Goal: Task Accomplishment & Management: Use online tool/utility

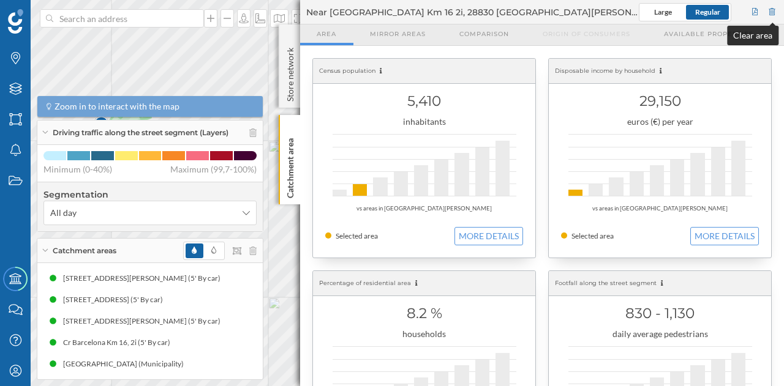
click at [772, 13] on div at bounding box center [772, 12] width 11 height 18
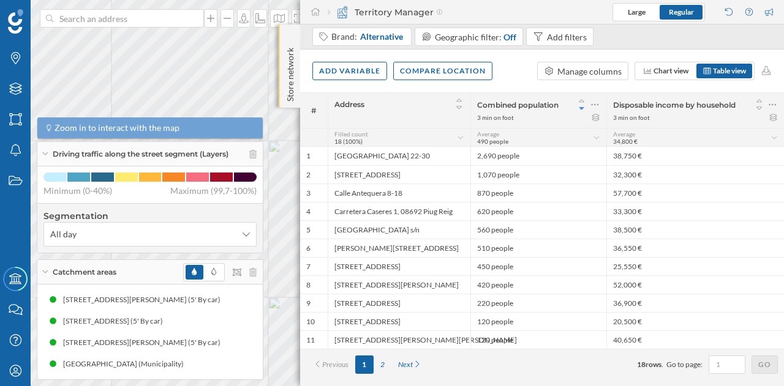
click at [290, 50] on p "Store network" at bounding box center [290, 72] width 12 height 59
drag, startPoint x: 285, startPoint y: 46, endPoint x: 292, endPoint y: 39, distance: 9.6
click at [292, 39] on icon at bounding box center [290, 37] width 4 height 6
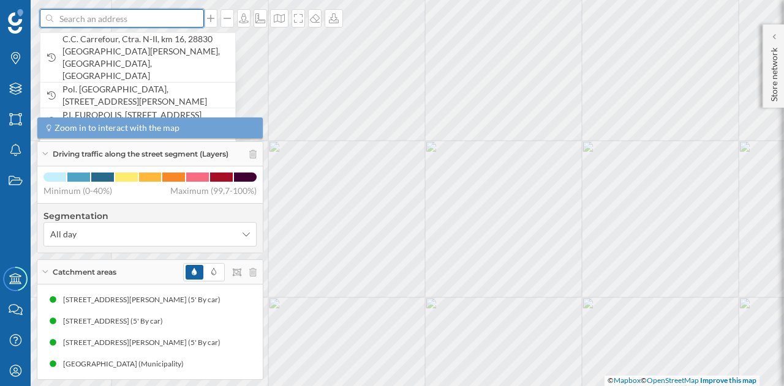
click at [122, 22] on input at bounding box center [121, 18] width 137 height 18
paste input "C. Barlovento, 30, 28223 Pozuelo de Alarcón, Madrid"
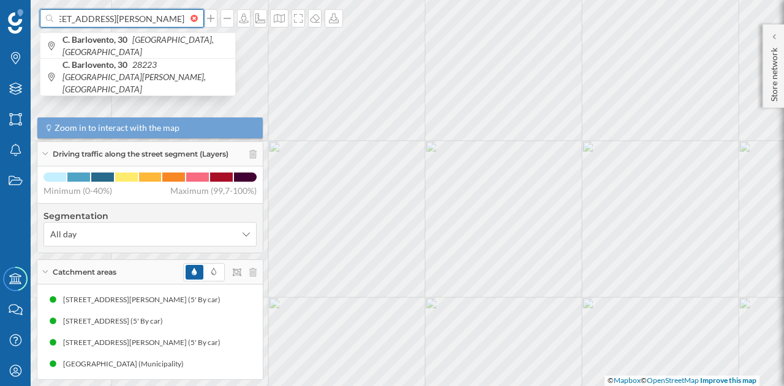
scroll to position [0, 72]
type input "C. Barlovento, 30, 28223 Pozuelo de Alarcón, Madrid centro comercial"
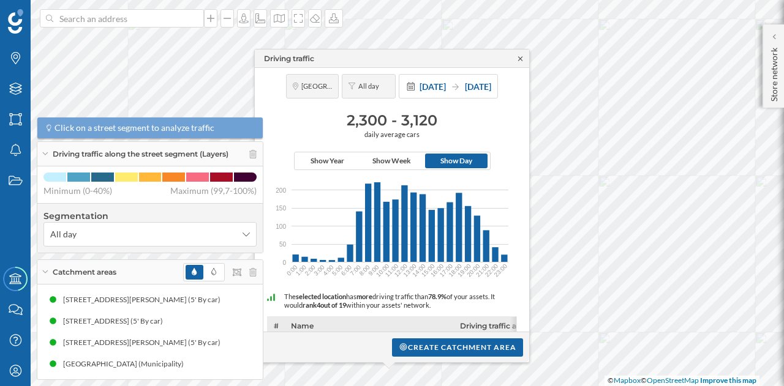
click at [521, 56] on icon at bounding box center [520, 58] width 9 height 7
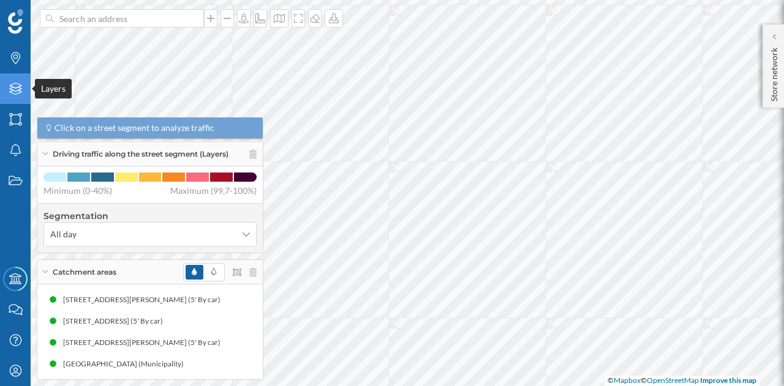
click at [8, 87] on icon "Layers" at bounding box center [15, 89] width 15 height 12
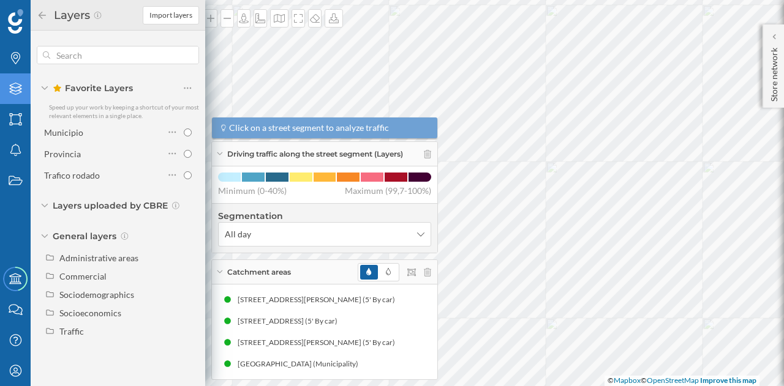
drag, startPoint x: 184, startPoint y: 285, endPoint x: 80, endPoint y: 219, distance: 123.9
click at [80, 219] on div "Favorite Layers Speed up your work by keeping a shortcut of your most relevant …" at bounding box center [118, 195] width 175 height 328
click at [58, 325] on div "Traffic" at bounding box center [119, 331] width 149 height 13
click at [105, 368] on div "Footfall" at bounding box center [106, 368] width 85 height 13
click at [187, 368] on input "Footfall" at bounding box center [191, 368] width 8 height 8
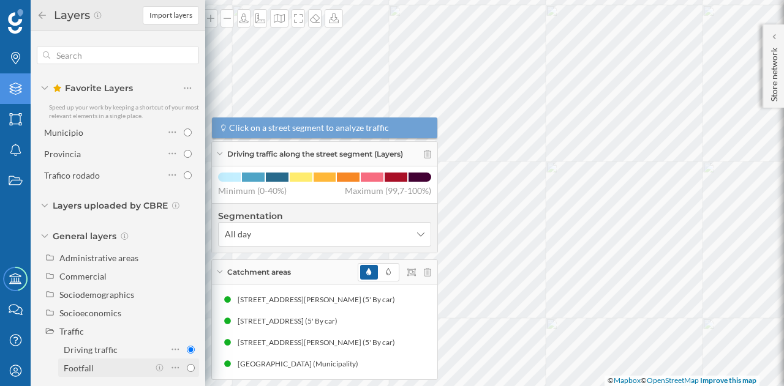
radio input "true"
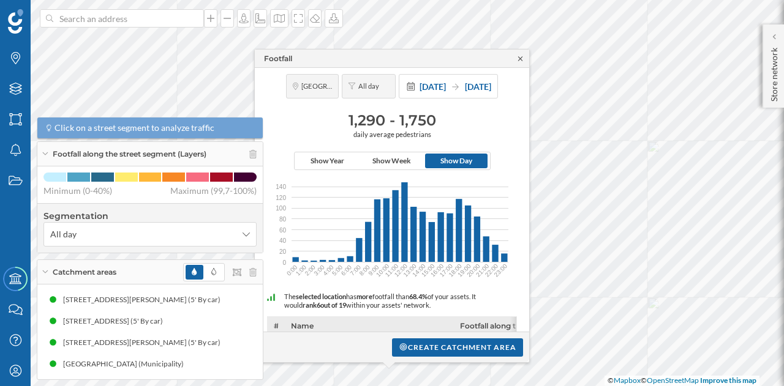
click at [518, 58] on icon at bounding box center [520, 58] width 9 height 7
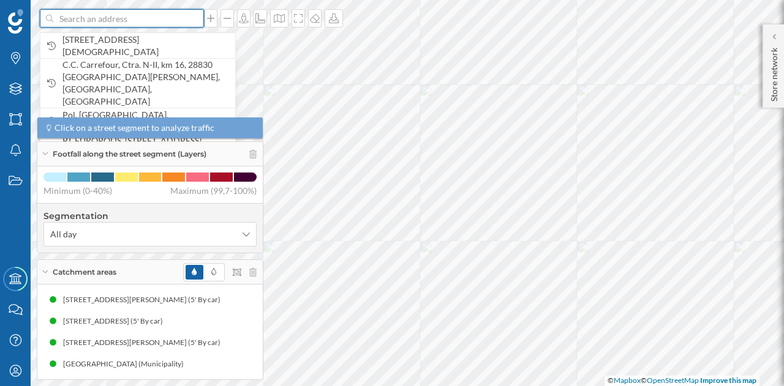
click at [181, 20] on input at bounding box center [121, 18] width 137 height 18
paste input "C. del Monasterio de Arlanza, 20, Fuencarral-El Pardo, 28049 Madrid"
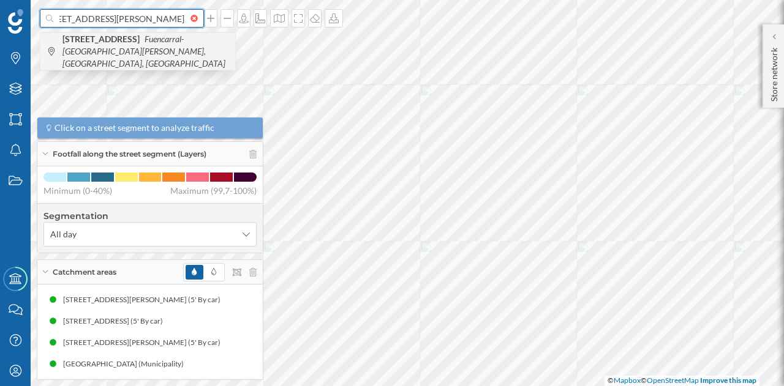
type input "C. del Monasterio de Arlanza, 20, Fuencarral-El Pardo, 28049 Madrid"
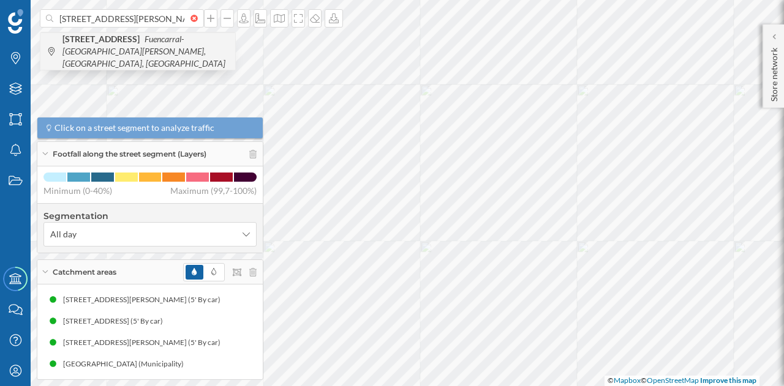
click at [143, 37] on b "C. del Monasterio de Arlanza, 20" at bounding box center [102, 39] width 80 height 10
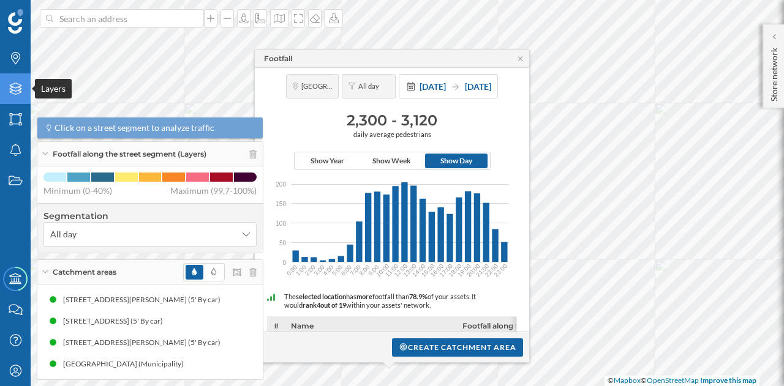
click at [22, 92] on icon "Layers" at bounding box center [15, 89] width 15 height 12
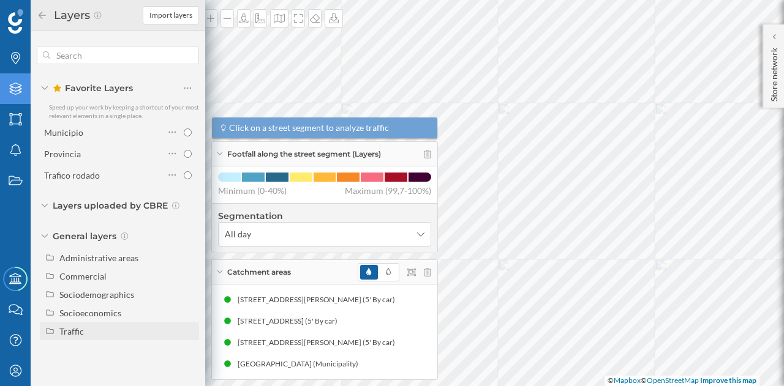
click at [104, 334] on div "Traffic" at bounding box center [126, 331] width 135 height 13
click at [128, 352] on div "Driving traffic" at bounding box center [106, 350] width 85 height 13
click at [187, 352] on input "Driving traffic" at bounding box center [191, 350] width 8 height 8
radio input "true"
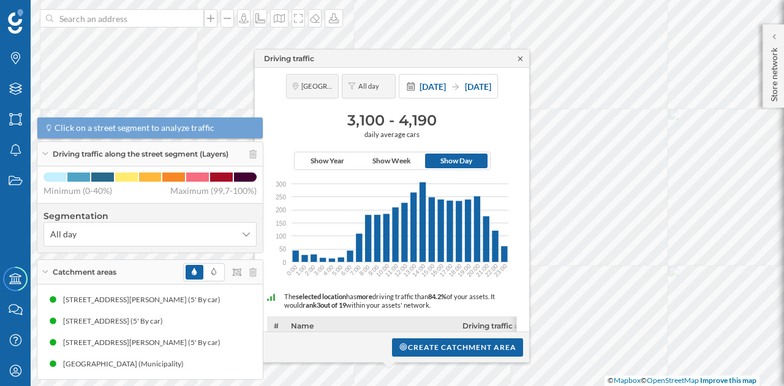
click at [521, 59] on icon at bounding box center [520, 58] width 4 height 4
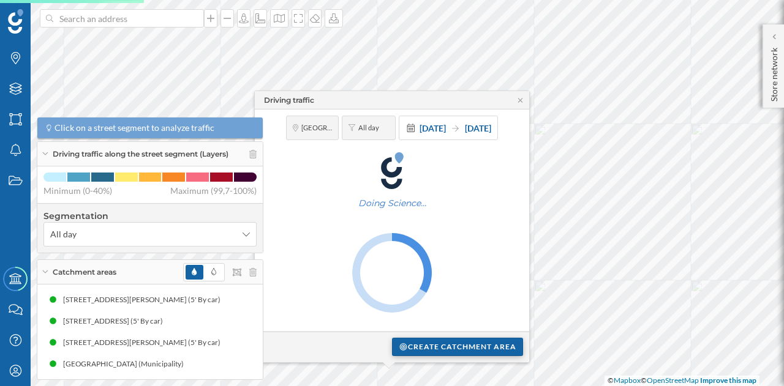
click at [425, 347] on div "Create catchment area" at bounding box center [457, 347] width 131 height 18
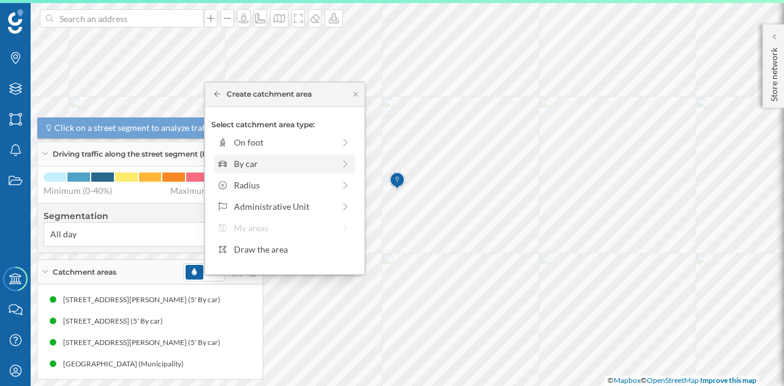
click at [288, 159] on div "By car" at bounding box center [284, 163] width 100 height 13
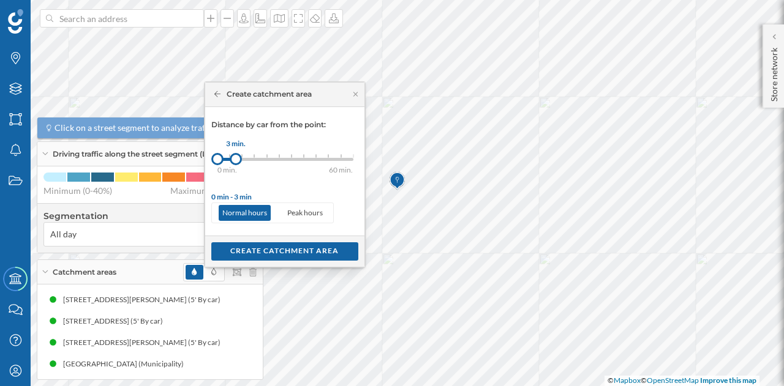
drag, startPoint x: 227, startPoint y: 160, endPoint x: 236, endPoint y: 160, distance: 9.8
click at [236, 160] on div at bounding box center [236, 159] width 12 height 12
click at [280, 250] on div "Create catchment area" at bounding box center [284, 251] width 147 height 18
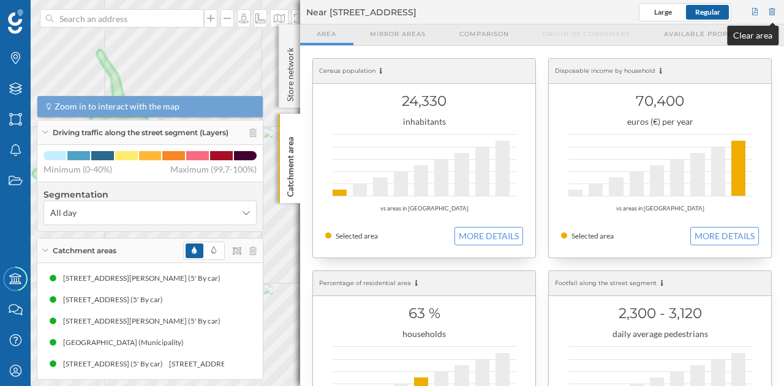
click at [775, 10] on div at bounding box center [772, 12] width 11 height 18
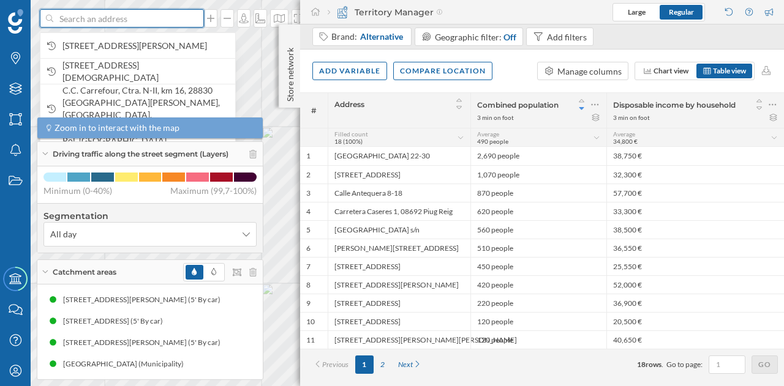
click at [158, 20] on input at bounding box center [121, 18] width 137 height 18
paste input "C. Barlovento, 30, 28223 Pozuelo de Alarcón, Madrid"
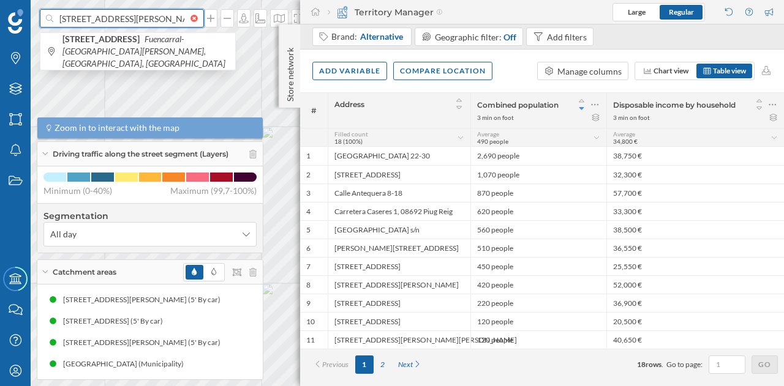
scroll to position [0, 70]
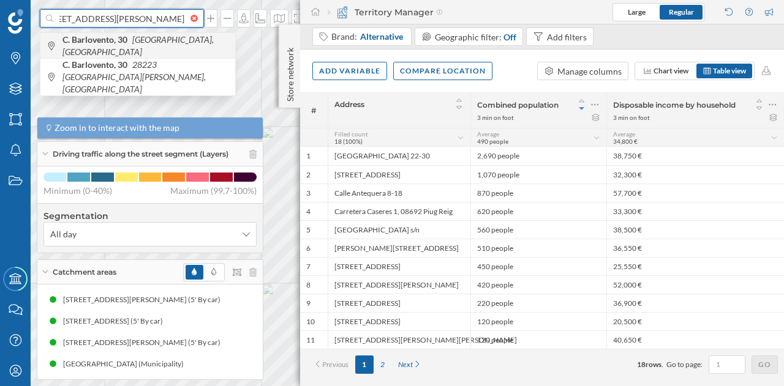
type input "C. Barlovento, 30, 28223 Pozuelo de Alarcón, Madrid"
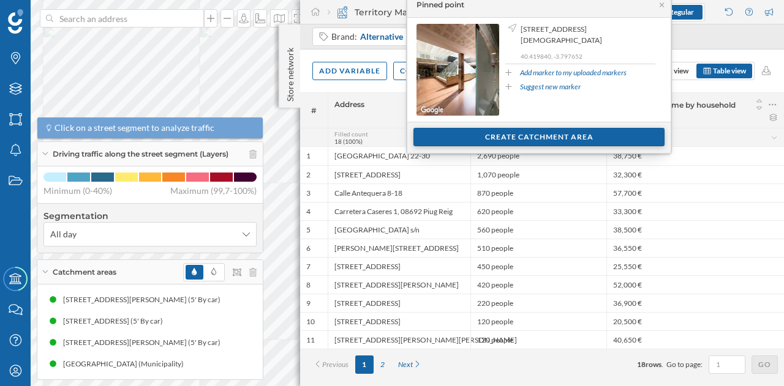
click at [513, 135] on div "Create catchment area" at bounding box center [538, 137] width 251 height 18
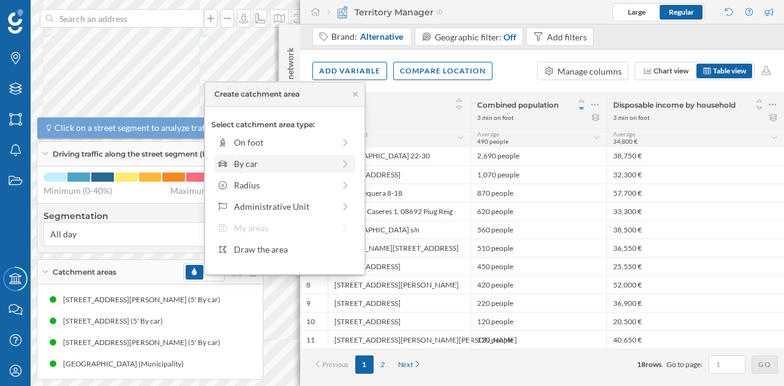
click at [325, 162] on div "By car" at bounding box center [284, 163] width 100 height 13
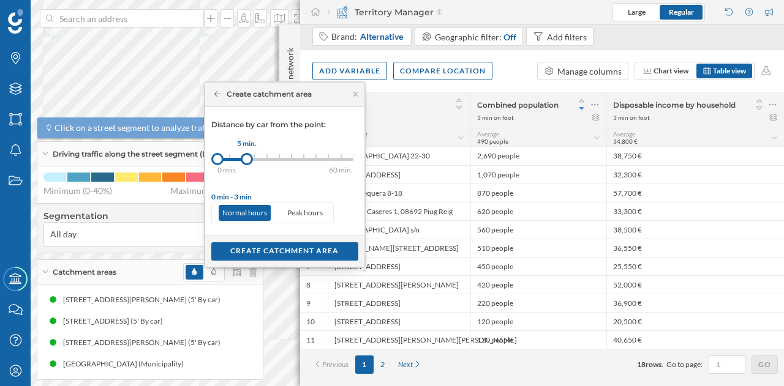
drag, startPoint x: 231, startPoint y: 160, endPoint x: 246, endPoint y: 160, distance: 15.3
click at [246, 160] on div at bounding box center [247, 159] width 12 height 12
click at [257, 249] on div "Create catchment area" at bounding box center [284, 251] width 147 height 18
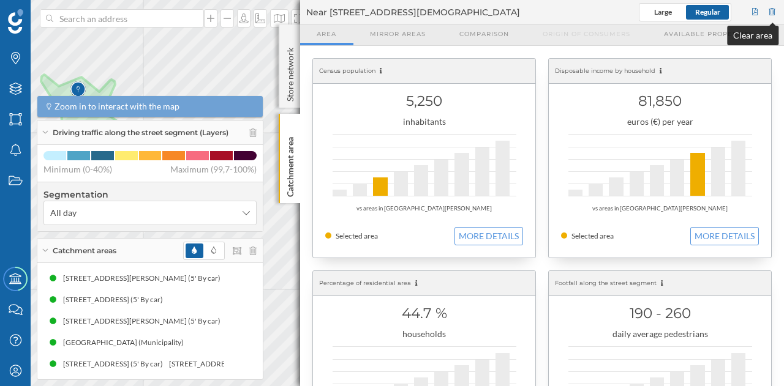
click at [773, 12] on div at bounding box center [772, 12] width 11 height 18
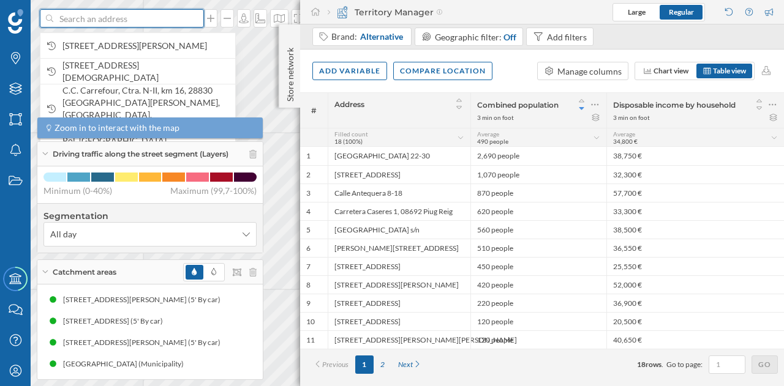
click at [157, 20] on input at bounding box center [121, 18] width 137 height 18
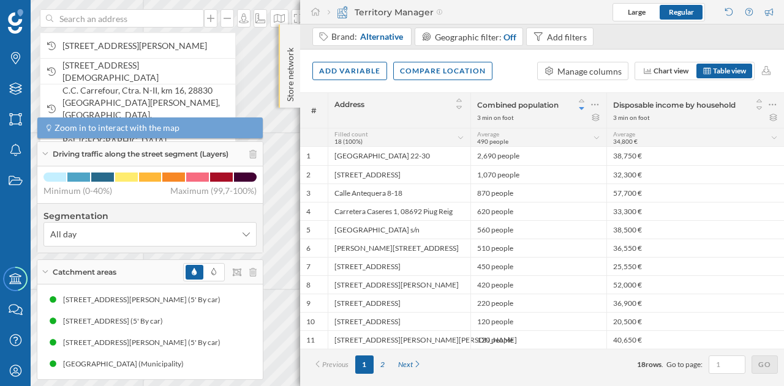
click at [295, 46] on p "Store network" at bounding box center [290, 72] width 12 height 59
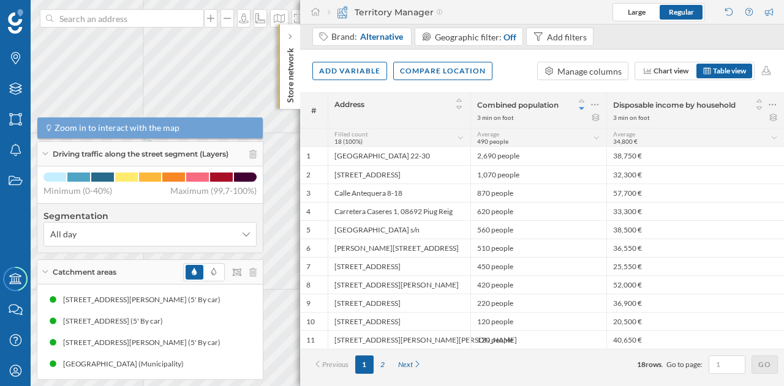
click at [295, 52] on p "Store network" at bounding box center [290, 73] width 12 height 60
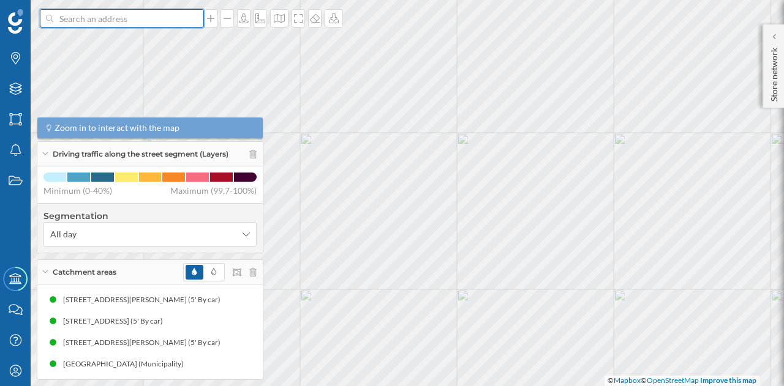
click at [180, 24] on input at bounding box center [121, 18] width 137 height 18
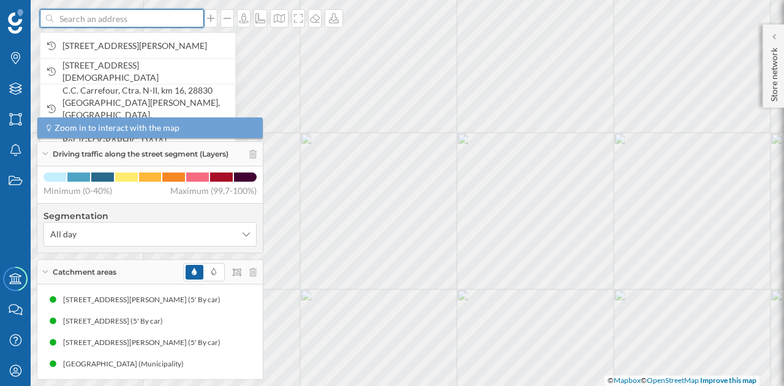
paste input "Av. de la Victoria, 2, Moncloa - Aravaca, 28023 Madrid"
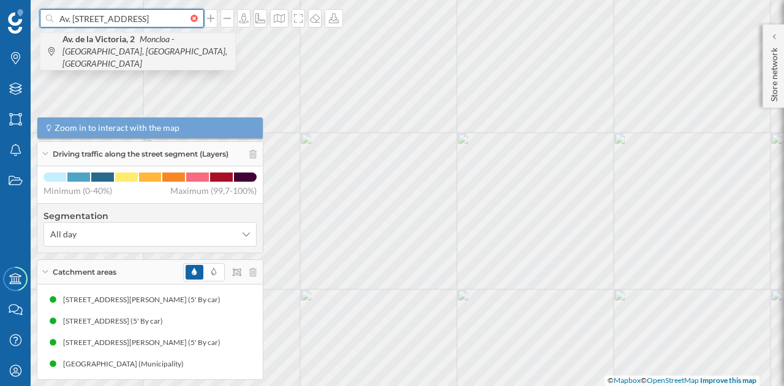
type input "Av. de la Victoria, 2, Moncloa - Aravaca, 28023 Madrid"
click at [164, 49] on span "Av. de la Victoria, 2 Moncloa - Aravaca, 28023 Madrid, Spain" at bounding box center [145, 51] width 167 height 37
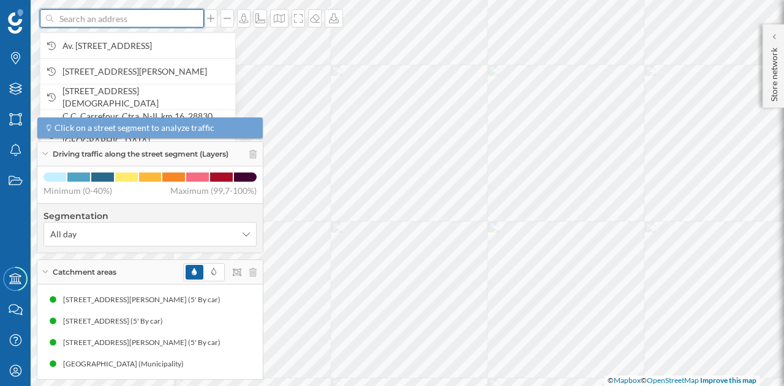
click at [132, 25] on input at bounding box center [121, 18] width 137 height 18
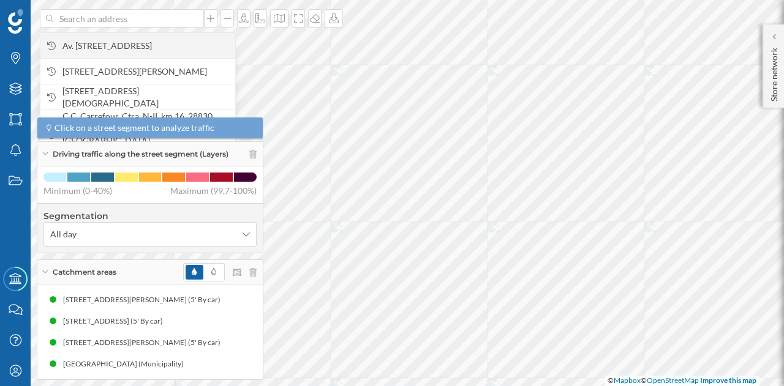
click at [124, 50] on span "Av. de la Victoria, 2, Moncloa - Aravaca, 28023 Madrid, Spain" at bounding box center [145, 46] width 167 height 12
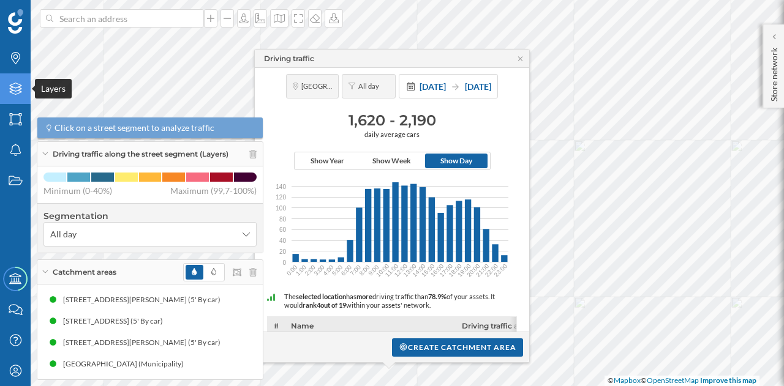
click at [8, 94] on icon "Layers" at bounding box center [15, 89] width 15 height 12
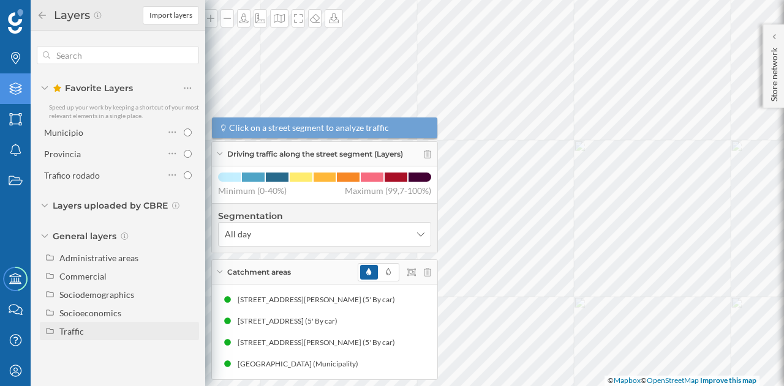
drag, startPoint x: 78, startPoint y: 325, endPoint x: 61, endPoint y: 335, distance: 19.8
click at [61, 335] on div "Traffic" at bounding box center [71, 331] width 24 height 10
click at [91, 367] on div "Footfall" at bounding box center [79, 368] width 30 height 10
click at [187, 367] on input "Footfall" at bounding box center [191, 368] width 8 height 8
radio input "true"
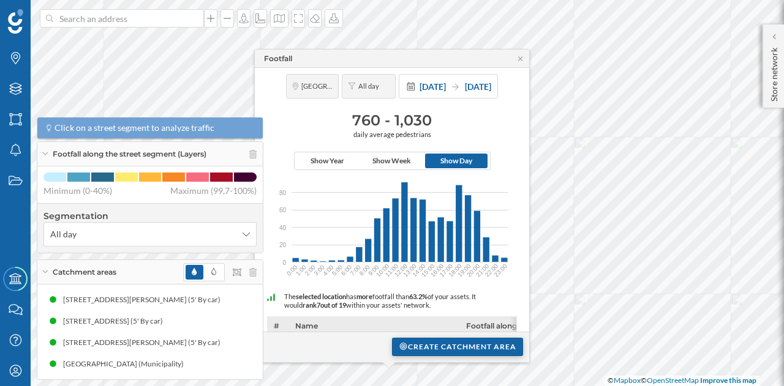
click at [426, 340] on div "Create catchment area" at bounding box center [457, 347] width 131 height 18
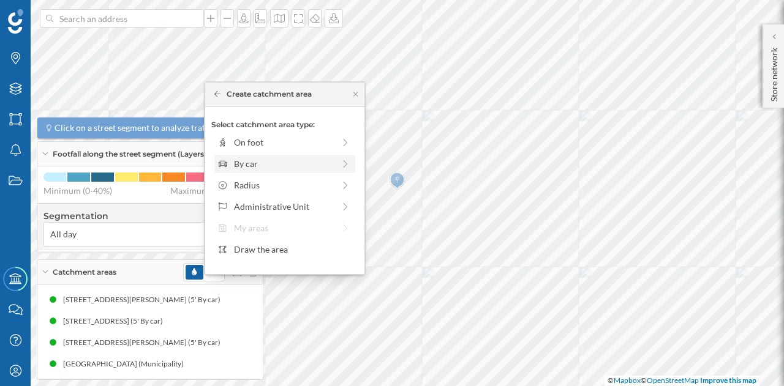
click at [279, 156] on div "By car" at bounding box center [284, 164] width 141 height 18
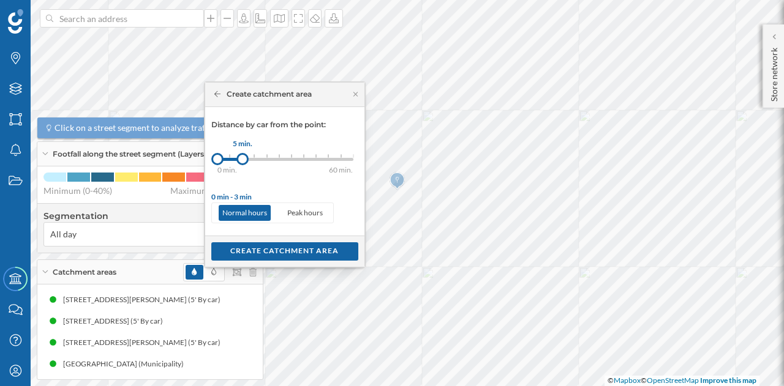
drag, startPoint x: 227, startPoint y: 155, endPoint x: 243, endPoint y: 157, distance: 16.0
click at [243, 157] on div at bounding box center [242, 159] width 12 height 12
drag, startPoint x: 296, startPoint y: 242, endPoint x: 289, endPoint y: 243, distance: 7.5
drag, startPoint x: 289, startPoint y: 243, endPoint x: 279, endPoint y: 248, distance: 11.5
click at [279, 248] on div "Create catchment area" at bounding box center [284, 251] width 147 height 18
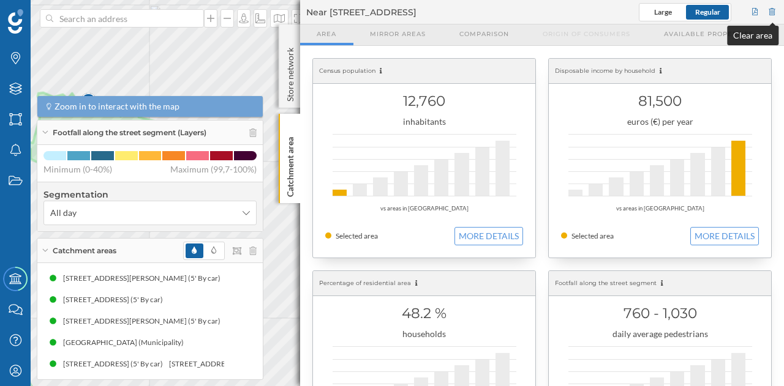
click at [771, 12] on div at bounding box center [772, 12] width 11 height 18
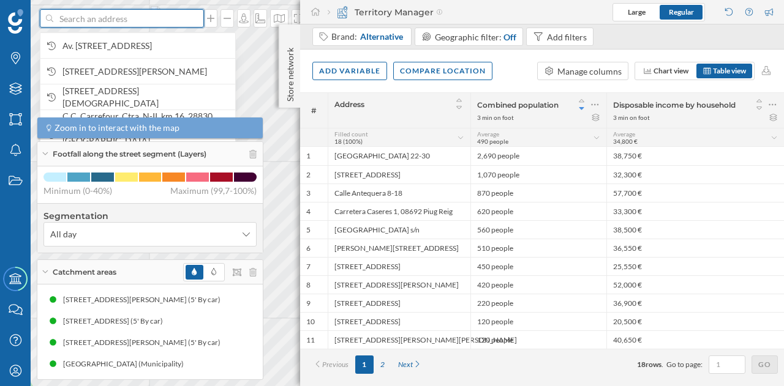
click at [158, 20] on input at bounding box center [121, 18] width 137 height 18
paste input "Av. Olímpica, 9, 28108 Alcobendas, Madrid"
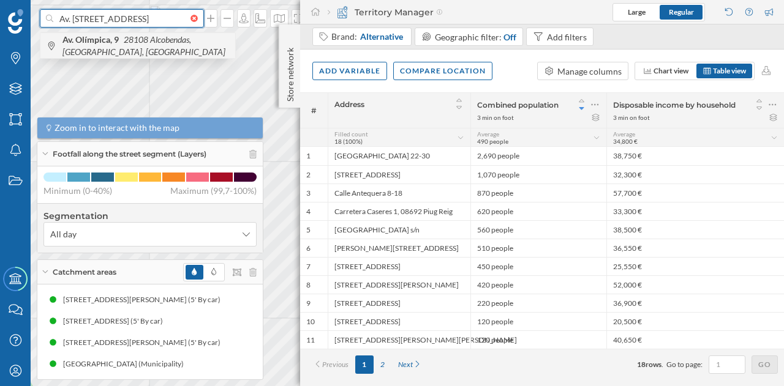
type input "Av. Olímpica, 9, 28108 Alcobendas, Madrid"
click at [153, 47] on span "Av. Olímpica, 9 28108 Alcobendas, Madrid, Spain" at bounding box center [145, 46] width 167 height 24
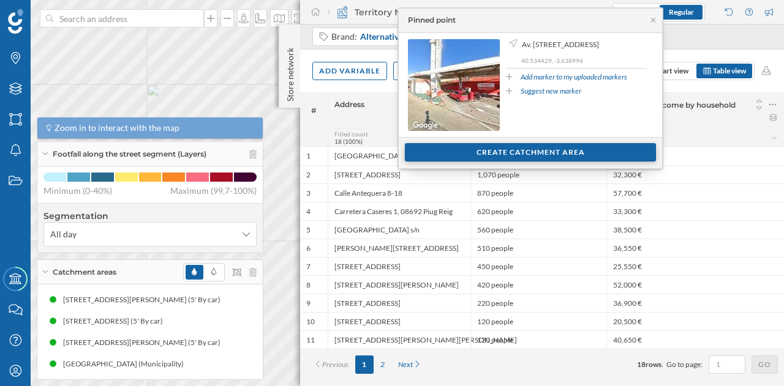
click at [492, 153] on div "Create catchment area" at bounding box center [530, 152] width 251 height 18
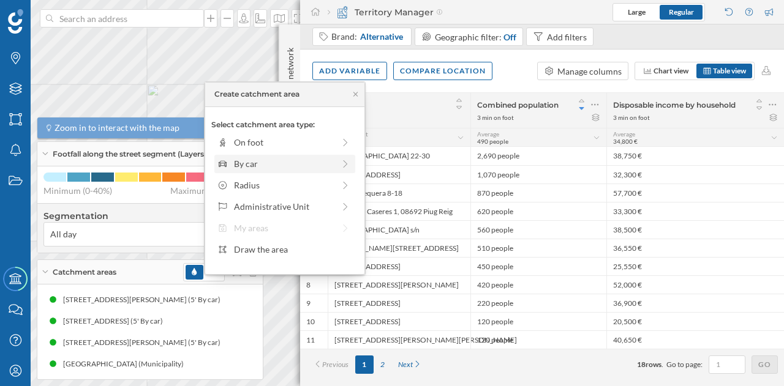
click at [289, 160] on div "By car" at bounding box center [284, 163] width 100 height 13
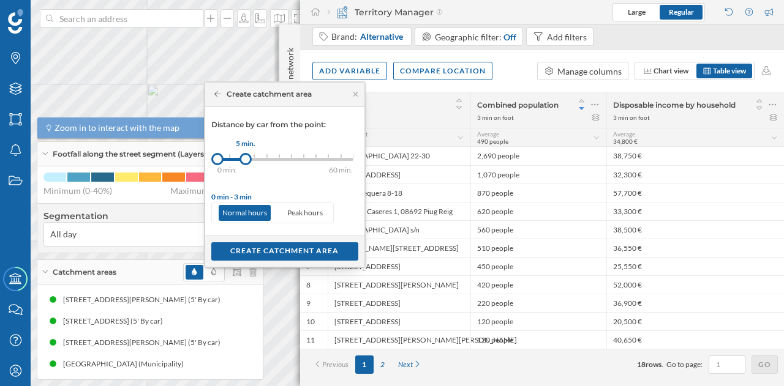
drag, startPoint x: 231, startPoint y: 158, endPoint x: 243, endPoint y: 159, distance: 12.3
click at [243, 159] on div at bounding box center [245, 159] width 12 height 12
click at [269, 254] on div "Create catchment area" at bounding box center [284, 251] width 147 height 18
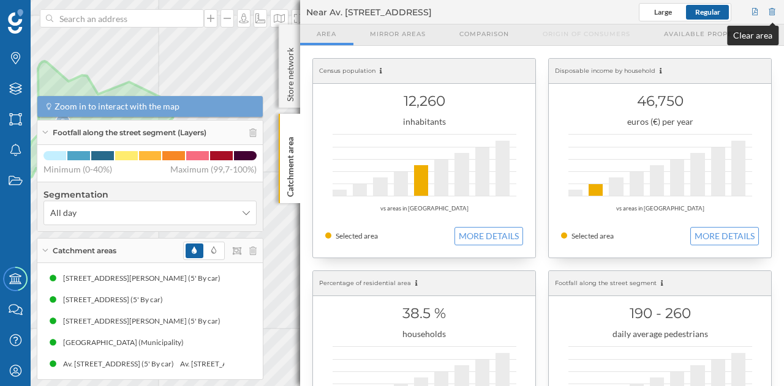
click at [774, 8] on div at bounding box center [772, 12] width 11 height 18
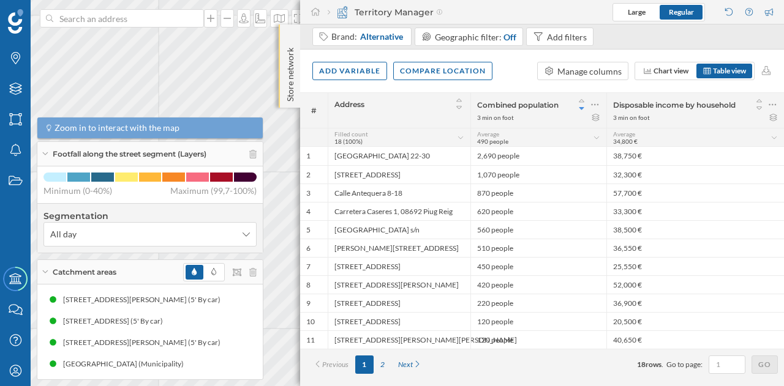
click at [285, 53] on p "Store network" at bounding box center [290, 72] width 12 height 59
click at [285, 53] on p "Store network" at bounding box center [290, 73] width 12 height 60
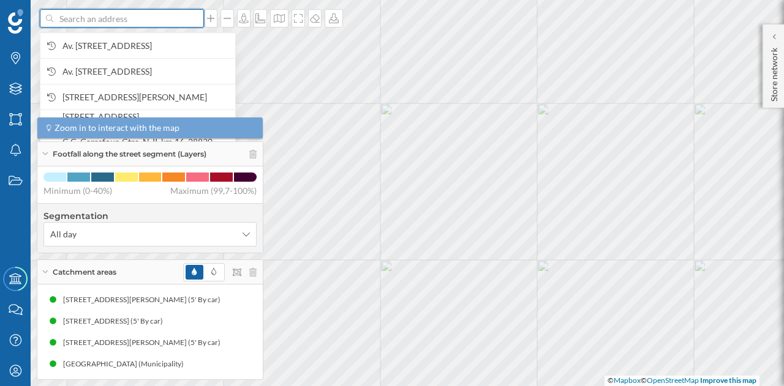
click at [87, 16] on input at bounding box center [121, 18] width 137 height 18
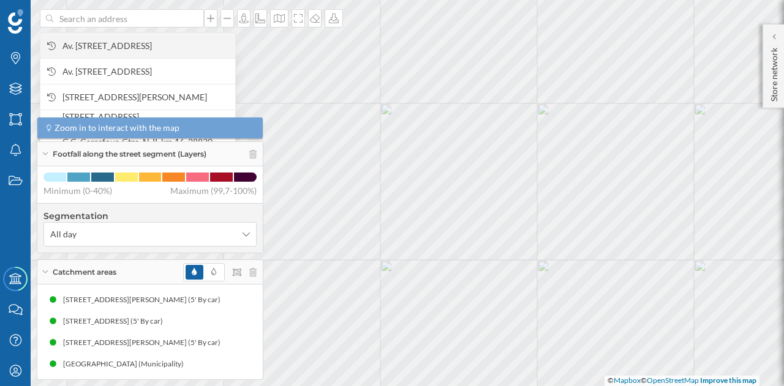
click at [123, 40] on span "Av. Olímpica, 9, 28108 Alcobendas, Madrid, Spain" at bounding box center [145, 46] width 167 height 12
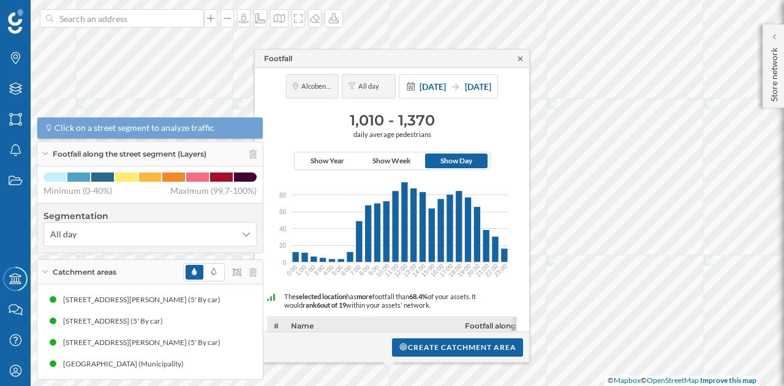
click at [522, 60] on icon at bounding box center [520, 58] width 4 height 4
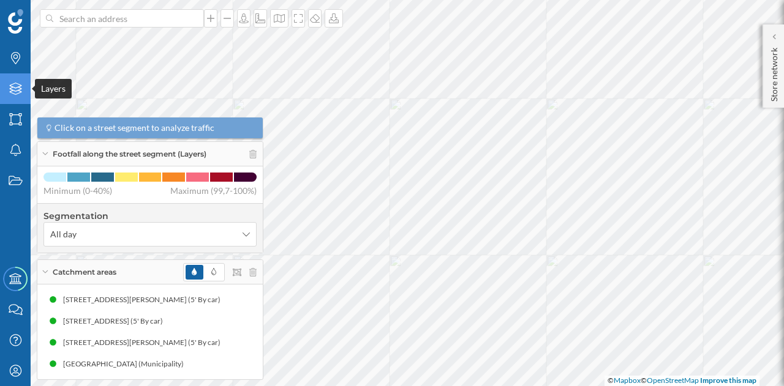
click at [25, 94] on div "Layers" at bounding box center [15, 88] width 31 height 31
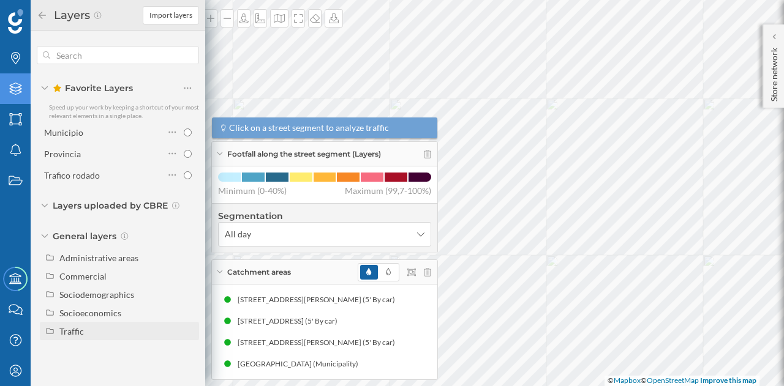
click at [62, 331] on div "Traffic" at bounding box center [71, 331] width 24 height 10
click at [94, 350] on div "Driving traffic" at bounding box center [91, 350] width 54 height 10
click at [187, 350] on input "Driving traffic" at bounding box center [191, 350] width 8 height 8
radio input "true"
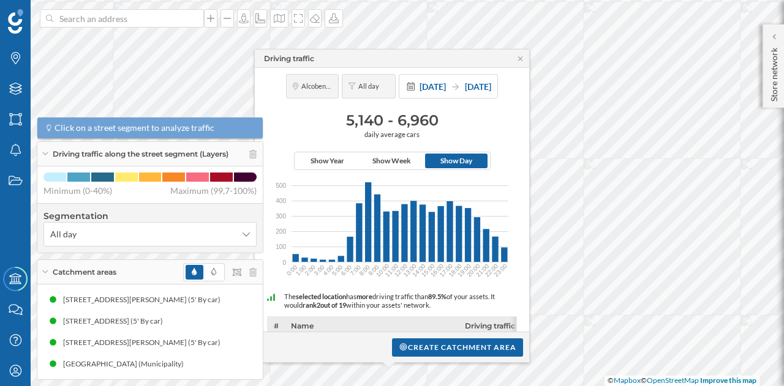
click at [518, 53] on div "Driving traffic" at bounding box center [392, 59] width 274 height 18
click at [521, 58] on icon at bounding box center [520, 58] width 4 height 4
click at [463, 353] on div "Create catchment area" at bounding box center [457, 347] width 131 height 18
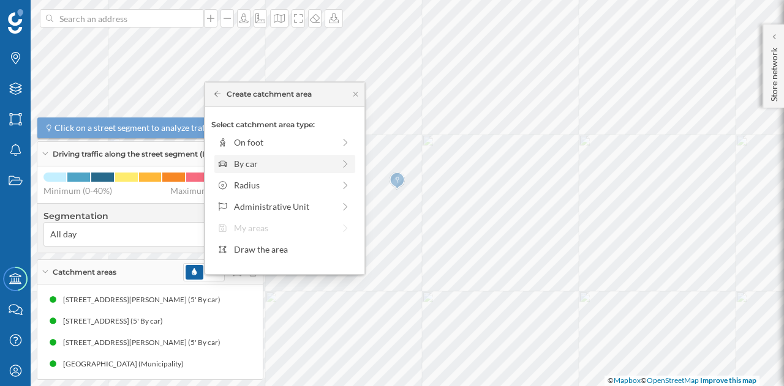
click at [258, 162] on div "By car" at bounding box center [284, 163] width 100 height 13
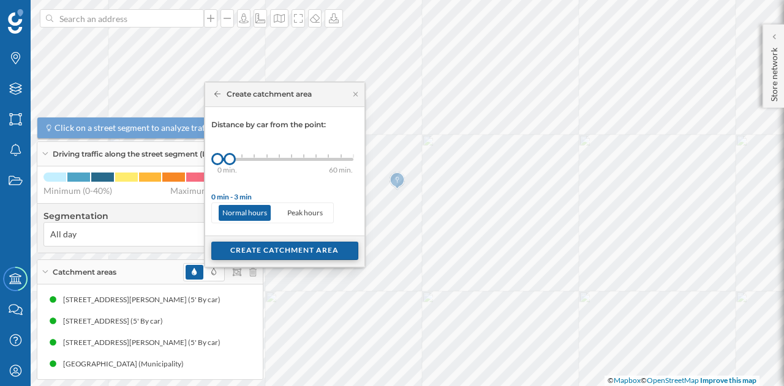
click at [246, 243] on div "Create catchment area" at bounding box center [284, 251] width 147 height 18
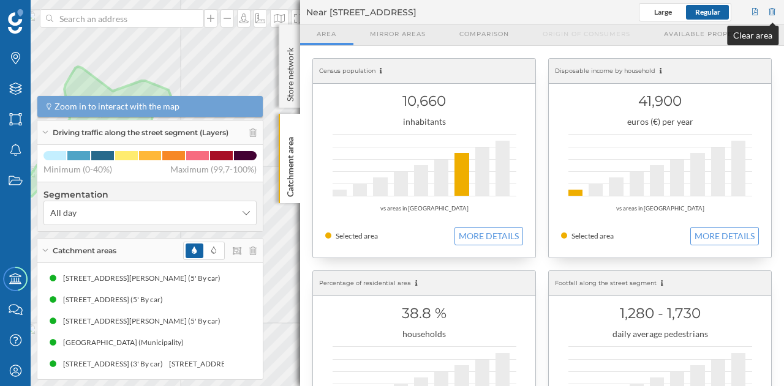
click at [773, 3] on div at bounding box center [772, 12] width 11 height 18
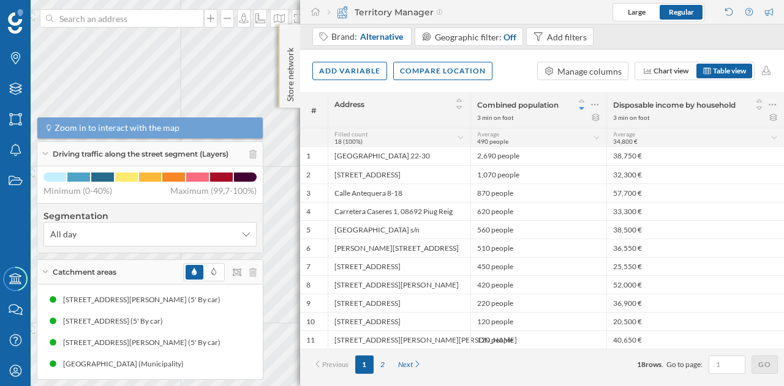
click at [284, 63] on p "Store network" at bounding box center [290, 72] width 12 height 59
click at [285, 65] on p "Store network" at bounding box center [290, 73] width 12 height 60
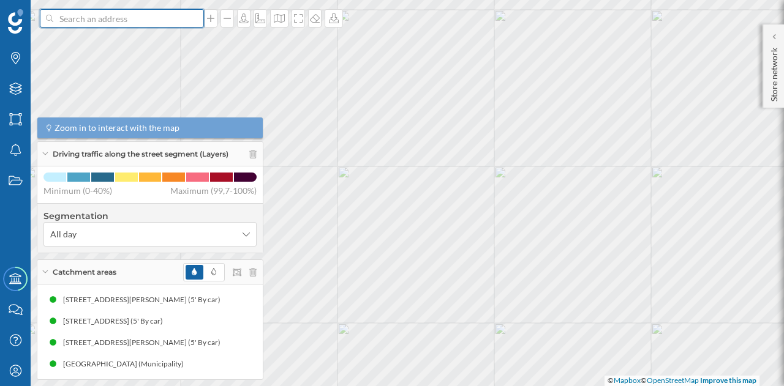
click at [142, 26] on input at bounding box center [121, 18] width 137 height 18
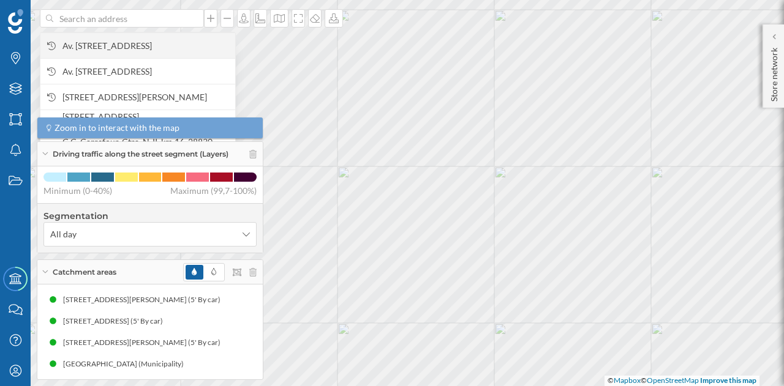
click at [143, 45] on span "Av. Olímpica, 9, 28108 Alcobendas, Madrid, Spain" at bounding box center [145, 46] width 167 height 12
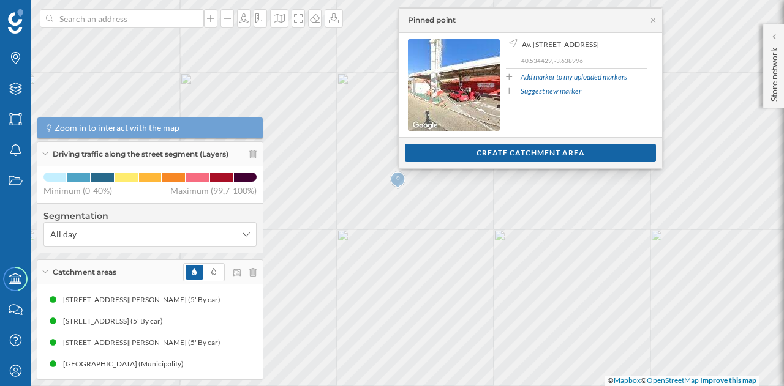
click at [473, 162] on div "Show customers Create catchment area" at bounding box center [530, 152] width 263 height 31
click at [461, 149] on div "Create catchment area" at bounding box center [530, 152] width 251 height 18
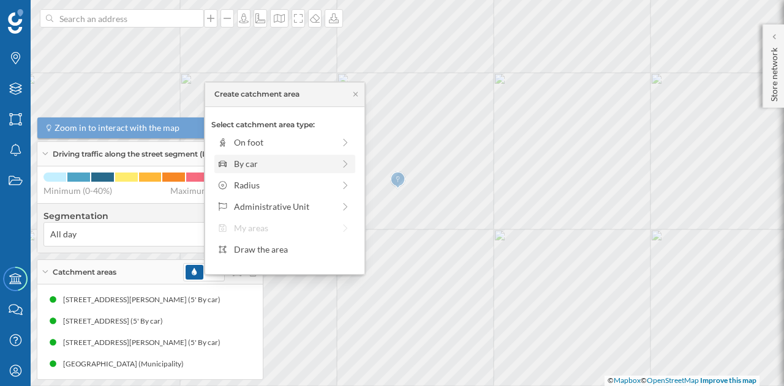
click at [271, 162] on div "By car" at bounding box center [284, 163] width 100 height 13
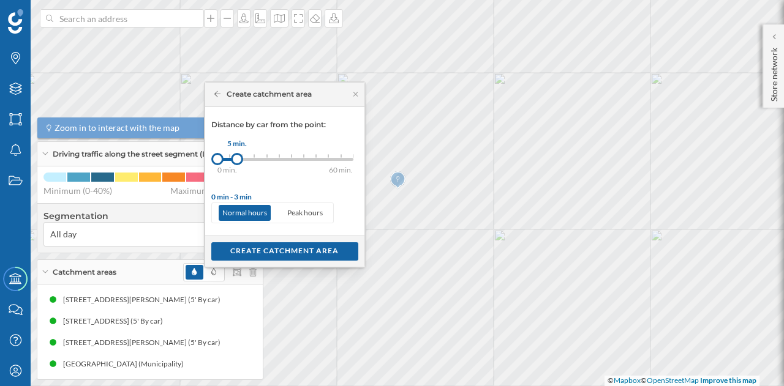
drag, startPoint x: 226, startPoint y: 161, endPoint x: 236, endPoint y: 161, distance: 10.4
click at [236, 161] on div at bounding box center [237, 159] width 12 height 12
click at [286, 250] on div "Create catchment area" at bounding box center [284, 251] width 147 height 18
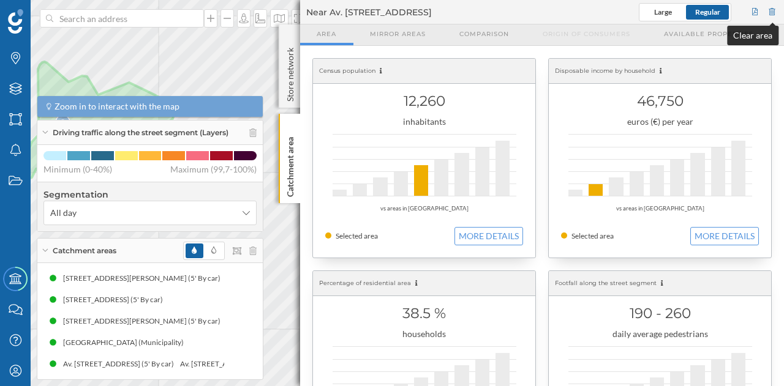
click at [770, 8] on div at bounding box center [772, 12] width 11 height 18
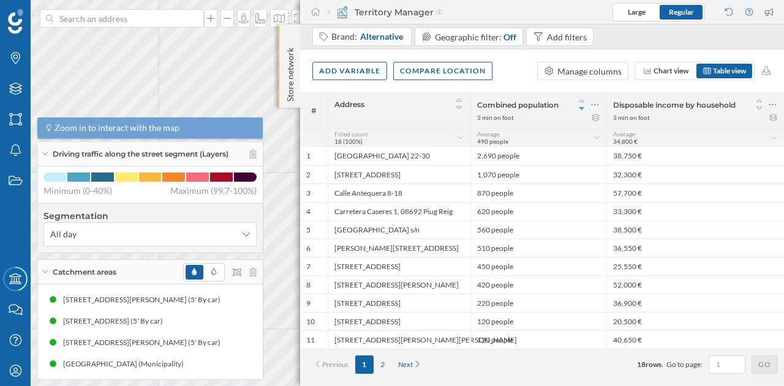
click at [296, 45] on div "Store network" at bounding box center [289, 65] width 21 height 83
click at [296, 45] on p "Store network" at bounding box center [290, 73] width 12 height 60
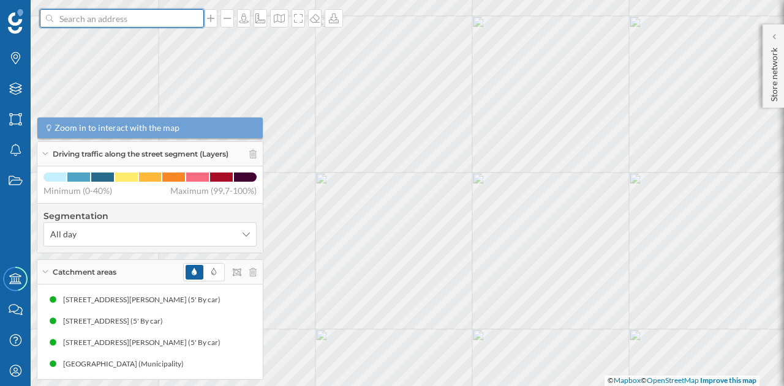
click at [149, 13] on input at bounding box center [121, 18] width 137 height 18
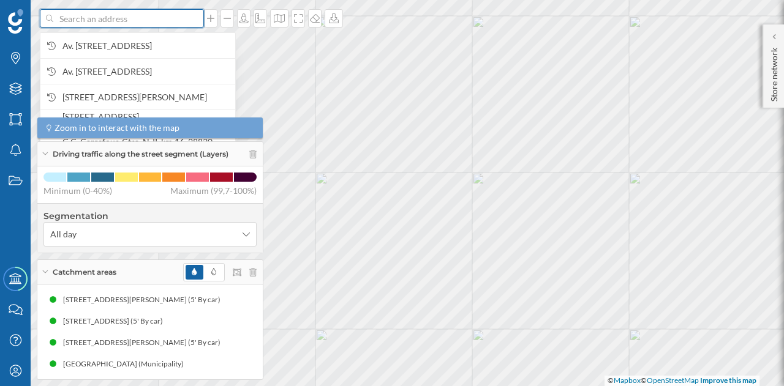
paste input "Av. de Europa, 13, 28108 Alcobendas, Madrid"
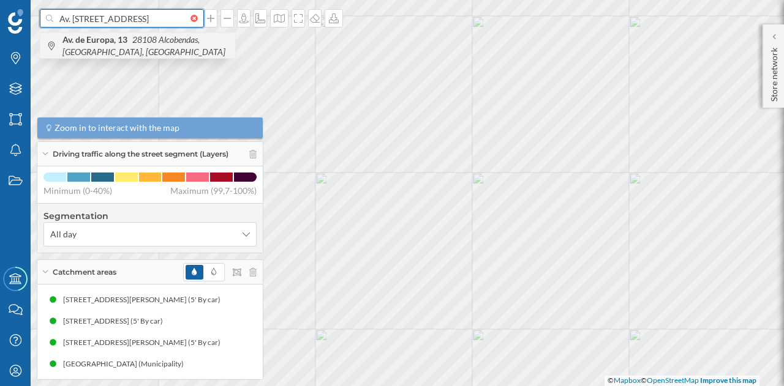
type input "Av. de Europa, 13, 28108 Alcobendas, Madrid"
click at [115, 48] on span "Av. de Europa, 13 28108 Alcobendas, Madrid, Spain" at bounding box center [145, 46] width 167 height 24
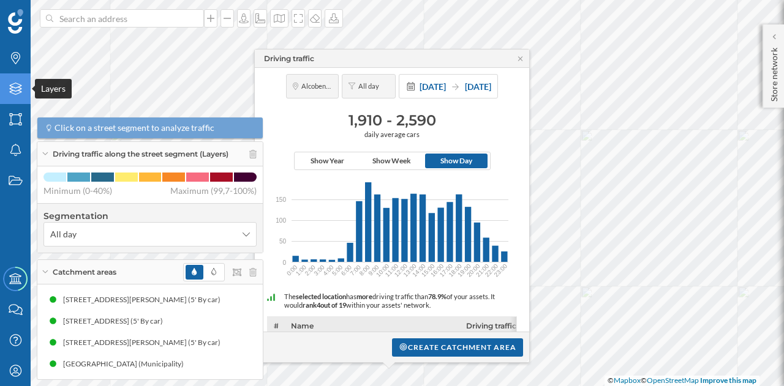
click at [18, 86] on icon at bounding box center [15, 89] width 12 height 12
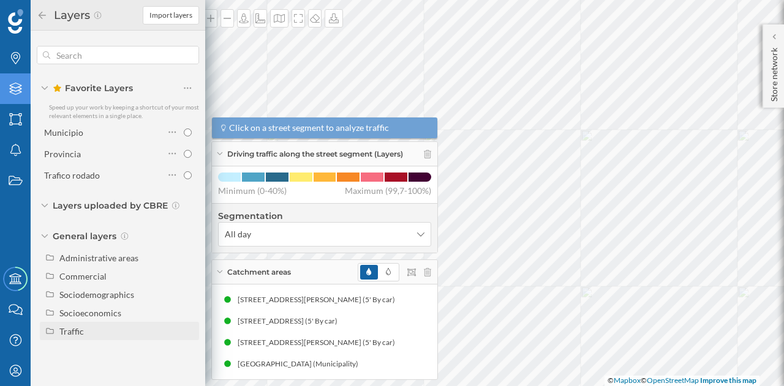
click at [86, 333] on div "Traffic" at bounding box center [126, 331] width 135 height 13
click at [104, 367] on div "Footfall" at bounding box center [106, 368] width 85 height 13
click at [187, 367] on input "Footfall" at bounding box center [191, 368] width 8 height 8
radio input "true"
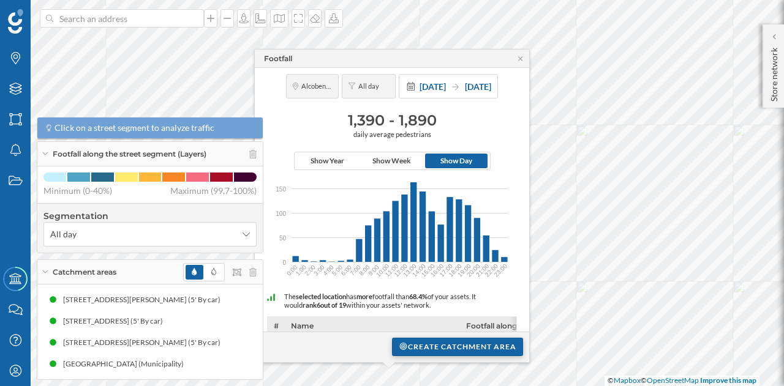
click at [424, 345] on div "Create catchment area" at bounding box center [457, 347] width 131 height 18
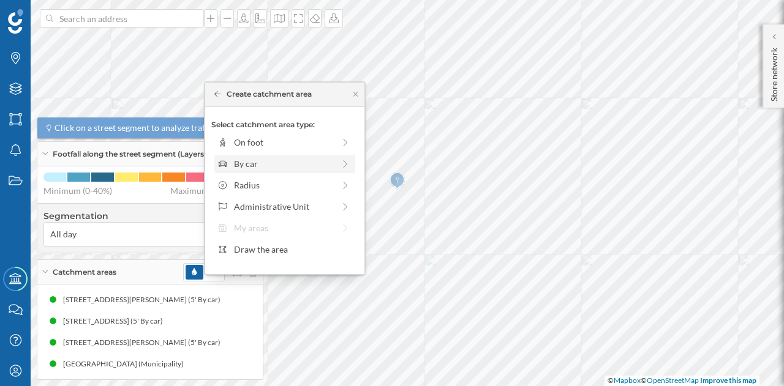
click at [263, 168] on div "By car" at bounding box center [284, 163] width 100 height 13
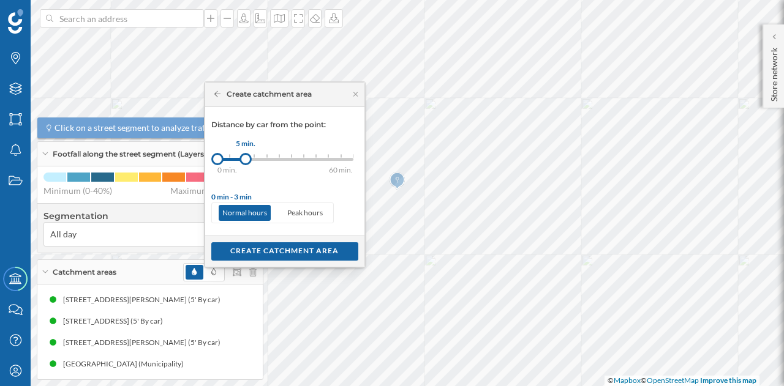
drag, startPoint x: 228, startPoint y: 160, endPoint x: 245, endPoint y: 160, distance: 16.5
click at [245, 160] on div at bounding box center [245, 159] width 12 height 12
click at [250, 255] on div "Create catchment area" at bounding box center [284, 251] width 147 height 18
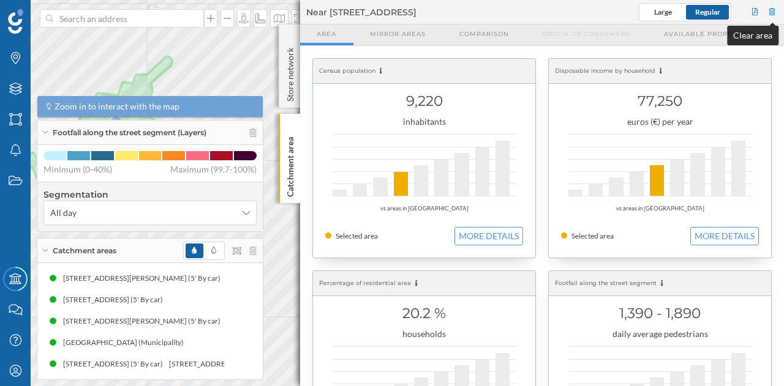
click at [774, 17] on div at bounding box center [772, 12] width 11 height 18
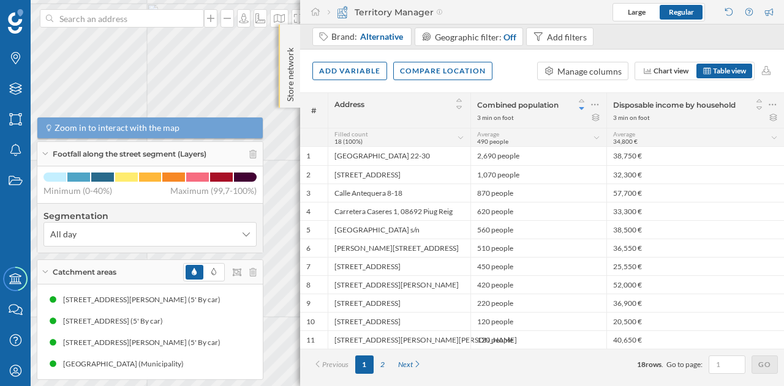
click at [293, 39] on div "Store network" at bounding box center [289, 65] width 21 height 83
click at [293, 39] on div at bounding box center [290, 37] width 12 height 12
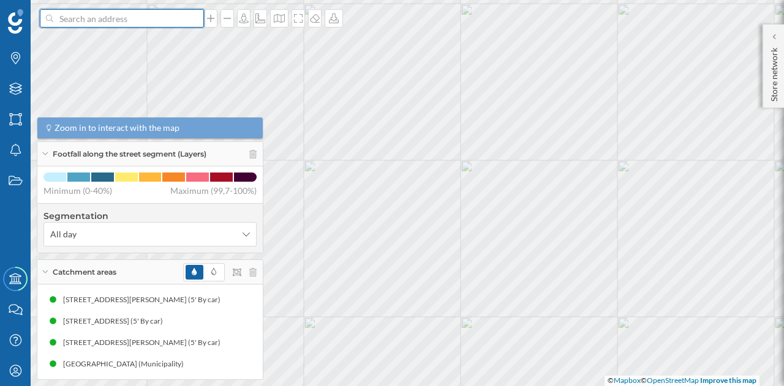
click at [149, 22] on input at bounding box center [121, 18] width 137 height 18
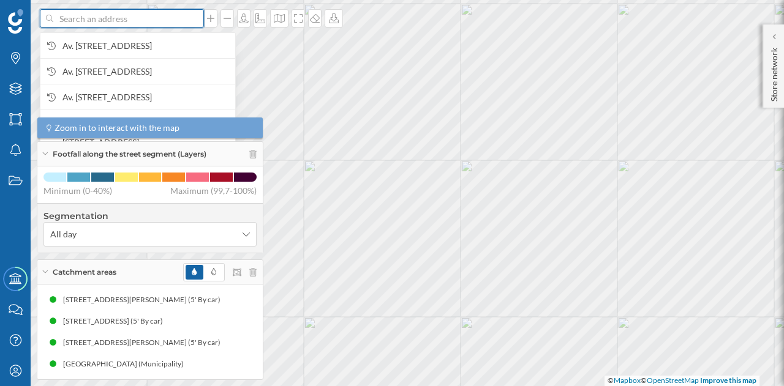
paste input "C. de Salvador de Madariaga, S/N, 28702 San Sebastián de los Reyes, Madrid"
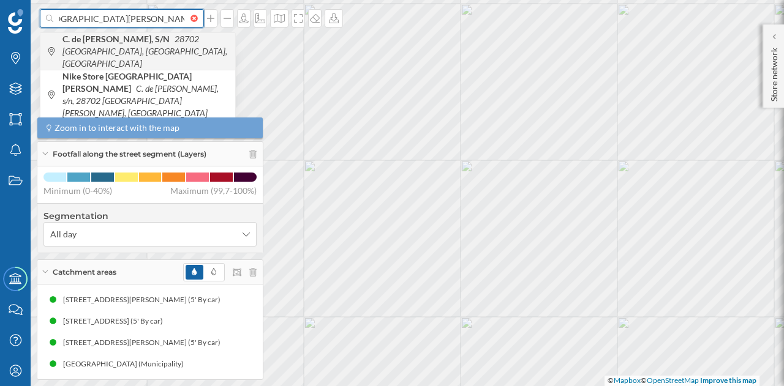
type input "C. de Salvador de Madariaga, S/N, 28702 San Sebastián de los Reyes, Madrid"
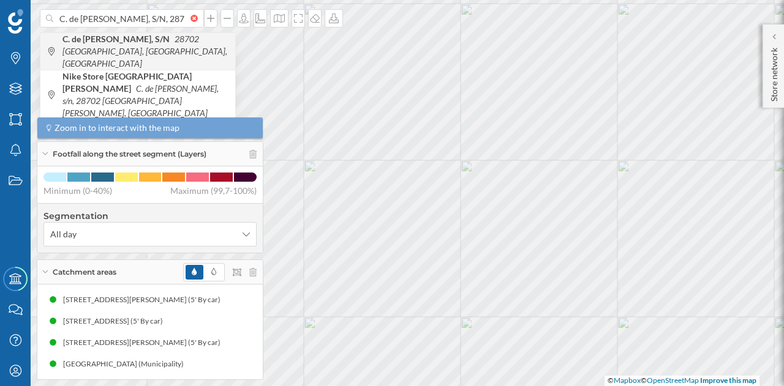
click at [175, 53] on icon "28702 San Sebastián de los Reyes, Madrid, Spain" at bounding box center [144, 51] width 165 height 35
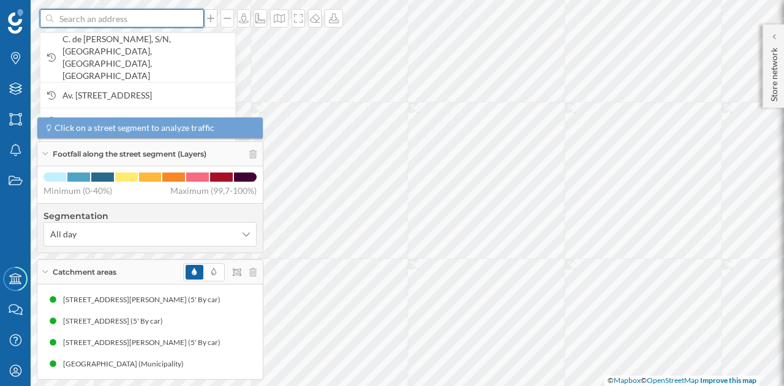
click at [152, 24] on input at bounding box center [121, 18] width 137 height 18
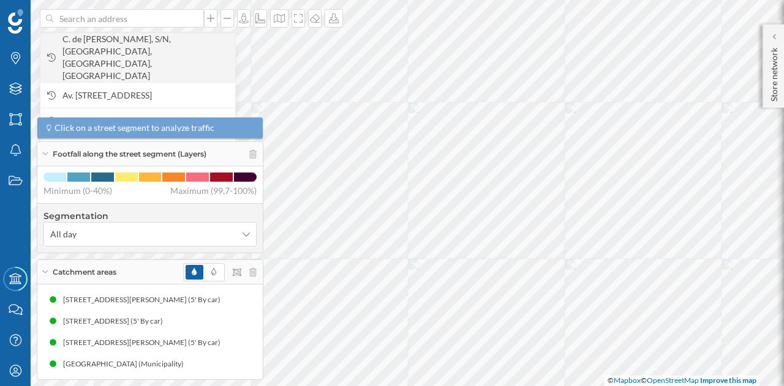
click at [141, 40] on span "C. de Salvador de Madariaga, S/N, 28702 San Sebastián de los Reyes, Madrid, Spa…" at bounding box center [145, 57] width 167 height 49
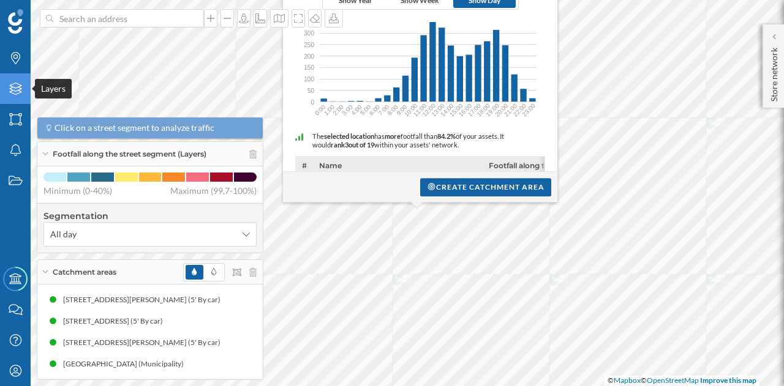
click at [21, 90] on icon "Layers" at bounding box center [15, 89] width 15 height 12
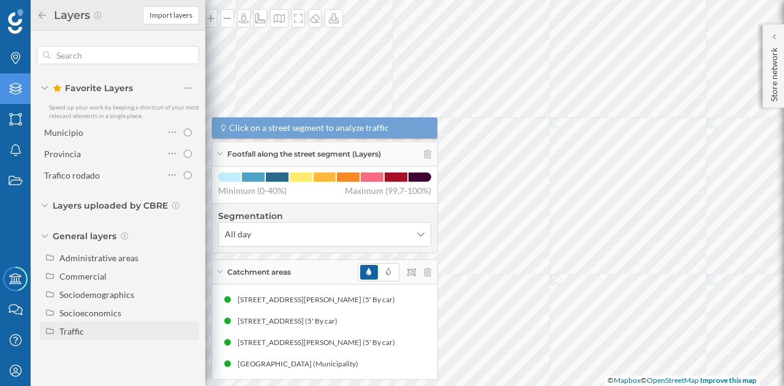
click at [76, 329] on div "Traffic" at bounding box center [71, 331] width 24 height 10
click at [104, 355] on div "Driving traffic" at bounding box center [106, 350] width 85 height 13
click at [187, 354] on input "Driving traffic" at bounding box center [191, 350] width 8 height 8
radio input "true"
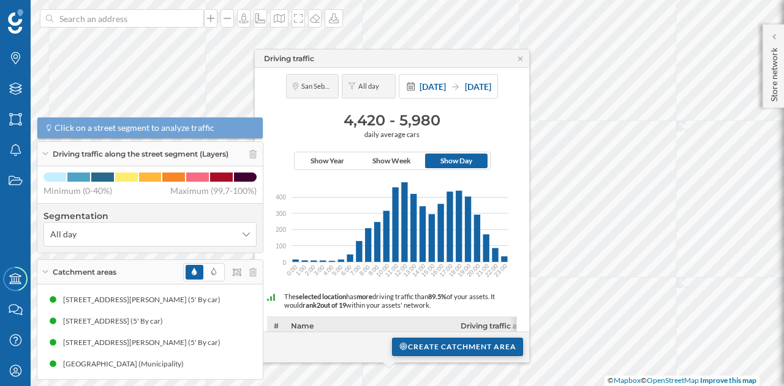
click at [429, 347] on div "Create catchment area" at bounding box center [457, 347] width 131 height 18
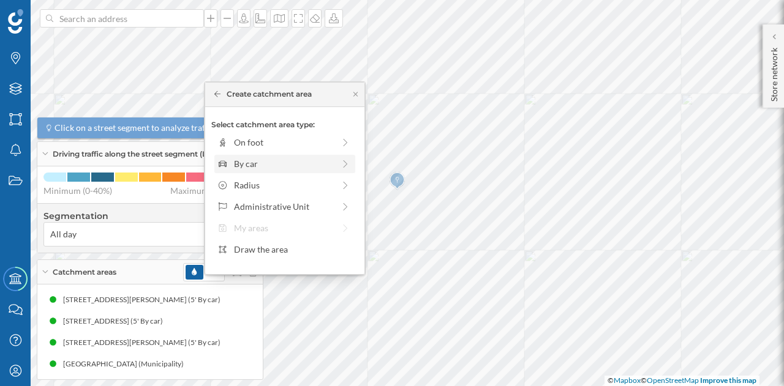
click at [256, 161] on div "By car" at bounding box center [284, 163] width 100 height 13
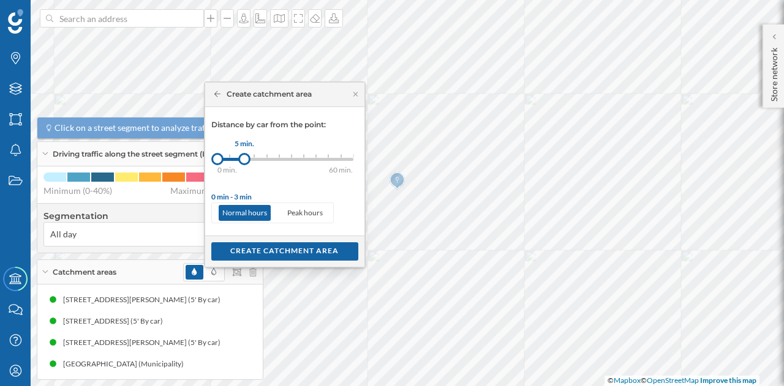
drag, startPoint x: 230, startPoint y: 161, endPoint x: 244, endPoint y: 162, distance: 13.5
click at [244, 162] on div at bounding box center [244, 159] width 12 height 12
click at [274, 253] on div "Create catchment area" at bounding box center [284, 251] width 147 height 18
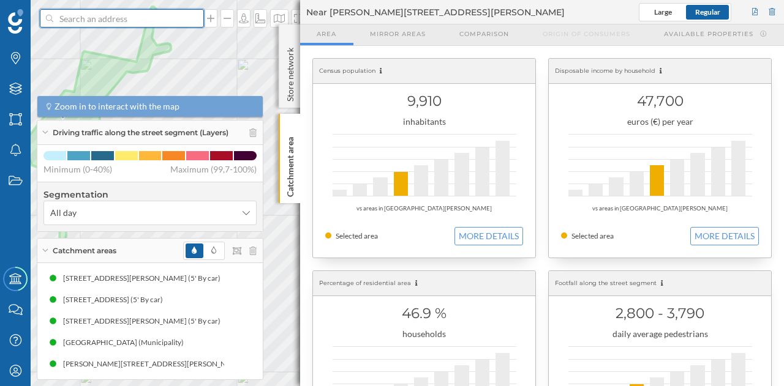
click at [137, 23] on input at bounding box center [121, 18] width 137 height 18
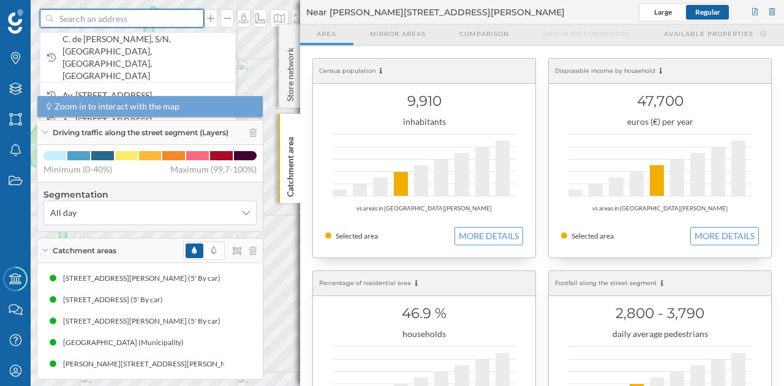
paste input "Av. de la Fontanilla, s/n, 28250 Torrelodones, Madrid"
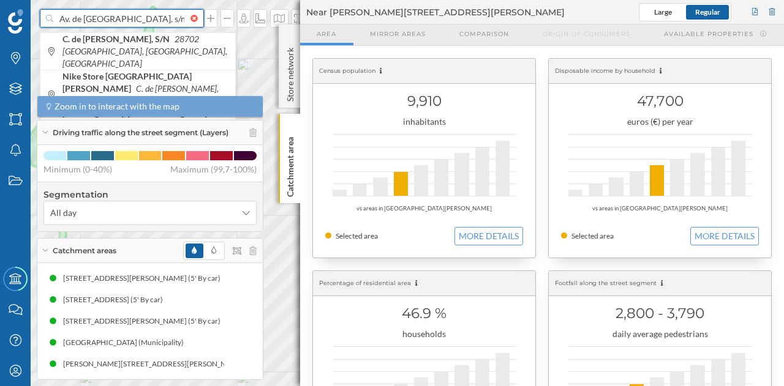
scroll to position [0, 67]
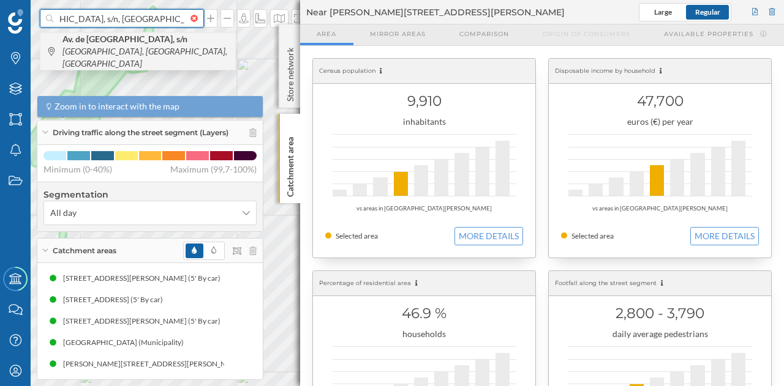
type input "Av. de la Fontanilla, s/n, 28250 Torrelodones, Madrid"
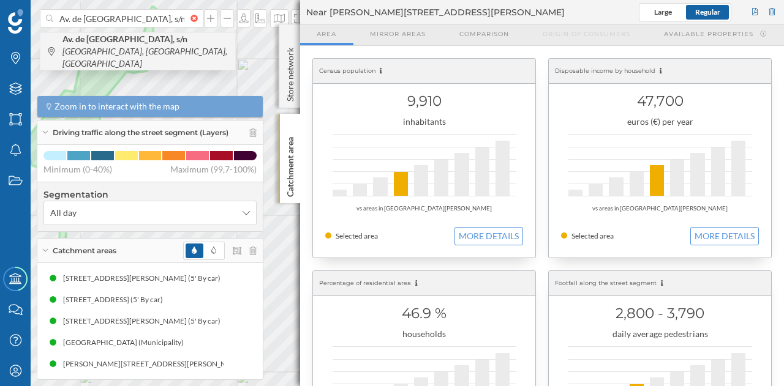
click at [113, 50] on span "Av. de la Fontanilla, s/n 28250 Torrelodones, Madrid, Spain" at bounding box center [145, 51] width 167 height 37
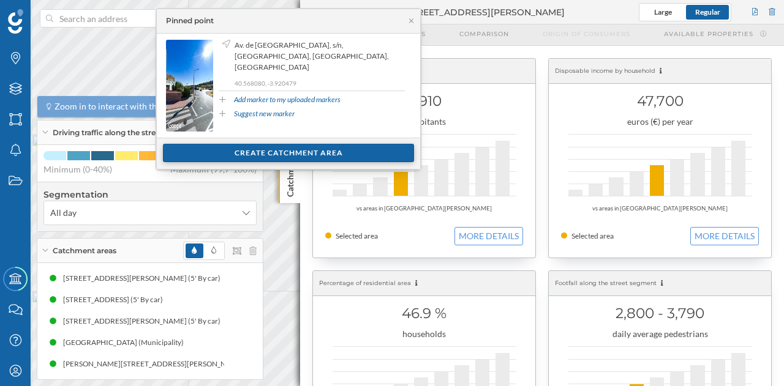
click at [312, 146] on div "Create catchment area" at bounding box center [288, 153] width 251 height 18
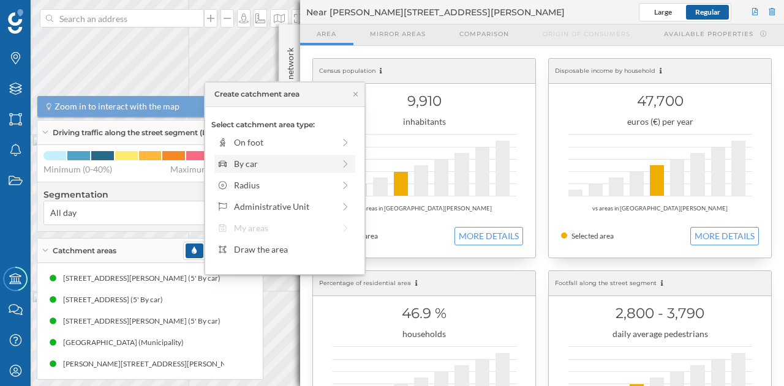
click at [287, 164] on div "By car" at bounding box center [284, 163] width 100 height 13
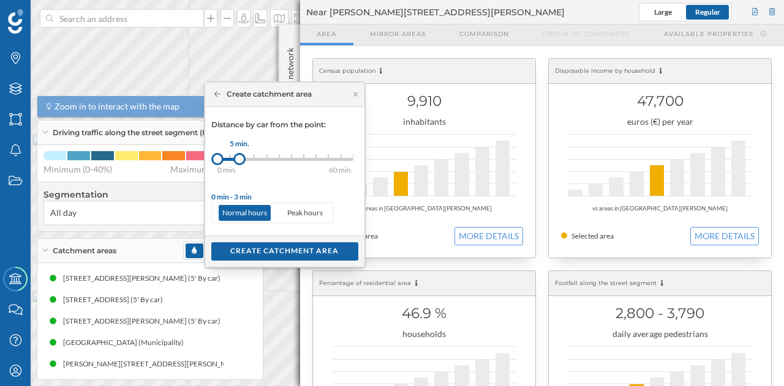
drag, startPoint x: 232, startPoint y: 160, endPoint x: 240, endPoint y: 160, distance: 8.0
click at [240, 160] on div at bounding box center [239, 159] width 12 height 12
click at [268, 250] on div "Create catchment area" at bounding box center [284, 251] width 147 height 18
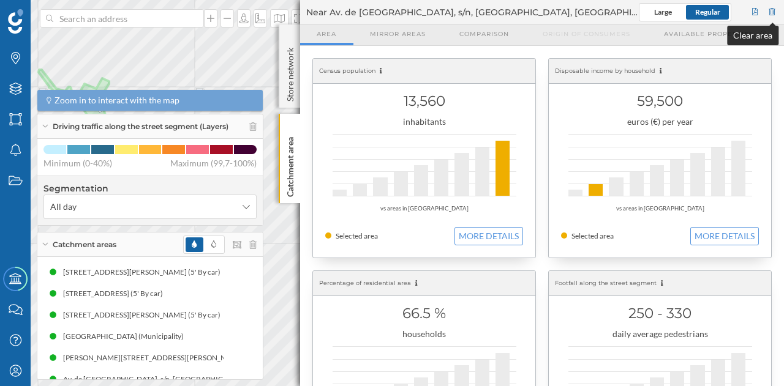
click at [769, 9] on div at bounding box center [772, 12] width 11 height 18
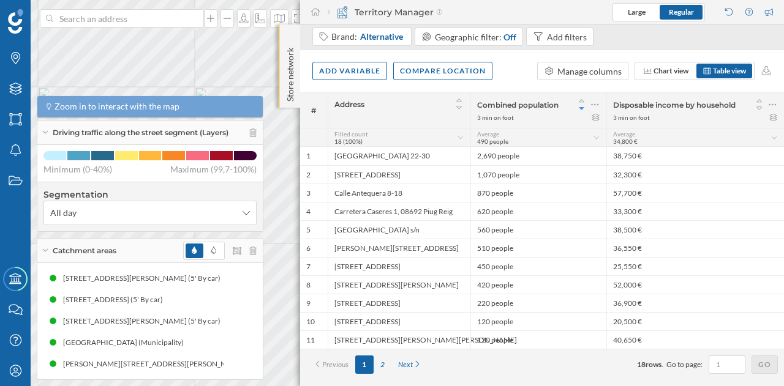
click at [284, 45] on p "Store network" at bounding box center [290, 72] width 12 height 59
click at [284, 45] on p "Store network" at bounding box center [290, 73] width 12 height 60
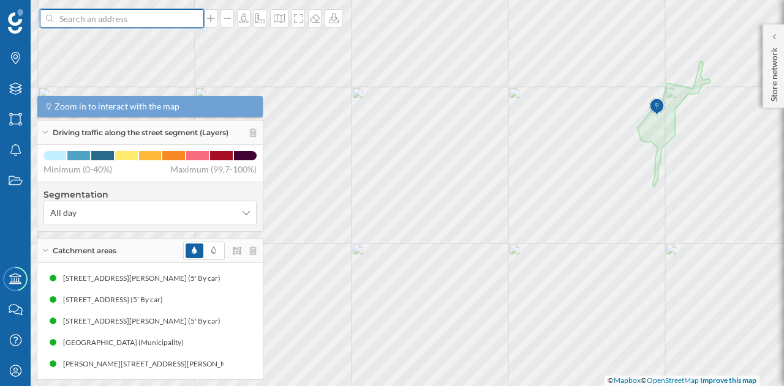
click at [190, 10] on input at bounding box center [121, 18] width 137 height 18
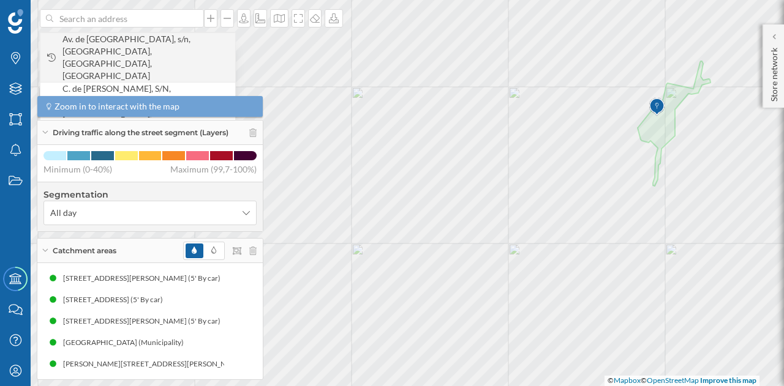
click at [159, 42] on span "Av. de [GEOGRAPHIC_DATA], s/n, [GEOGRAPHIC_DATA], [GEOGRAPHIC_DATA], [GEOGRAPHI…" at bounding box center [145, 57] width 167 height 49
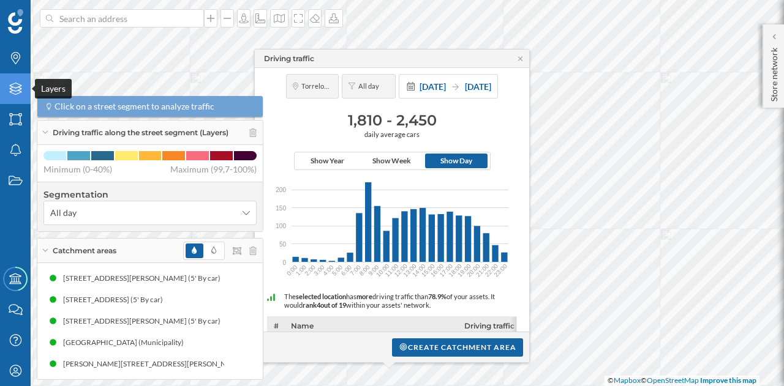
click at [16, 94] on icon "Layers" at bounding box center [15, 89] width 15 height 12
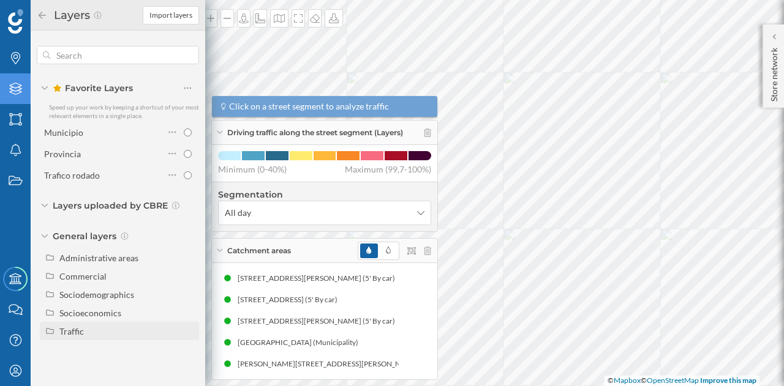
click at [75, 329] on div "Traffic" at bounding box center [71, 331] width 24 height 10
click at [86, 372] on div "Footfall" at bounding box center [79, 368] width 30 height 10
click at [187, 372] on input "Footfall" at bounding box center [191, 368] width 8 height 8
radio input "true"
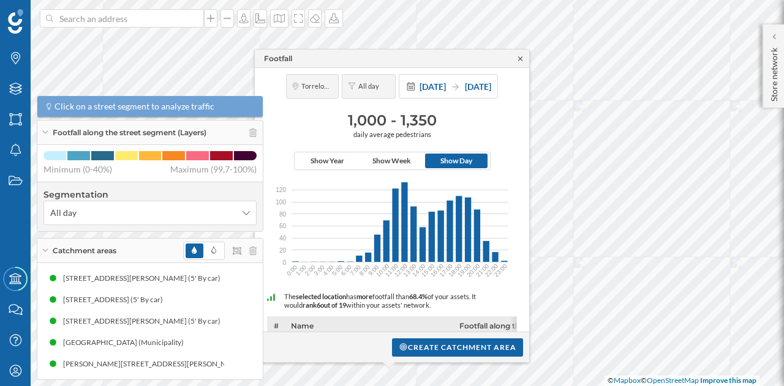
click at [516, 58] on icon at bounding box center [520, 58] width 9 height 7
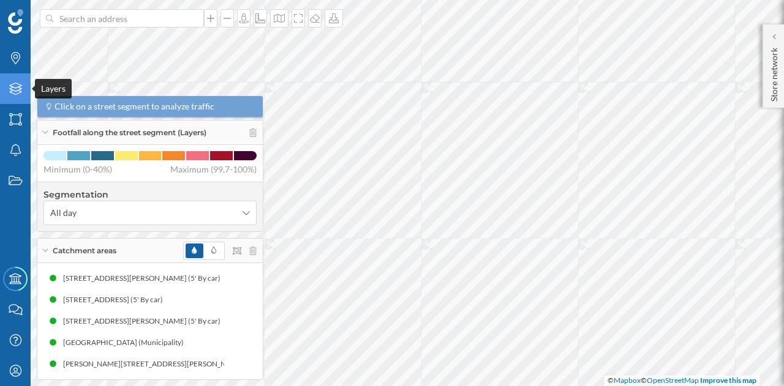
click at [16, 100] on div "Layers" at bounding box center [15, 88] width 31 height 31
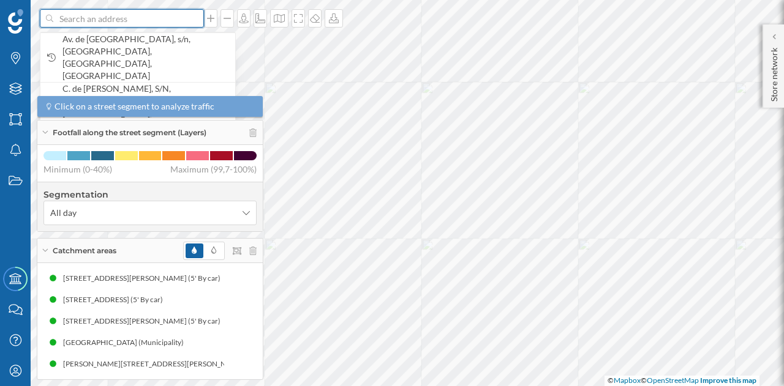
click at [128, 21] on input at bounding box center [121, 18] width 137 height 18
paste input "C. Comunidad de Madrid, 37-41, 28231 Las Rozas de Madrid, Madrid"
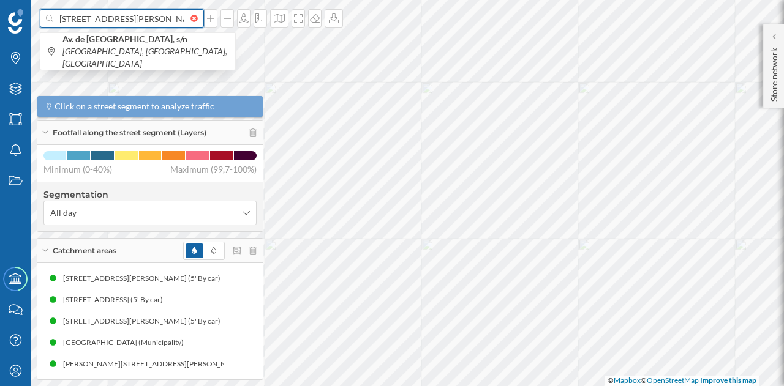
scroll to position [0, 129]
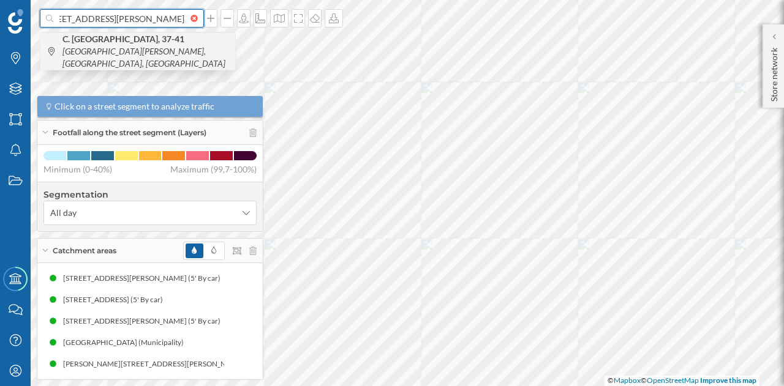
type input "C. Comunidad de Madrid, 37-41, 28231 Las Rozas de Madrid, Madrid"
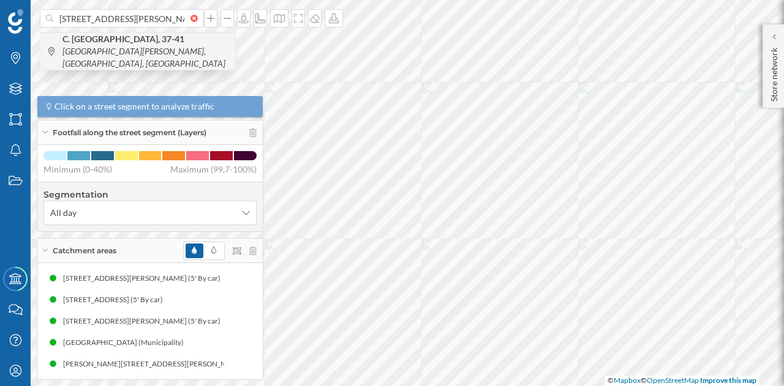
click at [130, 45] on span "C. Comunidad de Madrid, 37-41 28231 Las Rozas de Madrid, Madrid, Spain" at bounding box center [145, 51] width 167 height 37
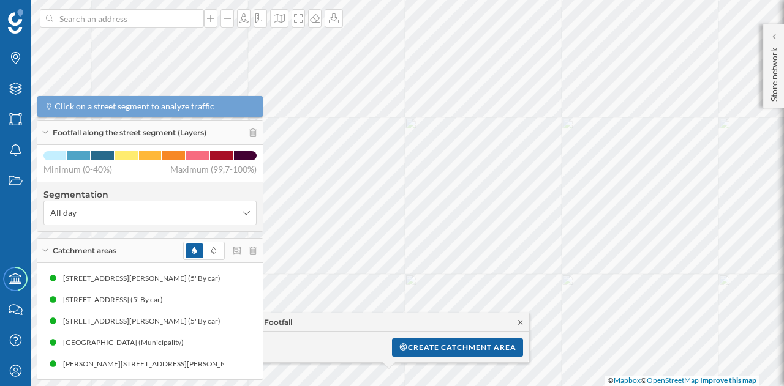
click at [521, 321] on icon at bounding box center [520, 322] width 9 height 7
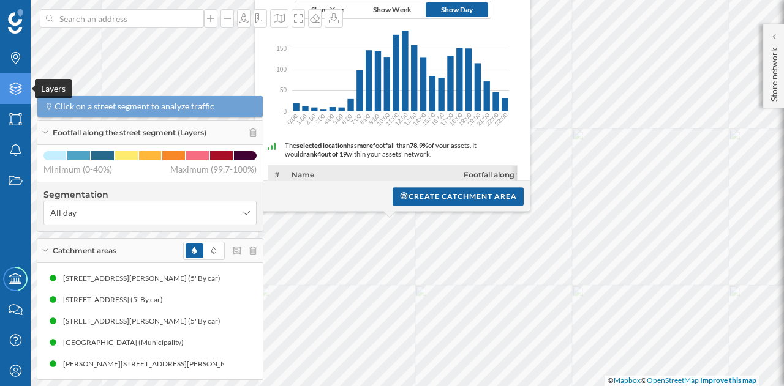
click at [18, 86] on icon "Layers" at bounding box center [15, 89] width 15 height 12
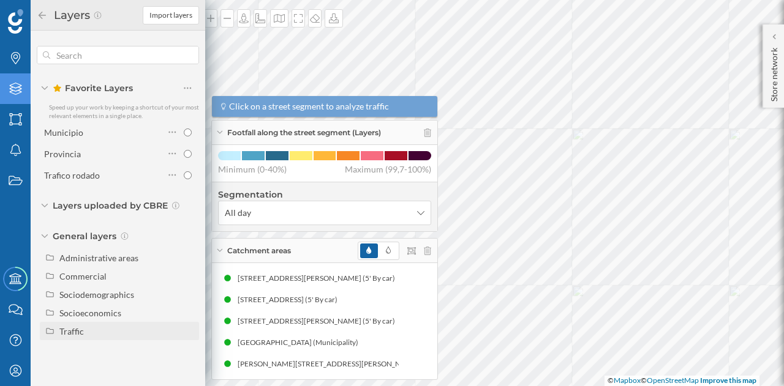
click at [69, 340] on div "Traffic" at bounding box center [119, 331] width 159 height 18
click at [91, 353] on div "Driving traffic" at bounding box center [91, 350] width 54 height 10
click at [187, 353] on input "Driving traffic" at bounding box center [191, 350] width 8 height 8
radio input "true"
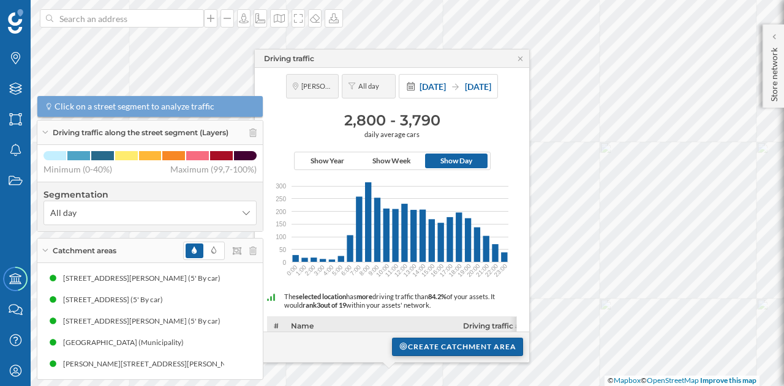
click at [423, 350] on div "Create catchment area" at bounding box center [457, 347] width 131 height 18
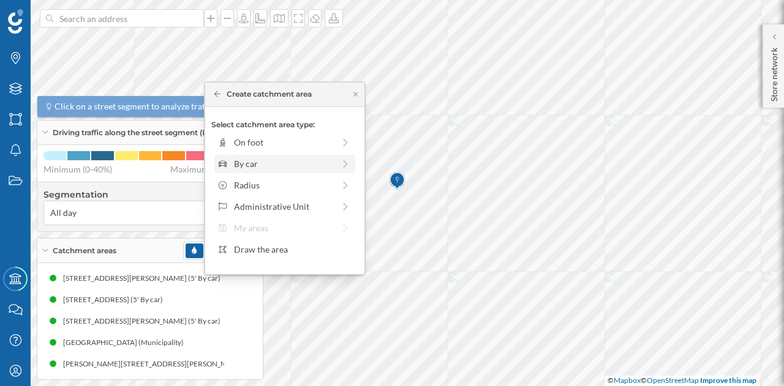
click at [271, 165] on div "By car" at bounding box center [284, 163] width 100 height 13
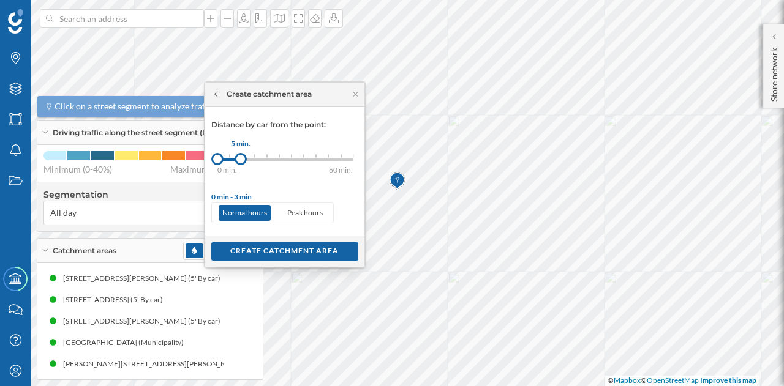
drag, startPoint x: 230, startPoint y: 160, endPoint x: 240, endPoint y: 162, distance: 10.1
click at [240, 162] on div at bounding box center [241, 159] width 12 height 12
click at [269, 249] on div "Create catchment area" at bounding box center [284, 251] width 147 height 18
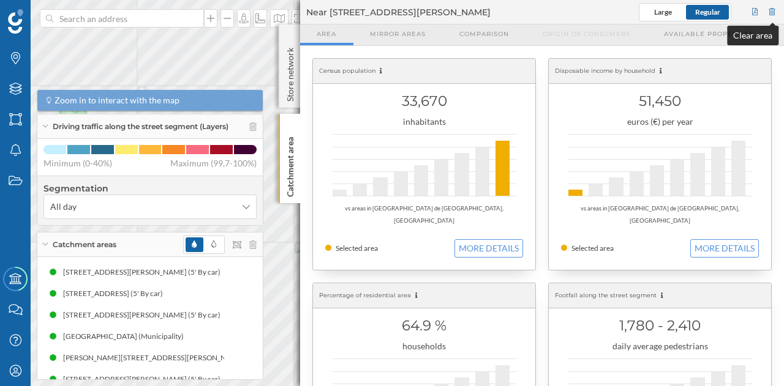
click at [775, 6] on div at bounding box center [772, 12] width 11 height 18
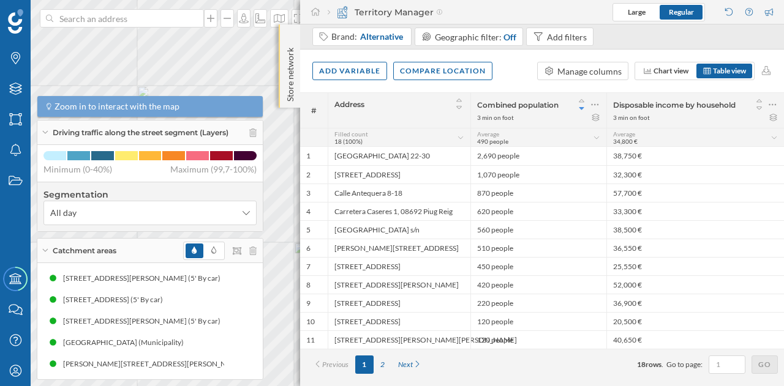
click at [285, 40] on div "Store network" at bounding box center [289, 65] width 21 height 83
click at [286, 41] on div at bounding box center [290, 37] width 12 height 12
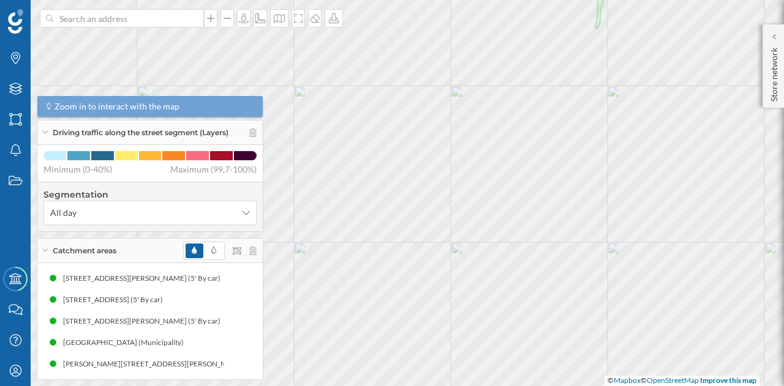
click at [194, 24] on div at bounding box center [122, 18] width 164 height 18
click at [190, 24] on input at bounding box center [121, 18] width 137 height 18
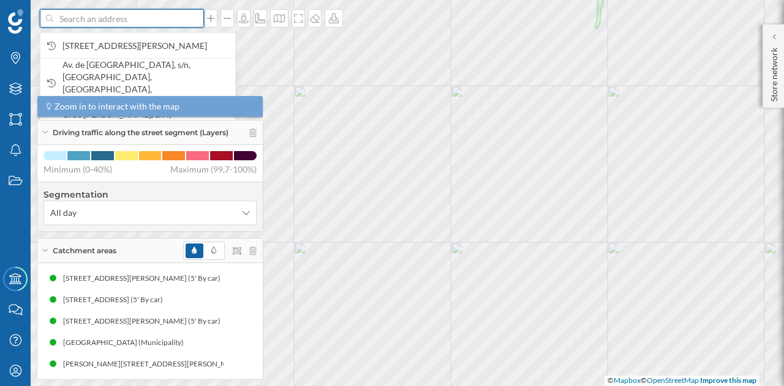
paste input "C. de los Químicos, 1, 28222 Majadahonda, Madrid"
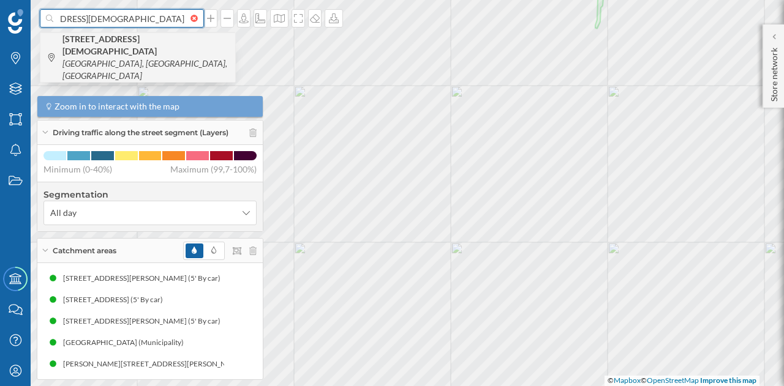
type input "C. de los Químicos, 1, 28222 Majadahonda, Madrid"
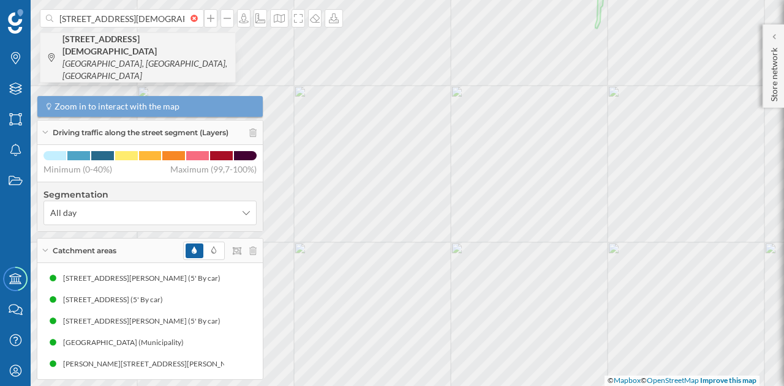
click at [154, 46] on span "C. de los Químicos, 1 28222 Majadahonda, Madrid, Spain" at bounding box center [145, 57] width 167 height 49
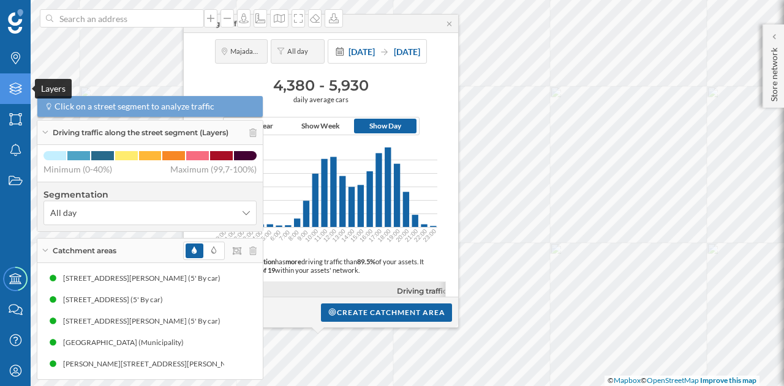
click at [16, 86] on icon "Layers" at bounding box center [15, 89] width 15 height 12
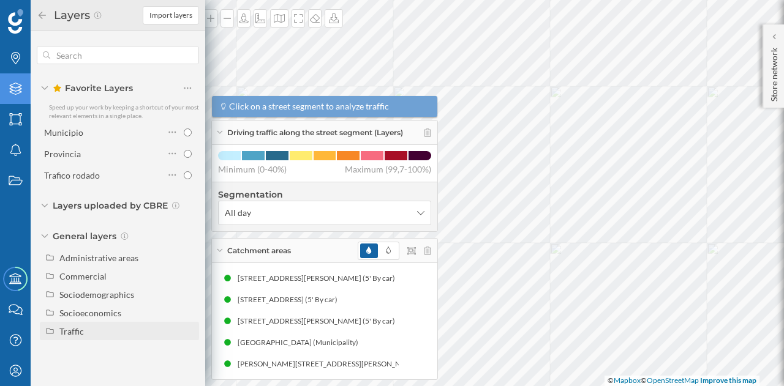
click at [75, 331] on div "Traffic" at bounding box center [71, 331] width 24 height 10
click at [104, 368] on div "Footfall" at bounding box center [106, 368] width 85 height 13
click at [187, 368] on input "Footfall" at bounding box center [191, 368] width 8 height 8
radio input "true"
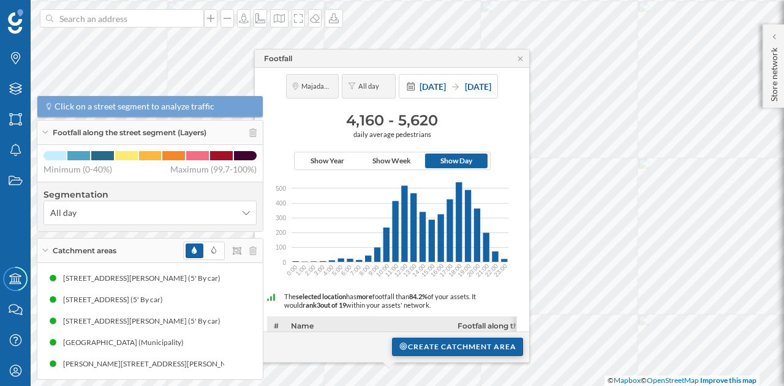
click at [427, 346] on div "Create catchment area" at bounding box center [457, 347] width 131 height 18
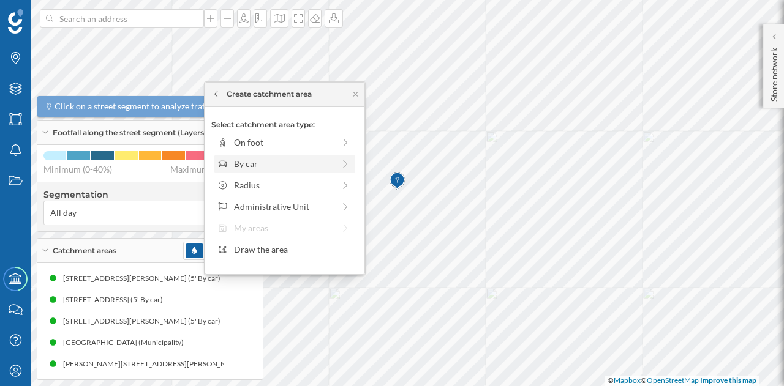
click at [261, 162] on div "By car" at bounding box center [284, 163] width 100 height 13
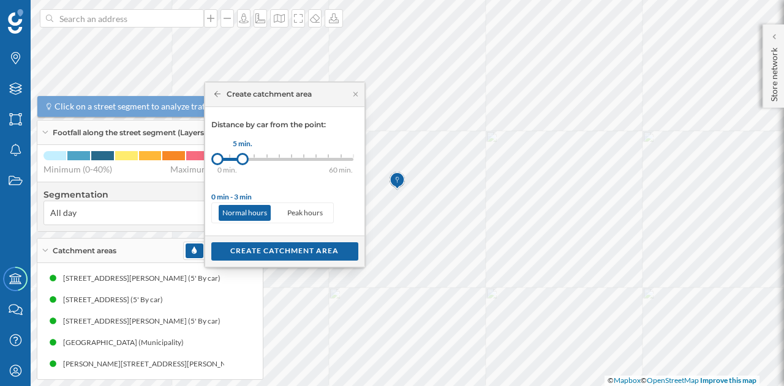
drag, startPoint x: 228, startPoint y: 154, endPoint x: 243, endPoint y: 154, distance: 14.1
click at [243, 154] on div at bounding box center [242, 159] width 12 height 12
click at [262, 246] on div "Create catchment area" at bounding box center [284, 251] width 147 height 18
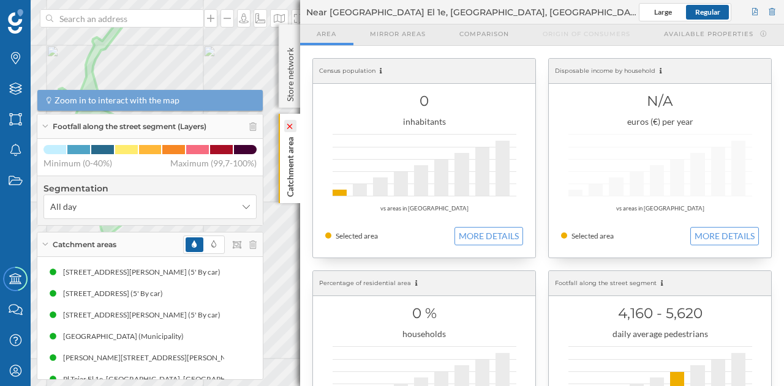
click at [288, 121] on icon at bounding box center [290, 126] width 12 height 12
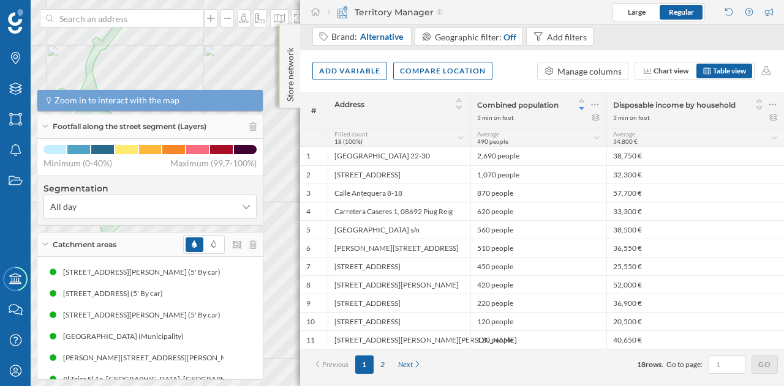
click at [290, 78] on p "Store network" at bounding box center [290, 72] width 12 height 59
click at [290, 78] on p "Store network" at bounding box center [290, 73] width 12 height 60
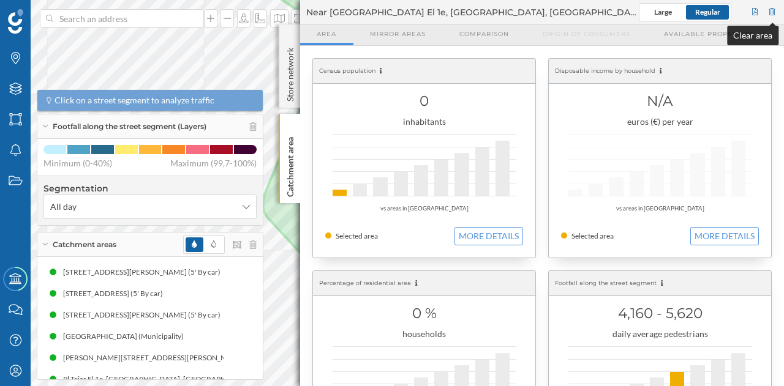
click at [774, 13] on div at bounding box center [772, 12] width 11 height 18
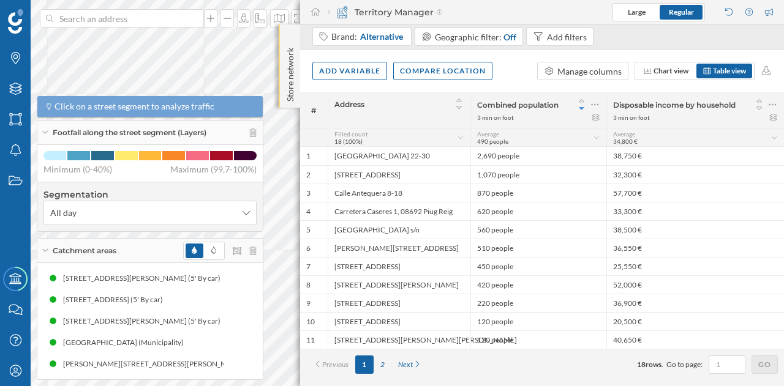
click at [279, 47] on div "Store network" at bounding box center [289, 65] width 21 height 83
click at [288, 48] on p "Store network" at bounding box center [290, 73] width 12 height 60
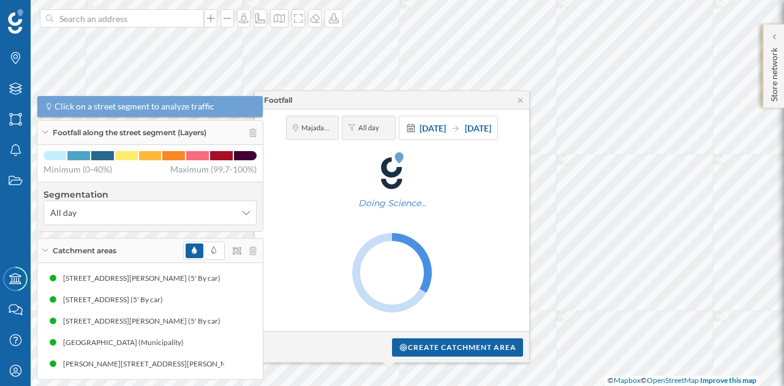
click at [447, 263] on icon at bounding box center [392, 273] width 262 height 80
drag, startPoint x: 288, startPoint y: 48, endPoint x: 447, endPoint y: 263, distance: 267.0
click at [447, 263] on icon at bounding box center [392, 273] width 262 height 80
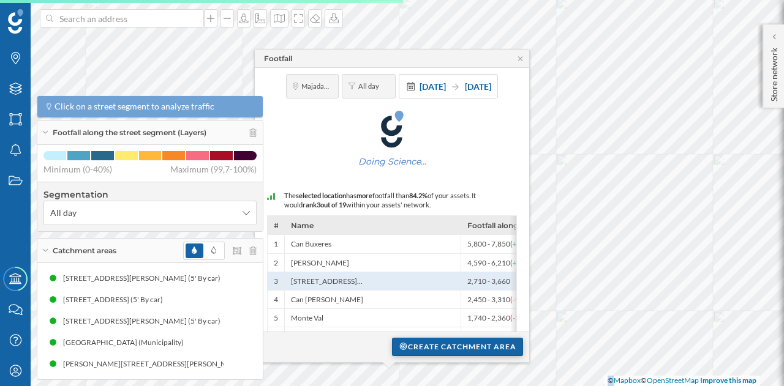
click at [429, 346] on div "Create catchment area" at bounding box center [457, 347] width 131 height 18
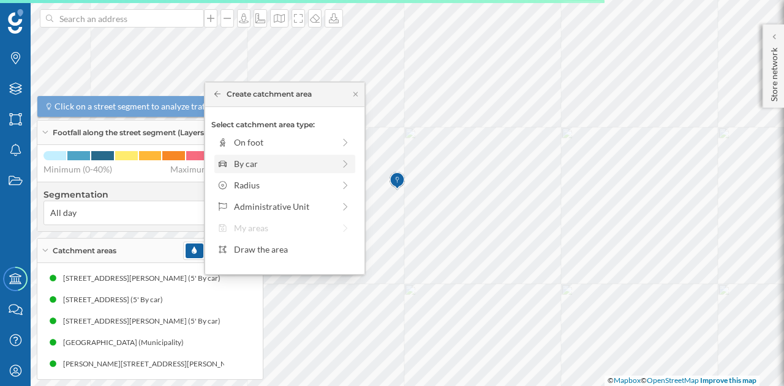
click at [266, 155] on div "By car" at bounding box center [284, 164] width 141 height 18
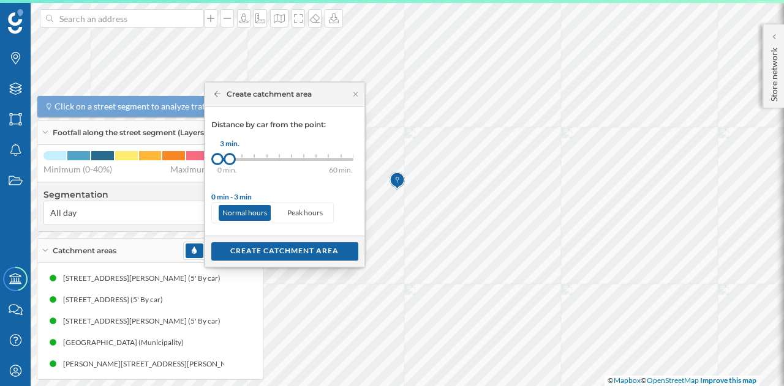
click at [231, 156] on div at bounding box center [230, 159] width 12 height 12
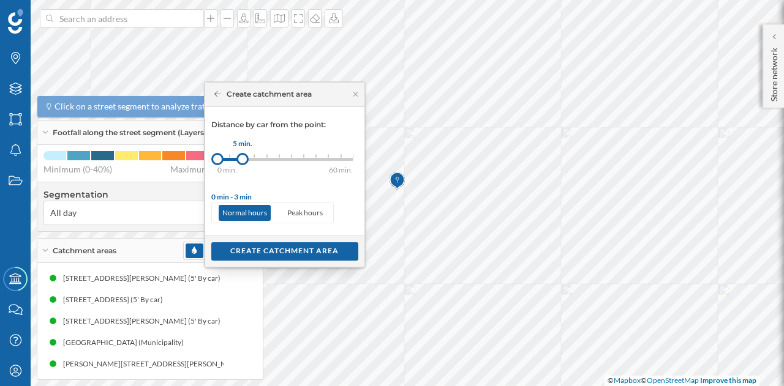
drag, startPoint x: 230, startPoint y: 157, endPoint x: 242, endPoint y: 157, distance: 12.2
click at [242, 157] on div at bounding box center [242, 159] width 12 height 12
click at [269, 249] on div "Create catchment area" at bounding box center [284, 251] width 147 height 18
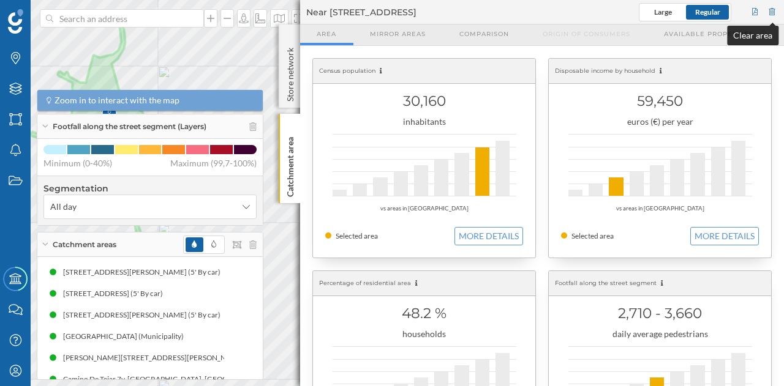
click at [776, 8] on div at bounding box center [772, 12] width 11 height 18
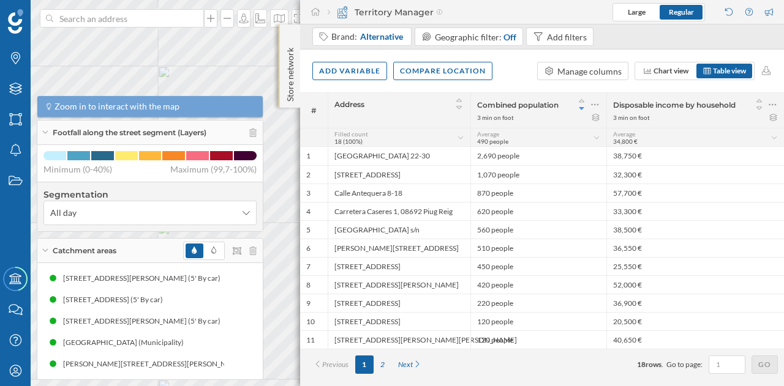
click at [282, 41] on div "Store network" at bounding box center [289, 65] width 21 height 83
drag, startPoint x: 282, startPoint y: 41, endPoint x: 284, endPoint y: 30, distance: 11.2
click at [284, 30] on div "Store network" at bounding box center [289, 66] width 21 height 85
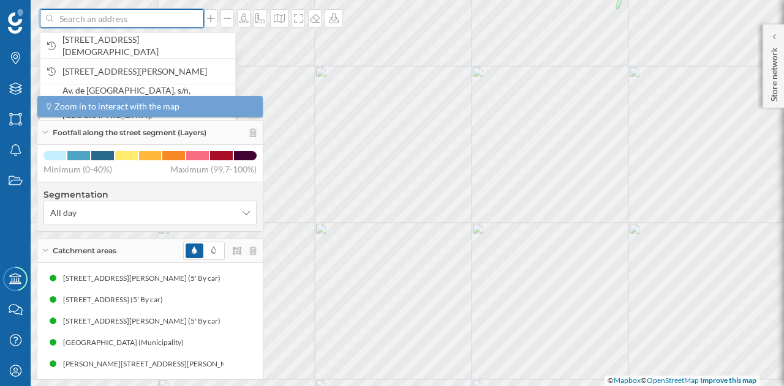
click at [130, 15] on input at bounding box center [121, 18] width 137 height 18
paste input "Av. de Don Juan Tenorio, s/n, 28805 Alcalá de Henares, Madrid. CC Quadernillos"
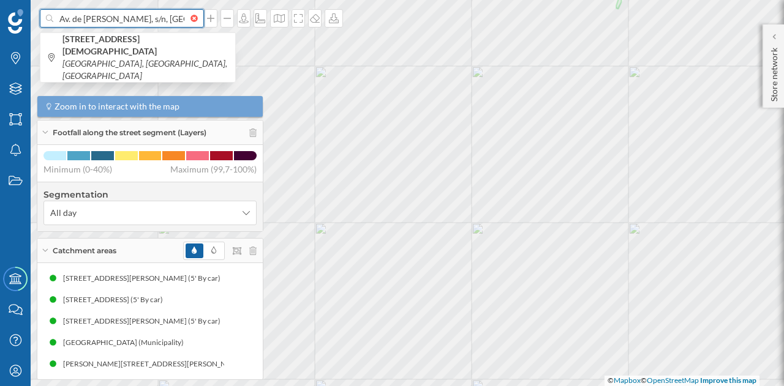
scroll to position [0, 170]
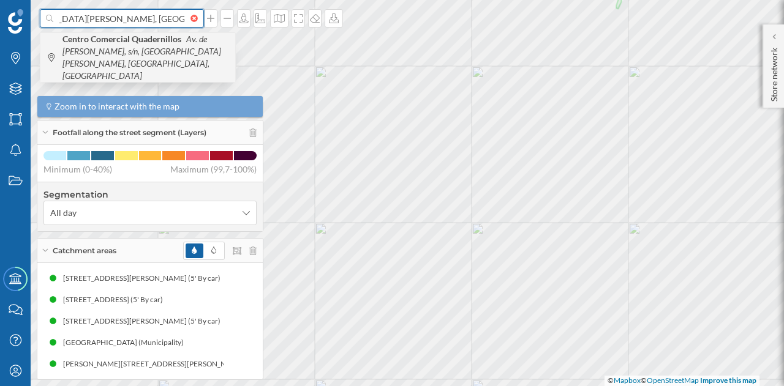
type input "Av. de Don Juan Tenorio, s/n, 28805 Alcalá de Henares, Madrid. CC Quadernillos"
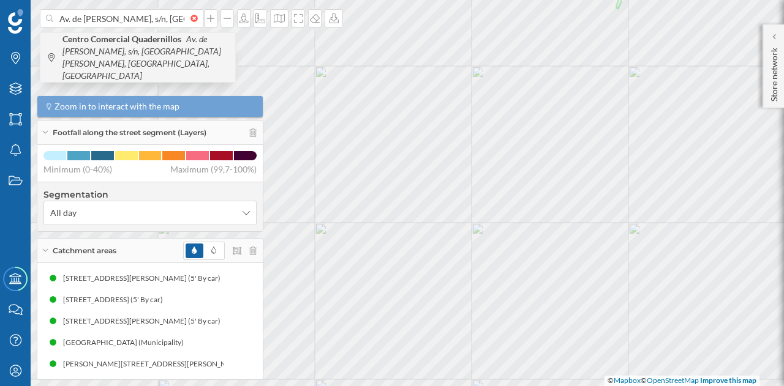
click at [114, 59] on span "Centro Comercial Quadernillos Av. de Don Juan Tenorio, s/n, 28805 Alcalá de Hen…" at bounding box center [145, 57] width 167 height 49
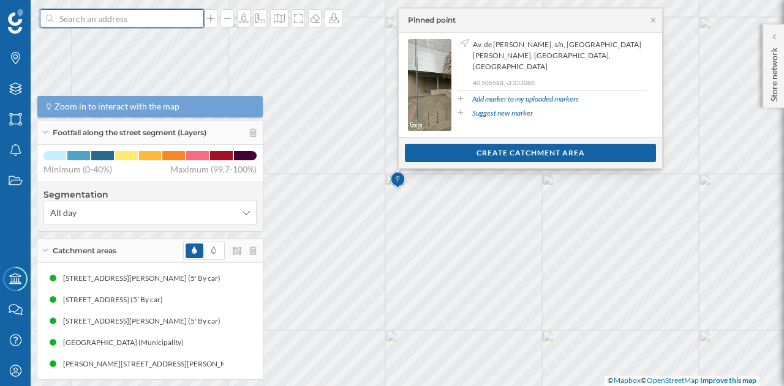
click at [170, 18] on input at bounding box center [121, 18] width 137 height 18
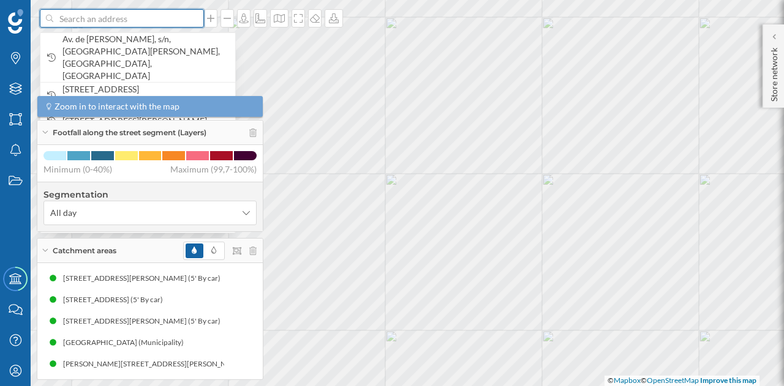
paste input "Av. de Don Juan Tenorio, s/n, 28805 Alcalá de Henares, Madrid. CC Quadernillos"
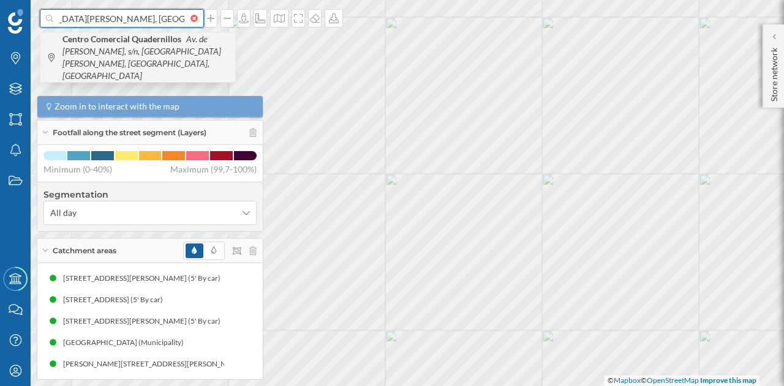
type input "Av. de Don Juan Tenorio, s/n, 28805 Alcalá de Henares, Madrid. CC Quadernillos"
click at [143, 57] on span "Centro Comercial Quadernillos Av. de Don Juan Tenorio, s/n, 28805 Alcalá de Hen…" at bounding box center [145, 57] width 167 height 49
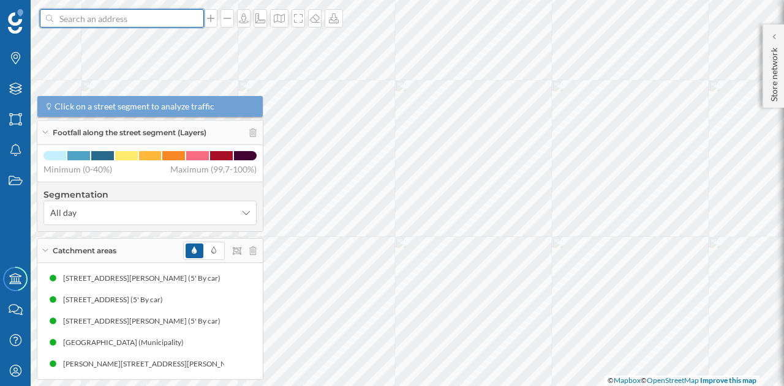
click at [125, 20] on input at bounding box center [121, 18] width 137 height 18
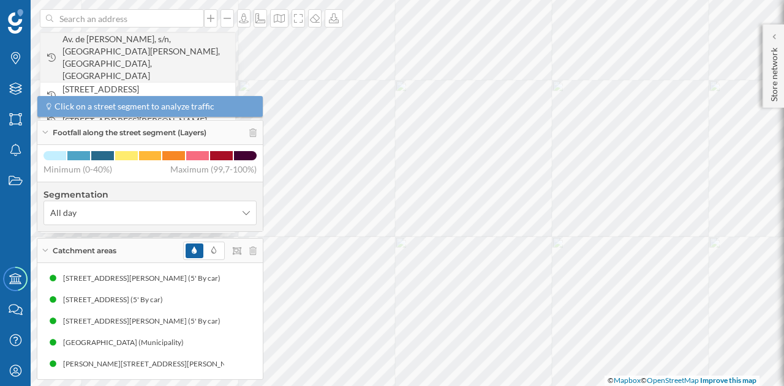
click at [113, 49] on span "Av. de [PERSON_NAME], s/n, [GEOGRAPHIC_DATA][PERSON_NAME], [GEOGRAPHIC_DATA], […" at bounding box center [145, 57] width 167 height 49
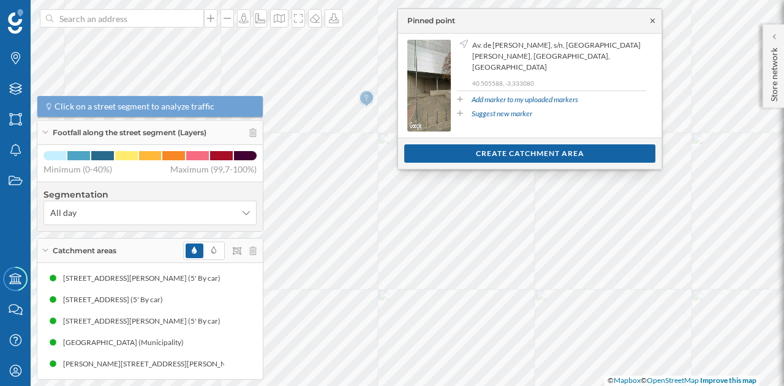
click at [654, 21] on icon at bounding box center [652, 20] width 9 height 7
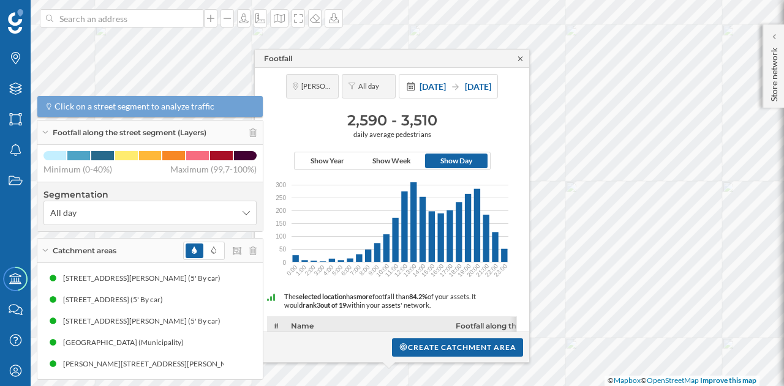
click at [521, 58] on icon at bounding box center [520, 58] width 9 height 7
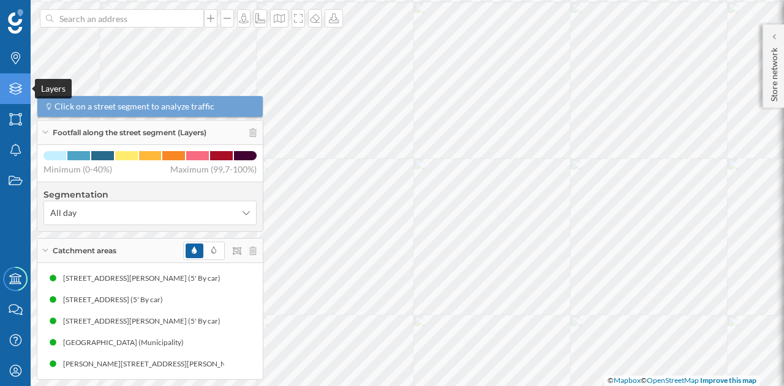
click at [12, 90] on icon at bounding box center [15, 89] width 12 height 12
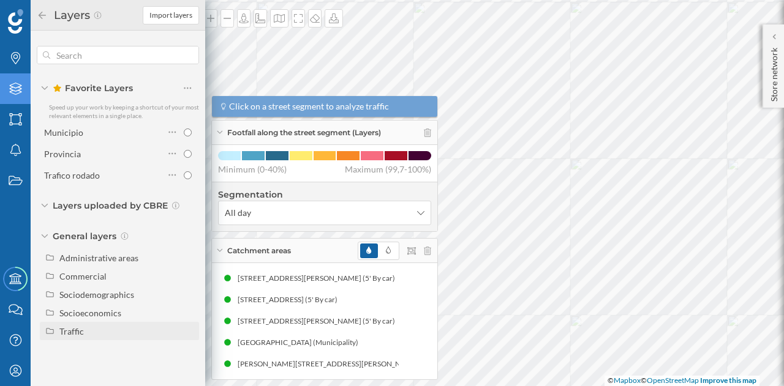
drag, startPoint x: 88, startPoint y: 326, endPoint x: 78, endPoint y: 336, distance: 13.9
click at [78, 336] on div "Traffic" at bounding box center [71, 331] width 24 height 10
click at [82, 348] on div "Driving traffic" at bounding box center [91, 350] width 54 height 10
click at [187, 348] on input "Driving traffic" at bounding box center [191, 350] width 8 height 8
radio input "true"
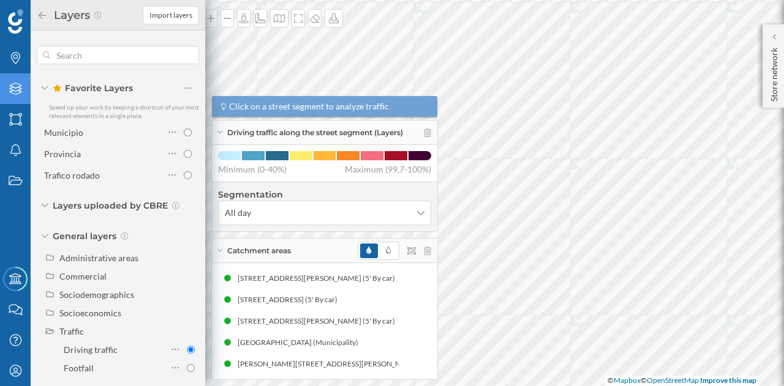
click at [549, 230] on div "Brands Layers Areas Notifications States Academy Contact us Help Center My Prof…" at bounding box center [392, 193] width 784 height 386
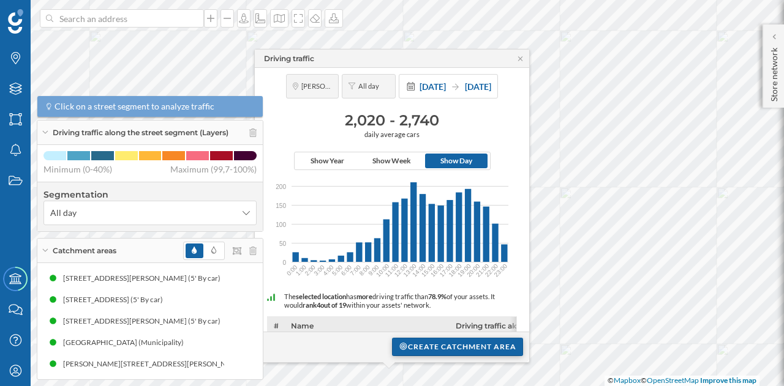
click at [439, 352] on div "Create catchment area" at bounding box center [457, 347] width 131 height 18
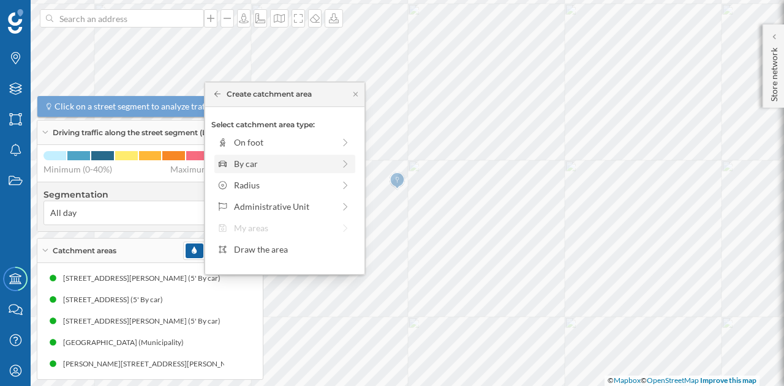
click at [285, 157] on div "By car" at bounding box center [284, 163] width 100 height 13
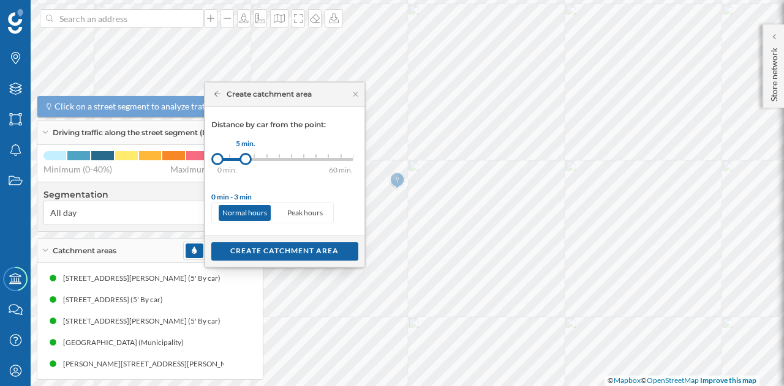
drag, startPoint x: 228, startPoint y: 159, endPoint x: 244, endPoint y: 159, distance: 15.9
click at [244, 159] on div at bounding box center [245, 159] width 12 height 12
click at [253, 257] on div "Create catchment area" at bounding box center [284, 251] width 147 height 18
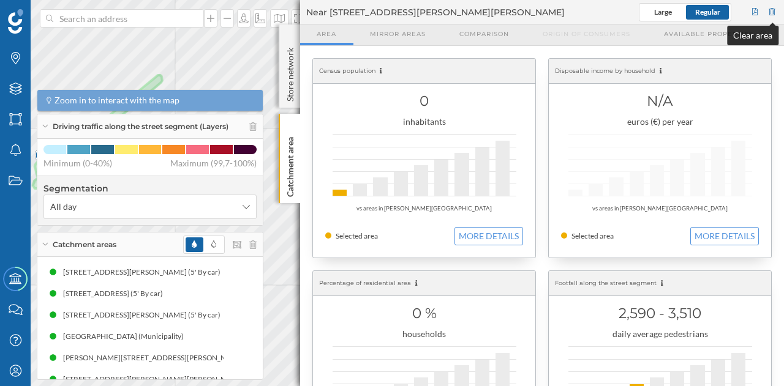
click at [772, 6] on div at bounding box center [772, 12] width 11 height 18
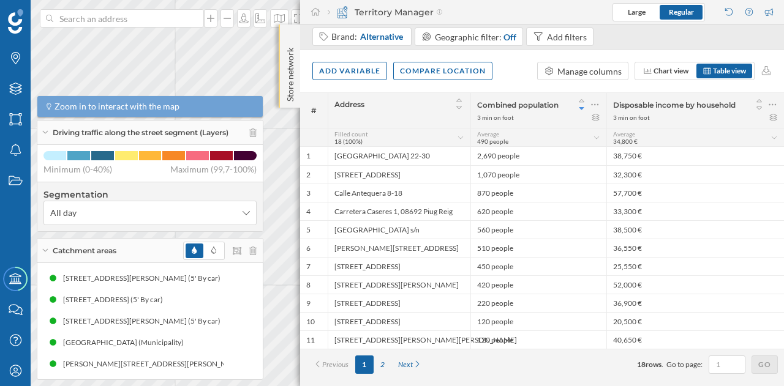
click at [290, 47] on p "Store network" at bounding box center [290, 72] width 12 height 59
click at [287, 51] on p "Store network" at bounding box center [290, 73] width 12 height 60
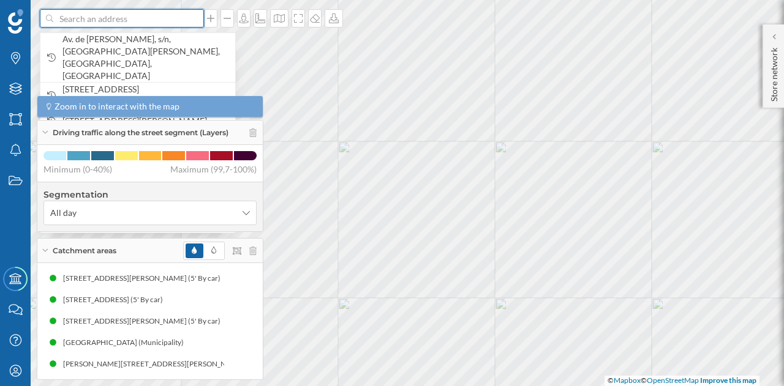
click at [85, 18] on input at bounding box center [121, 18] width 137 height 18
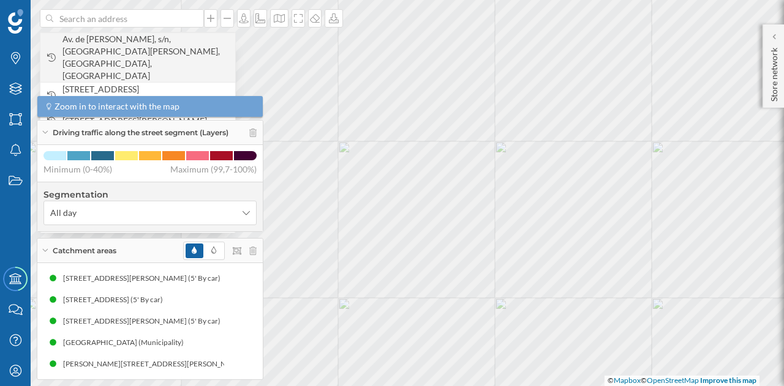
click at [96, 40] on span "Av. de [PERSON_NAME], s/n, [GEOGRAPHIC_DATA][PERSON_NAME], [GEOGRAPHIC_DATA], […" at bounding box center [145, 57] width 167 height 49
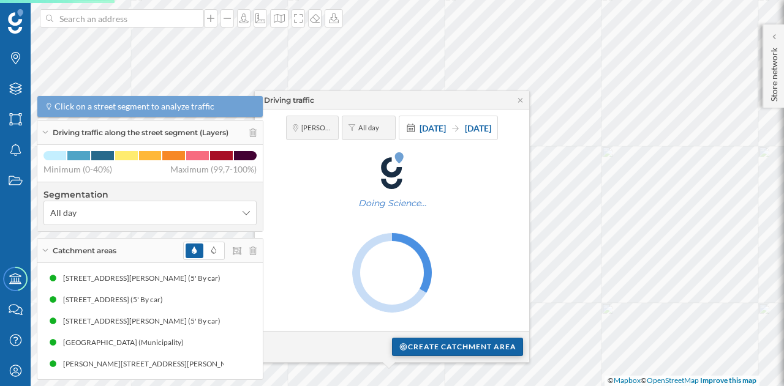
click at [435, 353] on div "Create catchment area" at bounding box center [457, 347] width 131 height 18
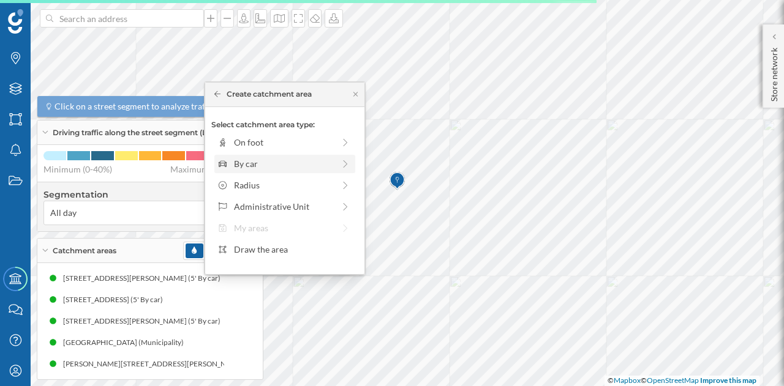
click at [254, 168] on div "By car" at bounding box center [284, 163] width 100 height 13
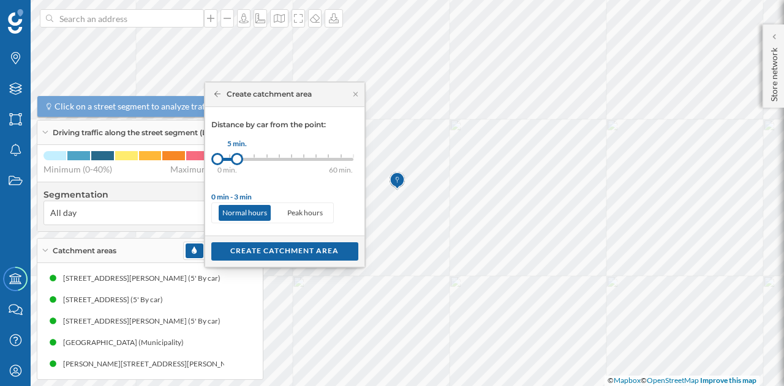
drag, startPoint x: 228, startPoint y: 162, endPoint x: 246, endPoint y: 162, distance: 17.8
click at [243, 162] on div at bounding box center [237, 159] width 12 height 12
click at [244, 243] on div "Create catchment area" at bounding box center [284, 251] width 147 height 18
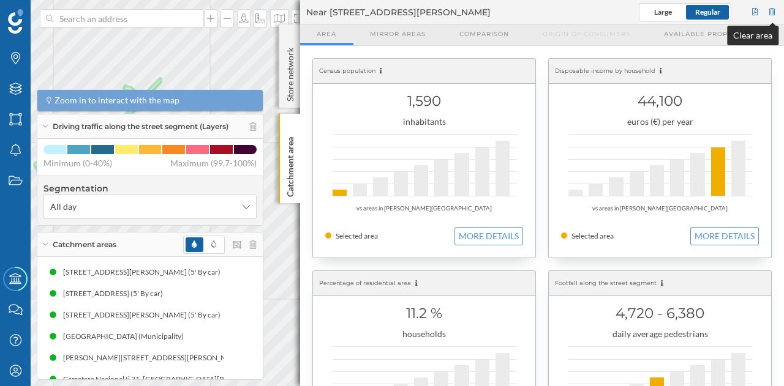
click at [769, 12] on div at bounding box center [772, 12] width 11 height 18
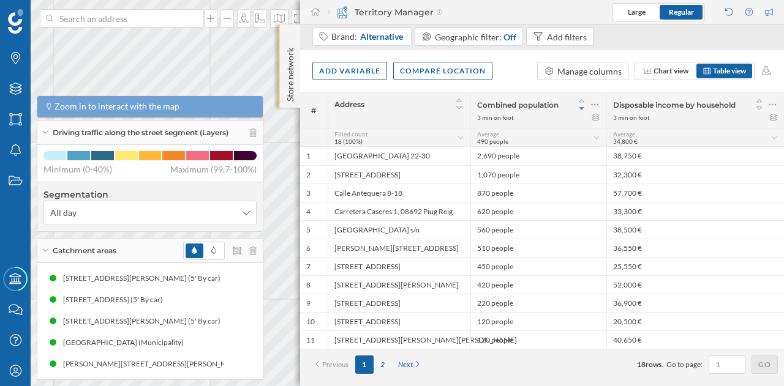
click at [284, 52] on p "Store network" at bounding box center [290, 72] width 12 height 59
drag, startPoint x: 284, startPoint y: 52, endPoint x: 297, endPoint y: 26, distance: 29.0
click at [297, 26] on div "Store network" at bounding box center [289, 66] width 21 height 85
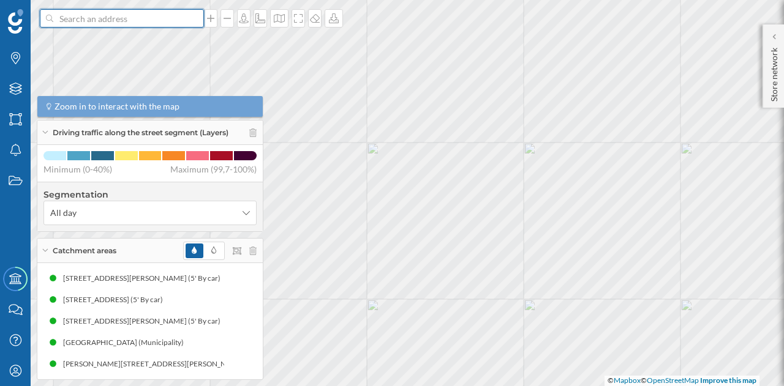
click at [153, 17] on input at bounding box center [121, 18] width 137 height 18
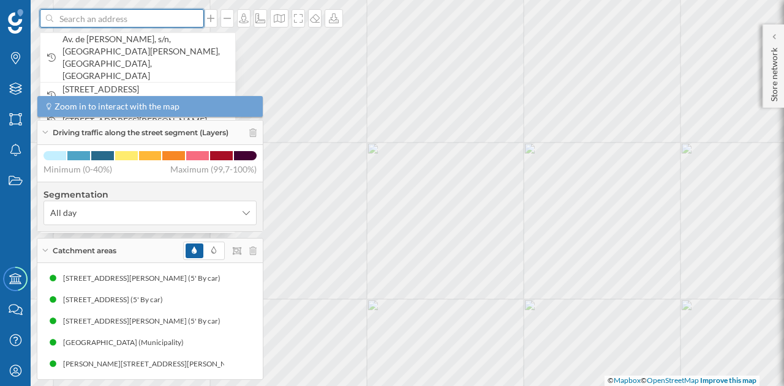
paste input "C. de Silvano, 77, Hortaleza, 28043 Madrid. Centro Comercial Palacio de Hielo"
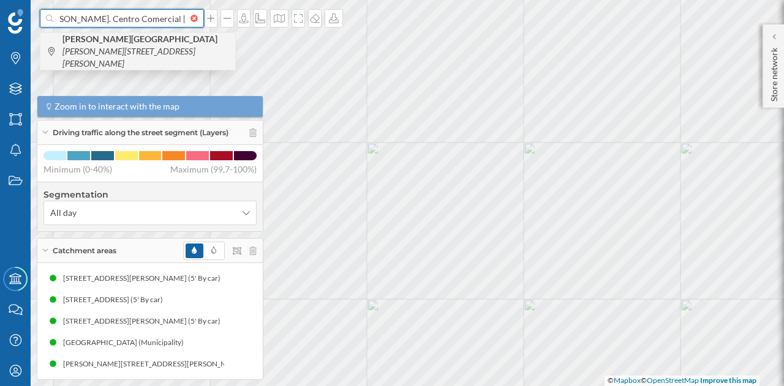
type input "C. de Silvano, 77, Hortaleza, 28043 Madrid. Centro Comercial Palacio de Hielo"
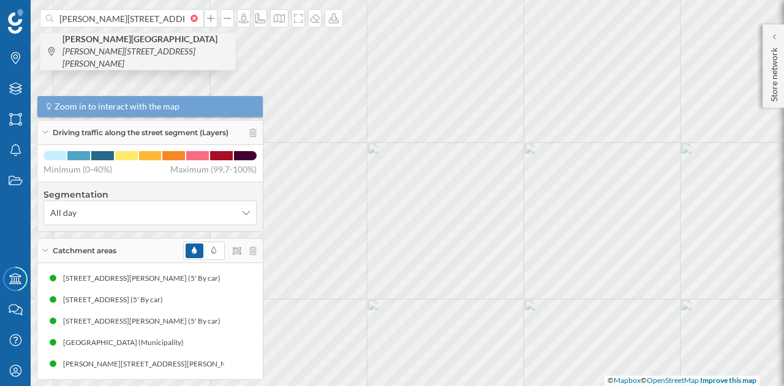
click at [122, 53] on icon "[PERSON_NAME][STREET_ADDRESS][PERSON_NAME]" at bounding box center [128, 57] width 133 height 23
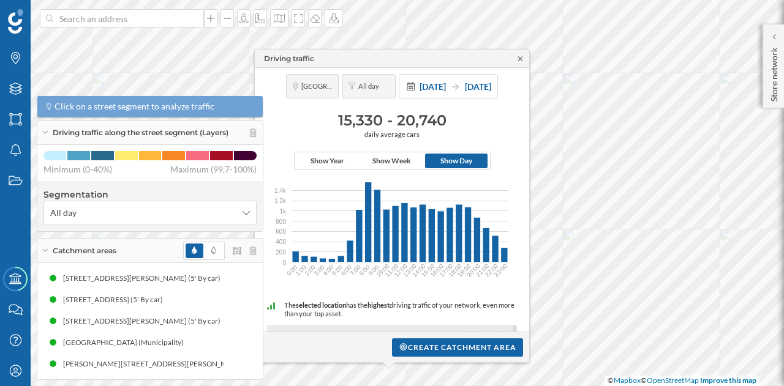
click at [518, 60] on icon at bounding box center [520, 58] width 9 height 7
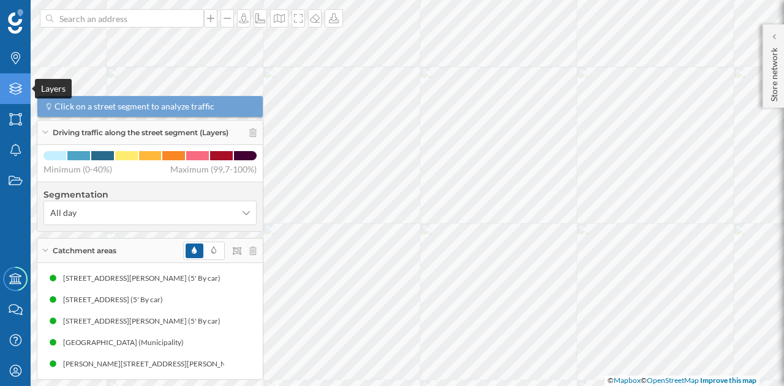
click at [16, 87] on icon "Layers" at bounding box center [15, 89] width 15 height 12
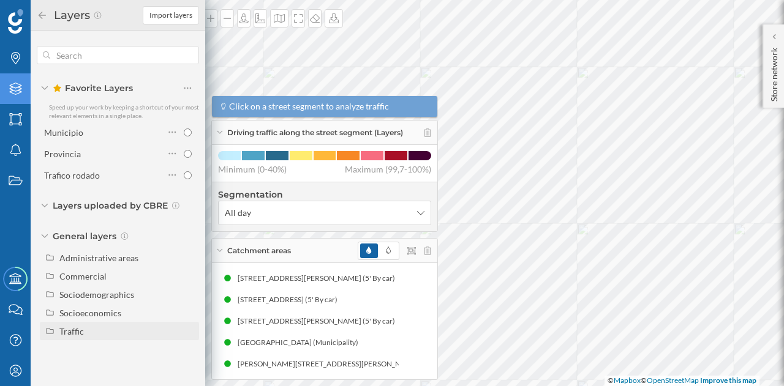
click at [83, 334] on div "Traffic" at bounding box center [126, 331] width 135 height 13
click at [77, 373] on div "Footfall" at bounding box center [79, 368] width 30 height 10
click at [187, 372] on input "Footfall" at bounding box center [191, 368] width 8 height 8
radio input "true"
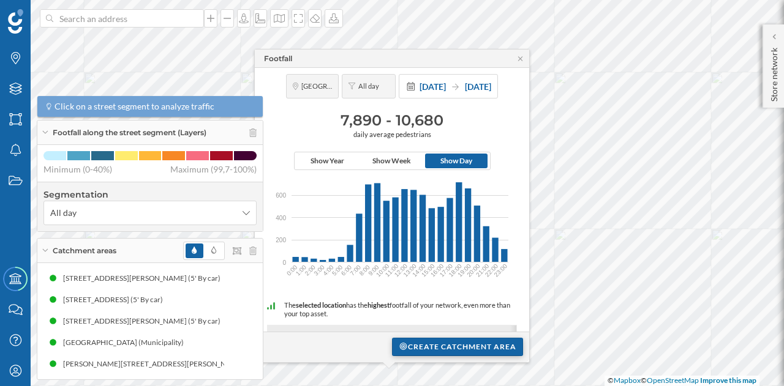
click at [429, 347] on div "Create catchment area" at bounding box center [457, 347] width 131 height 18
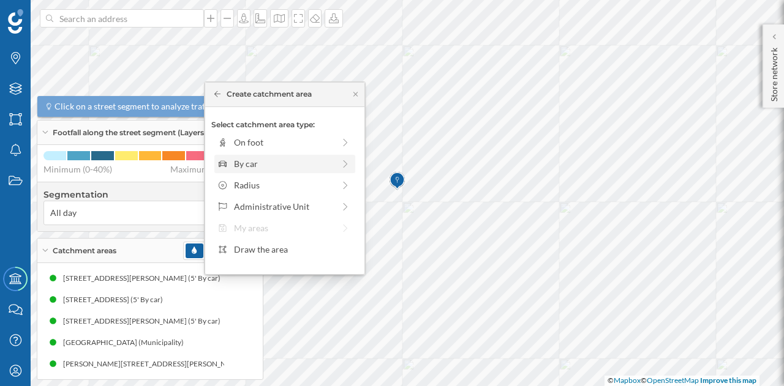
click at [252, 165] on div "By car" at bounding box center [284, 163] width 100 height 13
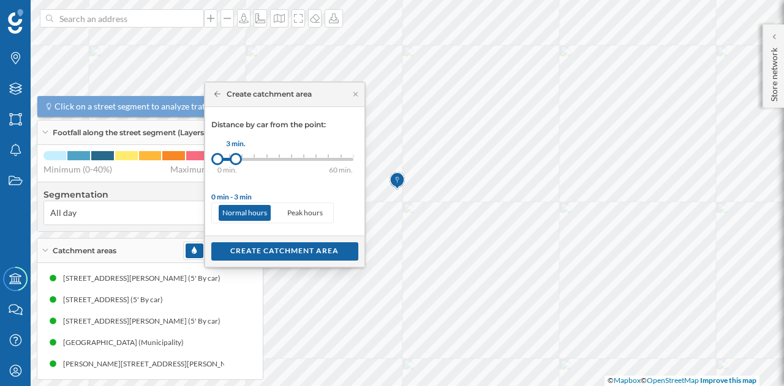
drag, startPoint x: 227, startPoint y: 157, endPoint x: 238, endPoint y: 157, distance: 10.4
click at [238, 157] on div at bounding box center [236, 159] width 12 height 12
click at [268, 255] on div "Create catchment area" at bounding box center [284, 251] width 147 height 18
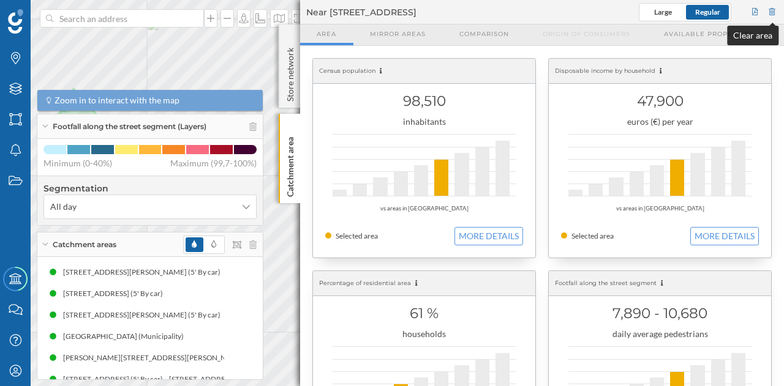
click at [773, 8] on div at bounding box center [772, 12] width 11 height 18
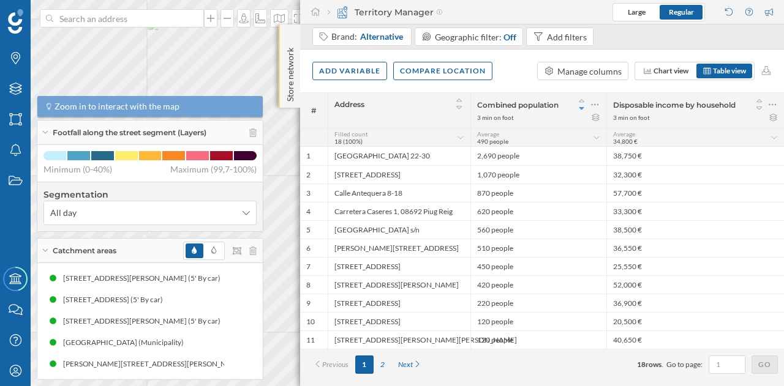
click at [287, 45] on p "Store network" at bounding box center [290, 72] width 12 height 59
click at [287, 45] on p "Store network" at bounding box center [290, 73] width 12 height 60
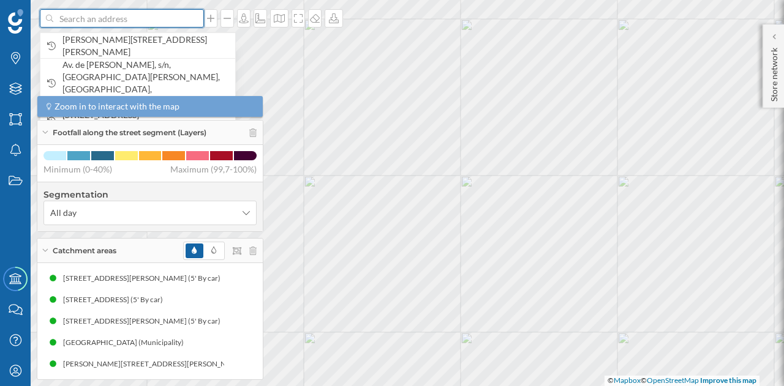
click at [151, 25] on input at bounding box center [121, 18] width 137 height 18
paste input "Av. [STREET_ADDRESS][DEMOGRAPHIC_DATA]. Centro Comercial [GEOGRAPHIC_DATA]"
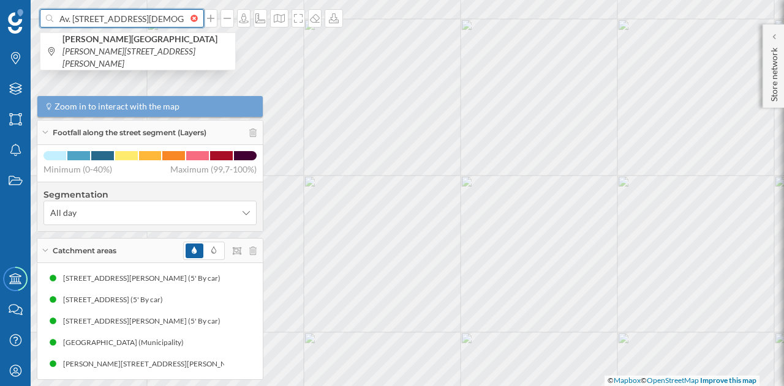
scroll to position [0, 160]
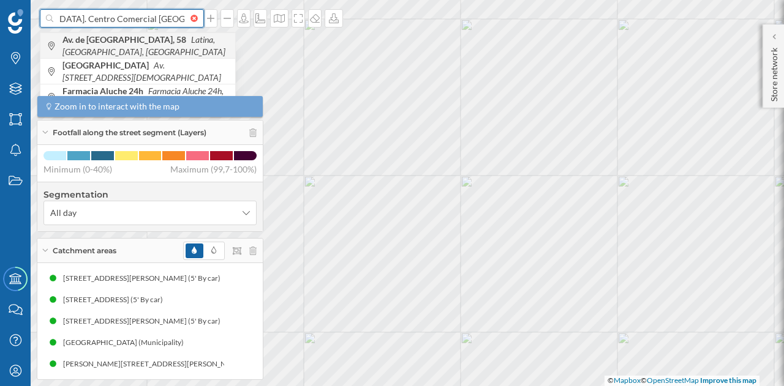
type input "Av. [STREET_ADDRESS][DEMOGRAPHIC_DATA]. Centro Comercial [GEOGRAPHIC_DATA]"
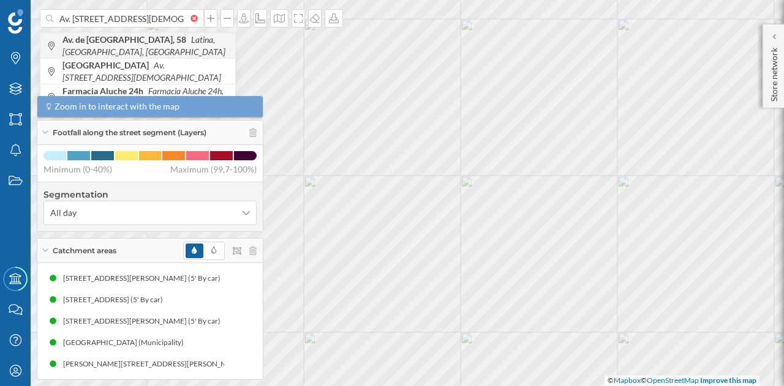
click at [127, 45] on span "Av. [STREET_ADDRESS]" at bounding box center [145, 46] width 167 height 24
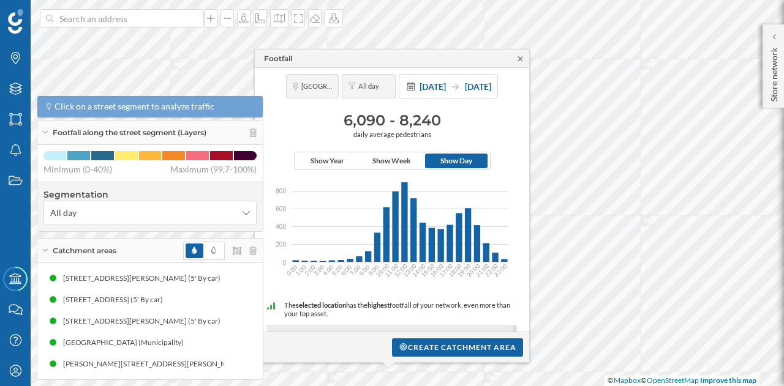
click at [519, 61] on icon at bounding box center [520, 58] width 9 height 7
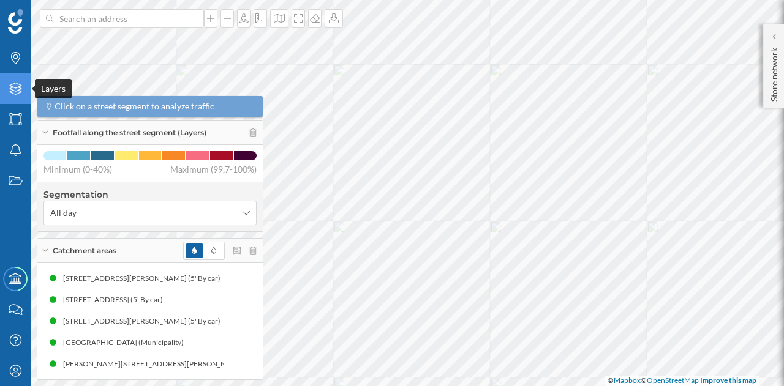
click at [17, 86] on icon "Layers" at bounding box center [15, 89] width 15 height 12
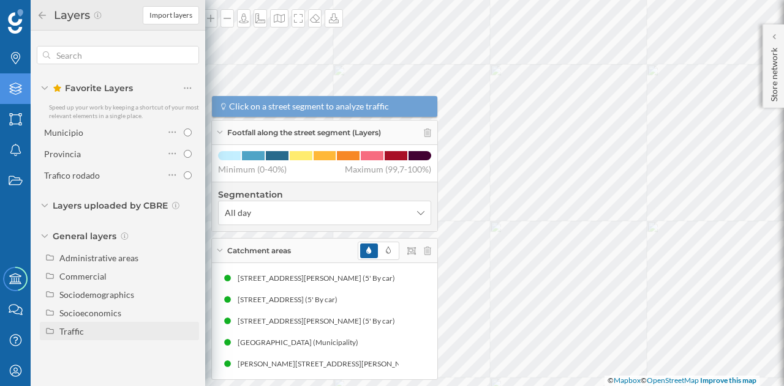
click at [86, 326] on div "Traffic" at bounding box center [126, 331] width 135 height 13
click at [94, 347] on div "Driving traffic" at bounding box center [91, 350] width 54 height 10
click at [187, 347] on input "Driving traffic" at bounding box center [191, 350] width 8 height 8
radio input "true"
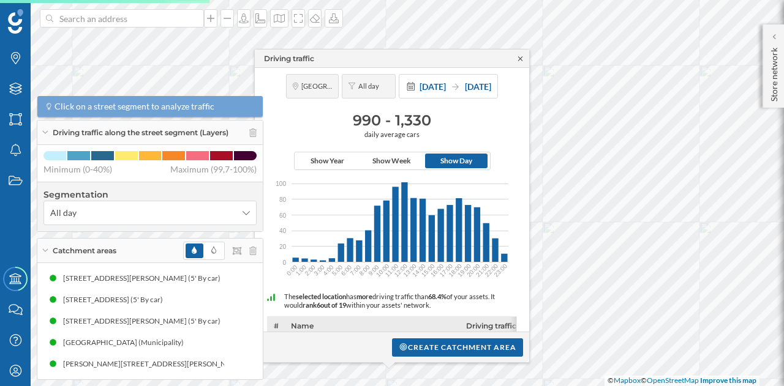
click at [519, 57] on icon at bounding box center [520, 58] width 4 height 4
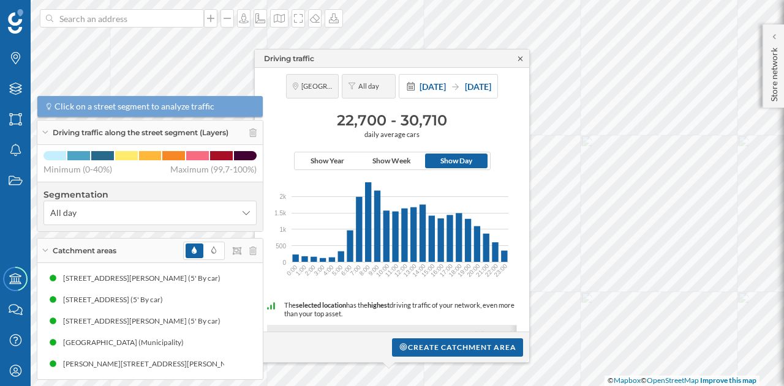
click at [523, 57] on icon at bounding box center [520, 58] width 9 height 7
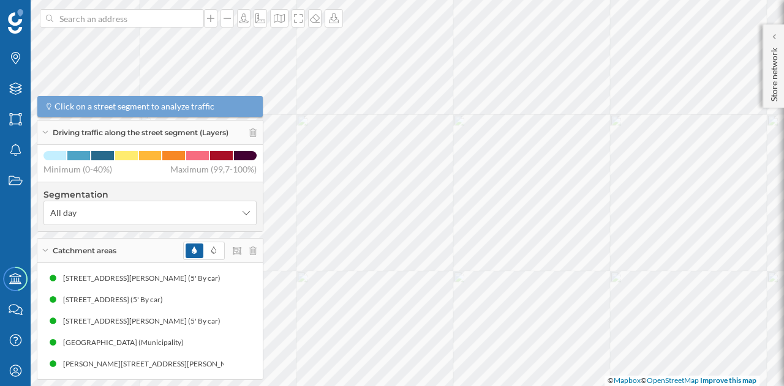
click at [603, 0] on html "Brands Layers Areas Notifications States Academy Contact us Help Center My Prof…" at bounding box center [392, 193] width 784 height 386
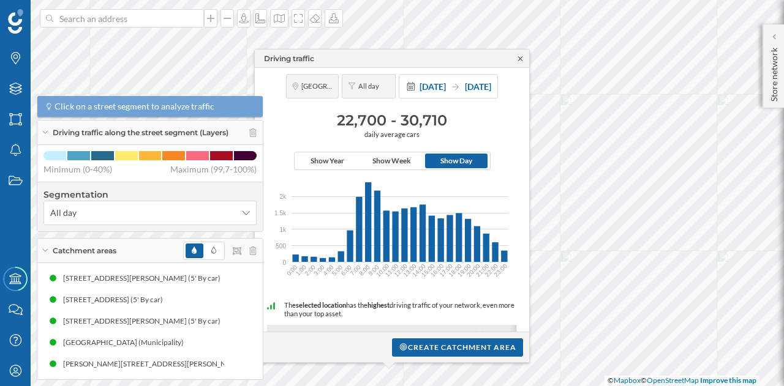
click at [519, 58] on icon at bounding box center [520, 58] width 9 height 7
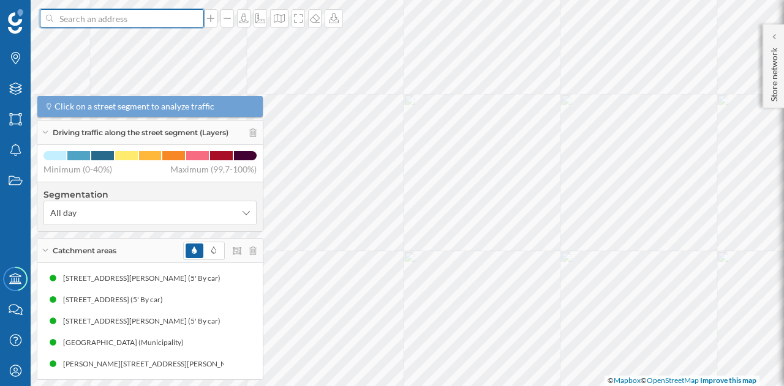
click at [179, 23] on input at bounding box center [121, 18] width 137 height 18
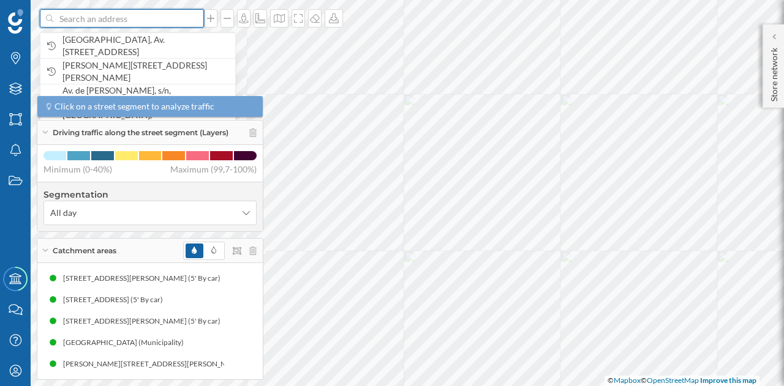
paste input "C. [GEOGRAPHIC_DATA], km 23, 28939 [GEOGRAPHIC_DATA], [GEOGRAPHIC_DATA]"
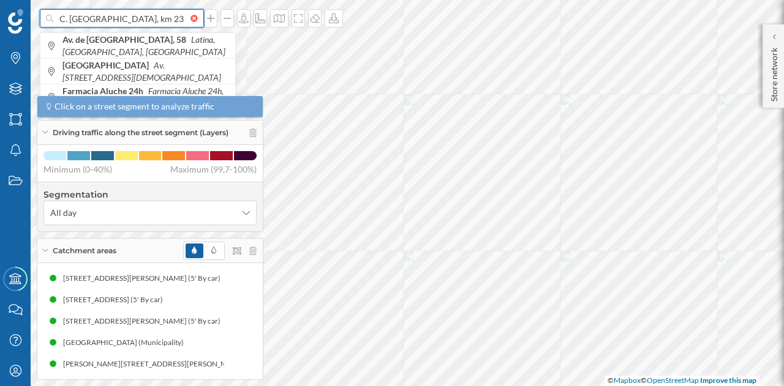
scroll to position [0, 112]
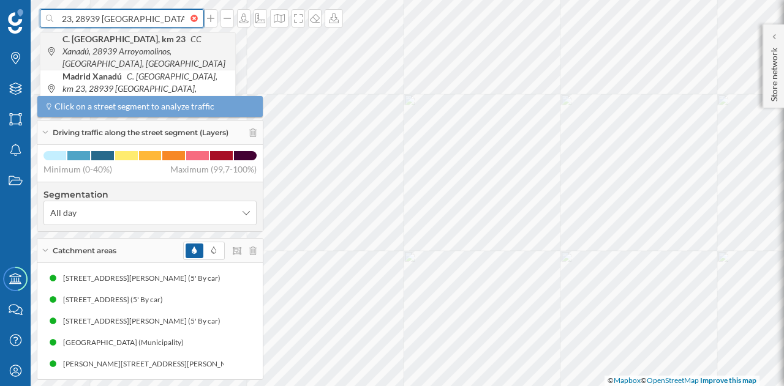
type input "C. [GEOGRAPHIC_DATA], km 23, 28939 [GEOGRAPHIC_DATA], [GEOGRAPHIC_DATA]"
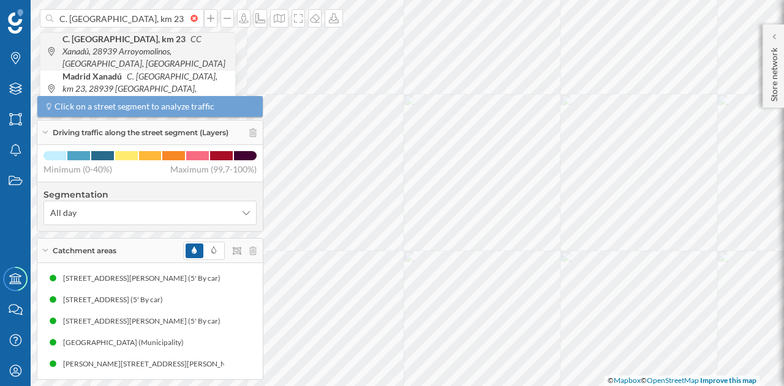
click at [154, 45] on span "C. [GEOGRAPHIC_DATA], km 23 CC [GEOGRAPHIC_DATA], [GEOGRAPHIC_DATA], [GEOGRAPHI…" at bounding box center [145, 51] width 167 height 37
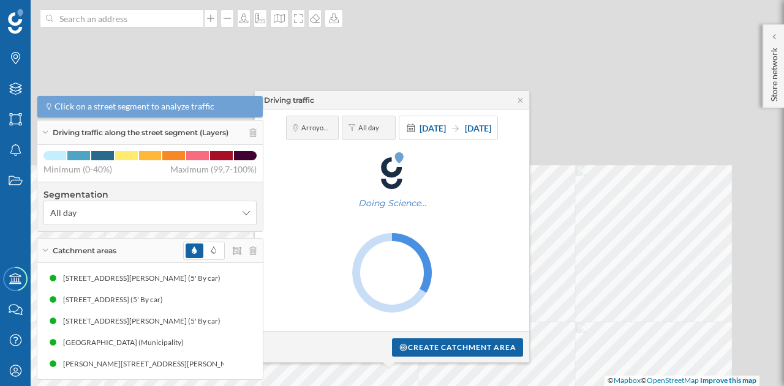
click at [516, 156] on div "Doing Science…" at bounding box center [392, 184] width 262 height 62
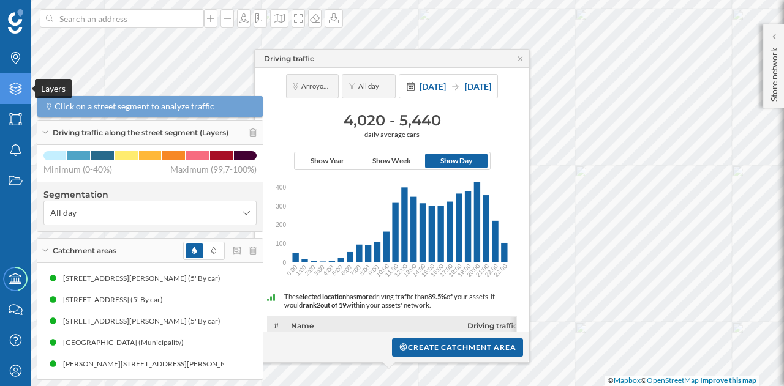
click at [5, 96] on div "Layers" at bounding box center [15, 88] width 31 height 31
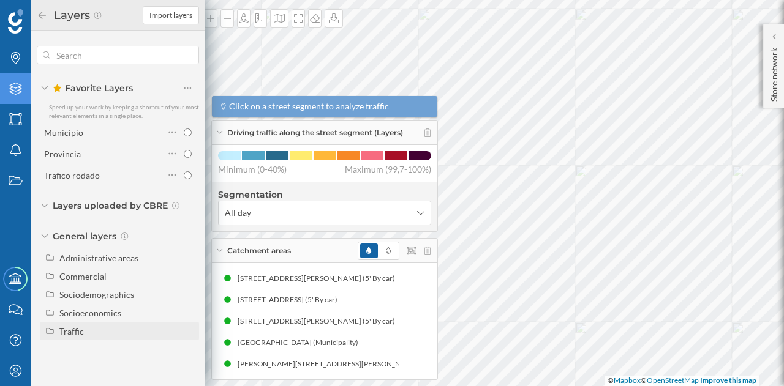
click at [63, 330] on div "Traffic" at bounding box center [71, 331] width 24 height 10
click at [89, 373] on div "Footfall" at bounding box center [79, 368] width 30 height 10
click at [187, 372] on input "Footfall" at bounding box center [191, 368] width 8 height 8
radio input "true"
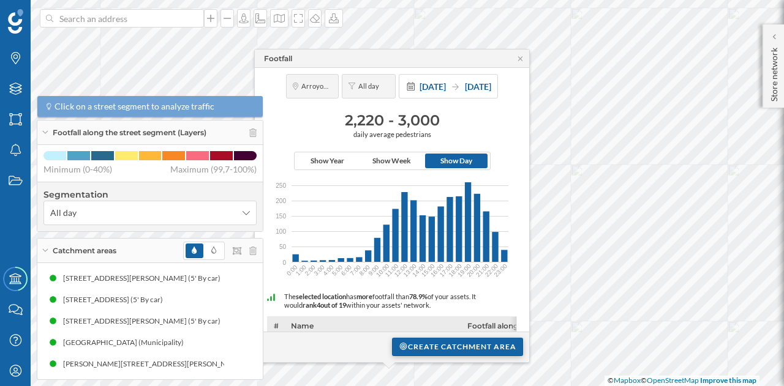
click at [452, 344] on div "Create catchment area" at bounding box center [457, 347] width 131 height 18
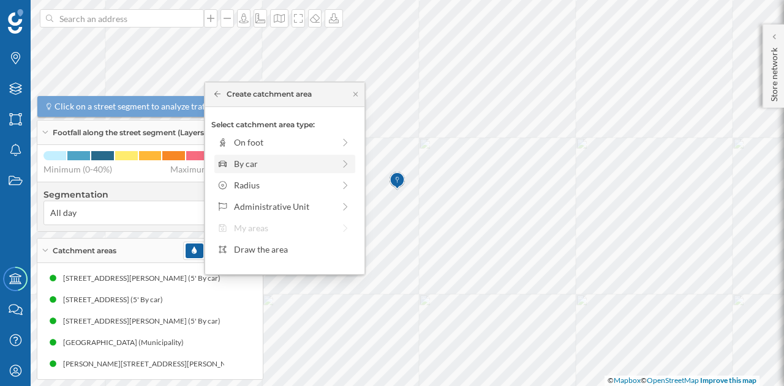
click at [243, 159] on div "By car" at bounding box center [284, 163] width 100 height 13
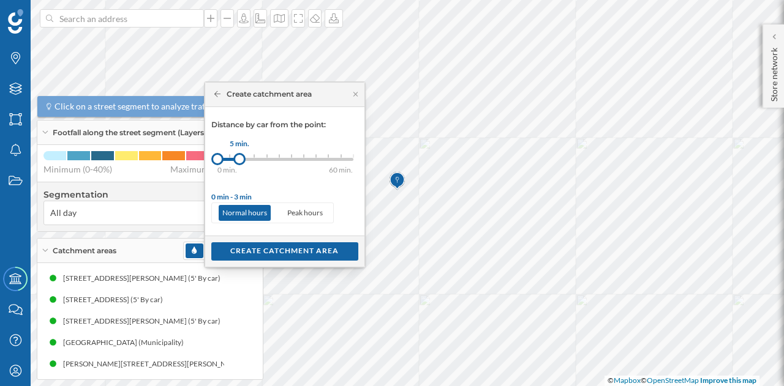
drag, startPoint x: 227, startPoint y: 162, endPoint x: 239, endPoint y: 162, distance: 12.2
click at [239, 162] on div at bounding box center [239, 159] width 12 height 12
click at [268, 249] on div "Create catchment area" at bounding box center [284, 251] width 147 height 18
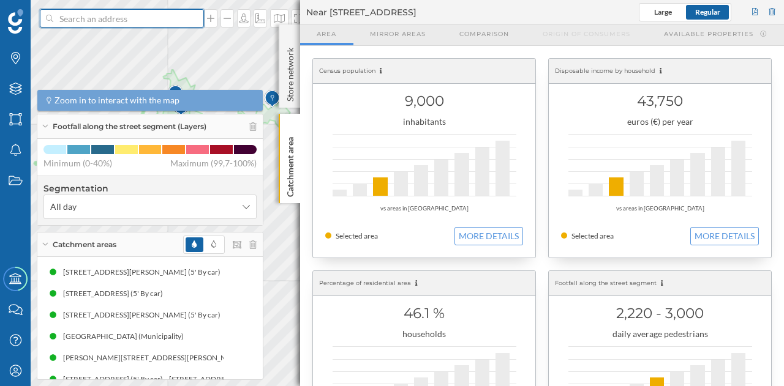
click at [136, 22] on input at bounding box center [121, 18] width 137 height 18
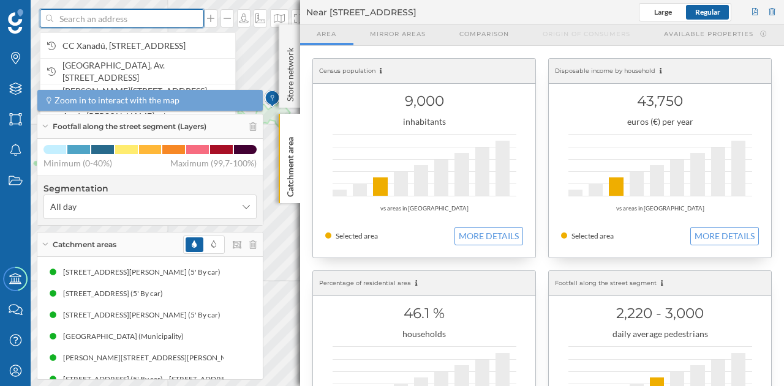
paste input "Av. [STREET_ADDRESS][DEMOGRAPHIC_DATA]. Centro Comercial [GEOGRAPHIC_DATA]"
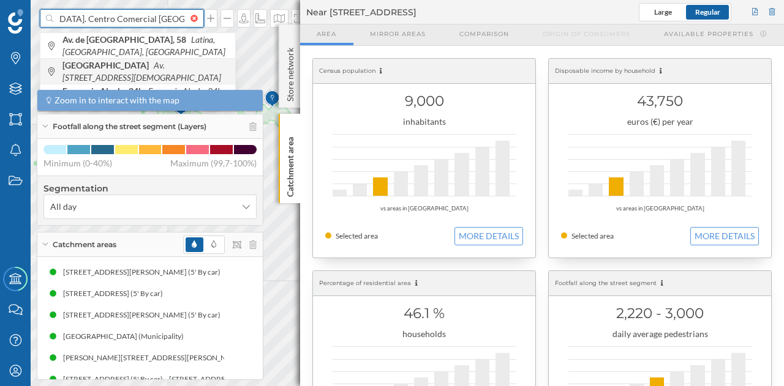
type input "Av. [STREET_ADDRESS][DEMOGRAPHIC_DATA]. Centro Comercial [GEOGRAPHIC_DATA]"
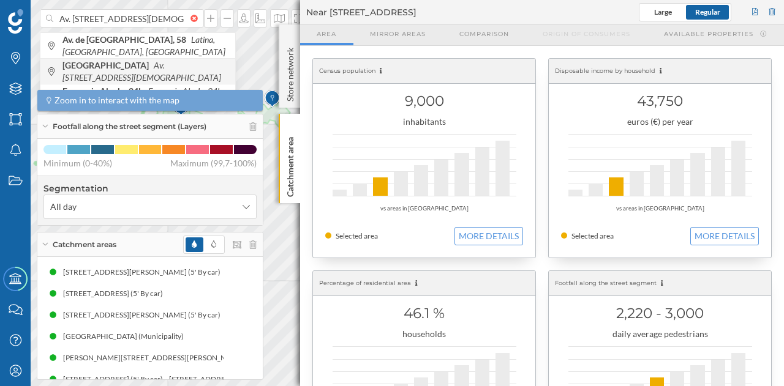
click at [151, 69] on b "[GEOGRAPHIC_DATA]" at bounding box center [106, 65] width 89 height 10
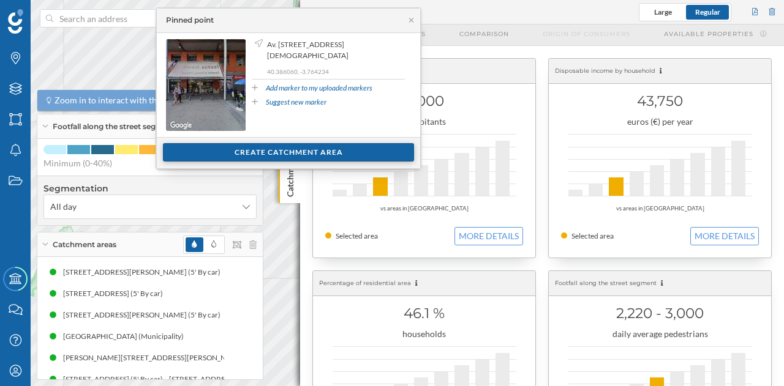
click at [283, 148] on div "Create catchment area" at bounding box center [288, 152] width 251 height 18
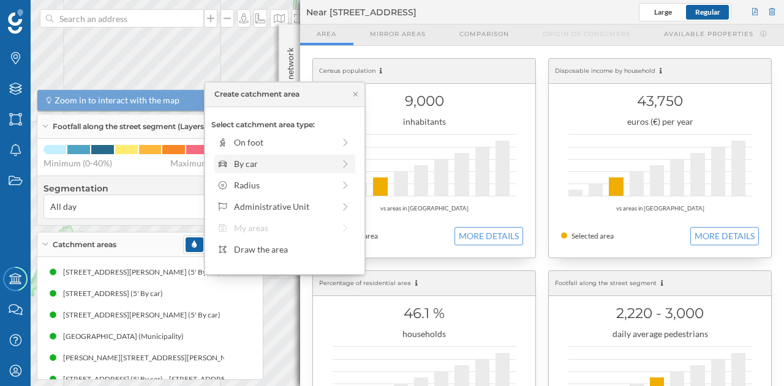
click at [268, 159] on div "By car" at bounding box center [284, 163] width 100 height 13
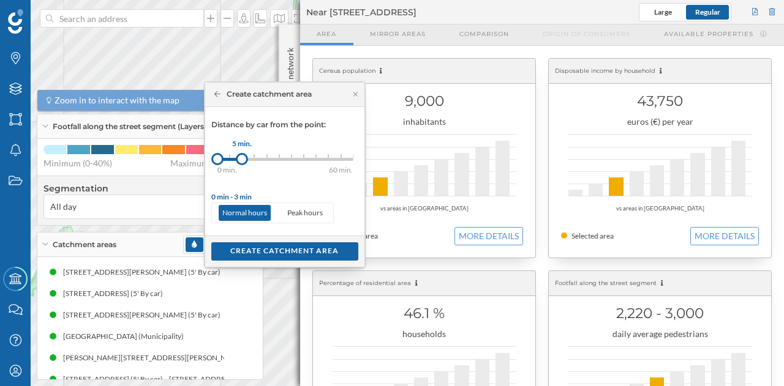
drag, startPoint x: 228, startPoint y: 161, endPoint x: 243, endPoint y: 161, distance: 14.1
click at [243, 161] on div at bounding box center [242, 159] width 12 height 12
click at [272, 247] on div "Create catchment area" at bounding box center [284, 251] width 147 height 18
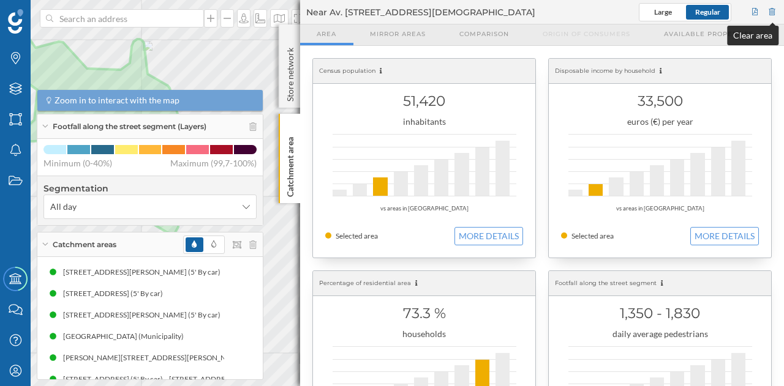
click at [771, 9] on div at bounding box center [772, 12] width 11 height 18
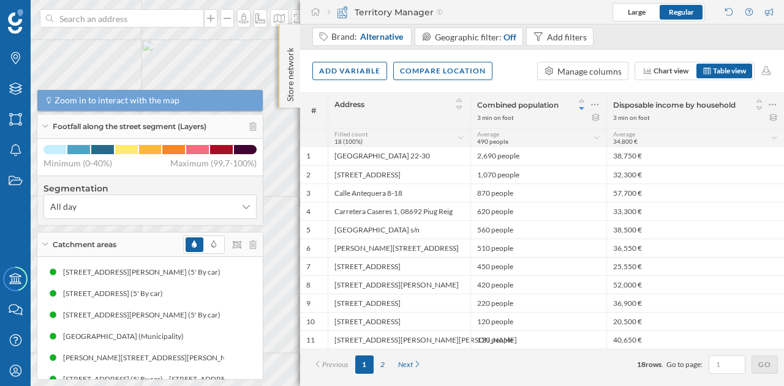
click at [283, 55] on div "Store network" at bounding box center [289, 65] width 21 height 83
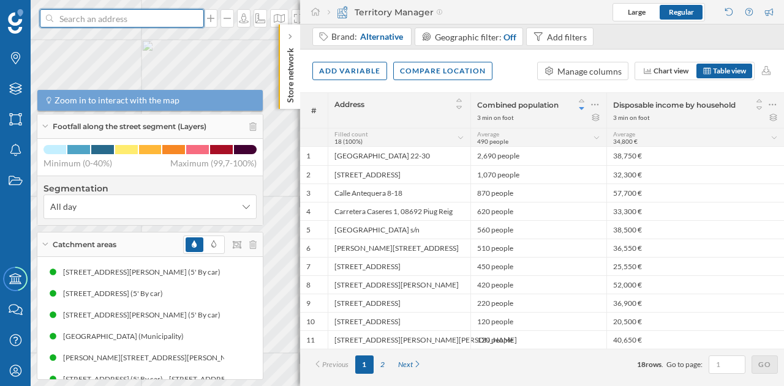
click at [162, 24] on input at bounding box center [121, 18] width 137 height 18
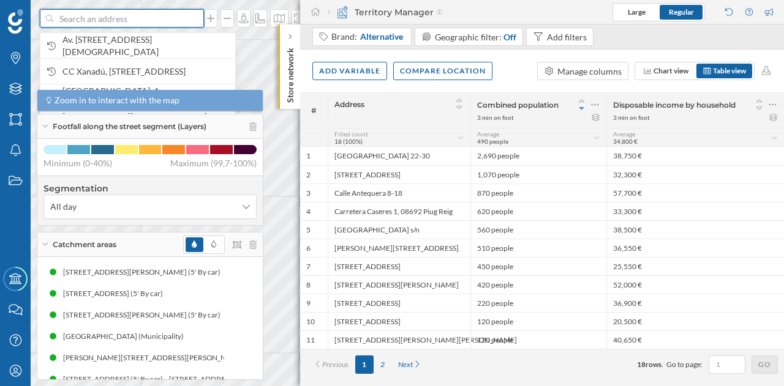
paste input "[STREET_ADDRESS]"
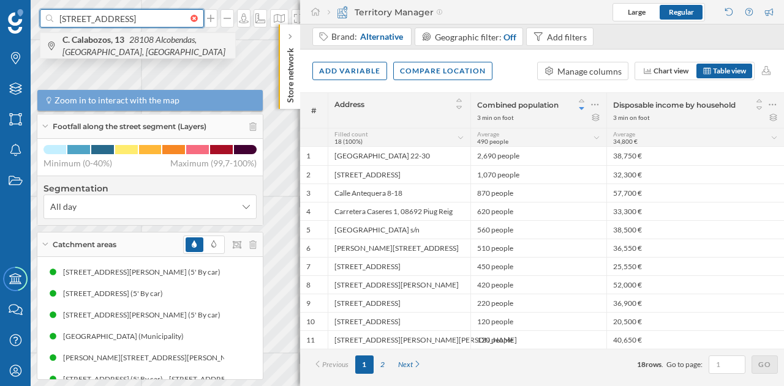
type input "[STREET_ADDRESS]"
click at [147, 42] on icon "28108 Alcobendas, [GEOGRAPHIC_DATA], [GEOGRAPHIC_DATA]" at bounding box center [143, 45] width 163 height 23
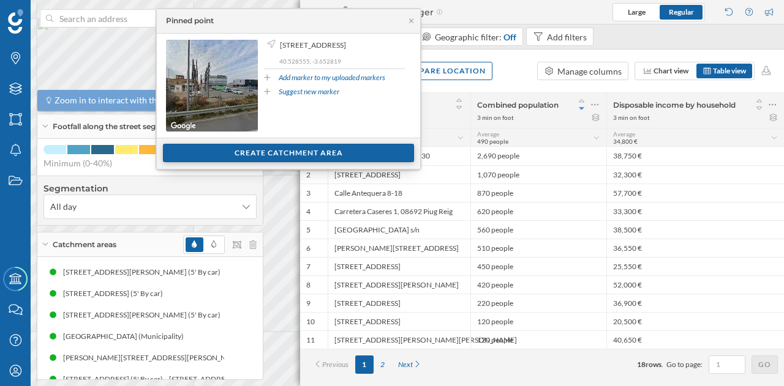
click at [264, 153] on div "Create catchment area" at bounding box center [288, 153] width 251 height 18
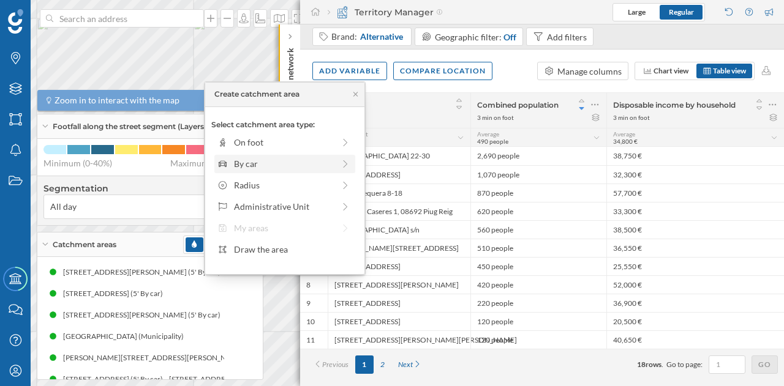
click at [261, 160] on div "By car" at bounding box center [284, 163] width 100 height 13
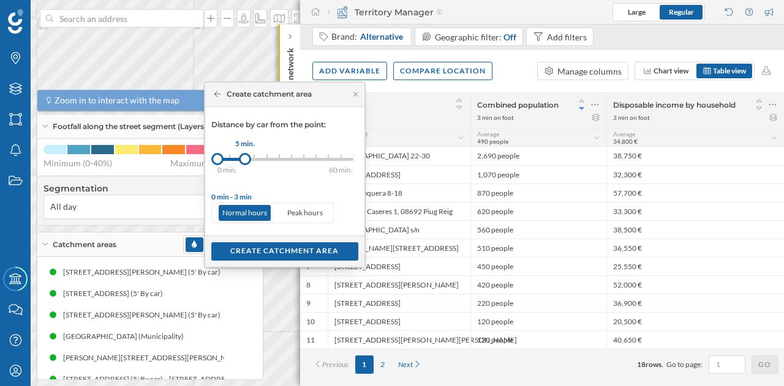
drag, startPoint x: 228, startPoint y: 159, endPoint x: 244, endPoint y: 159, distance: 16.5
click at [244, 159] on div at bounding box center [245, 159] width 12 height 12
click at [261, 246] on div "Create catchment area" at bounding box center [284, 251] width 147 height 18
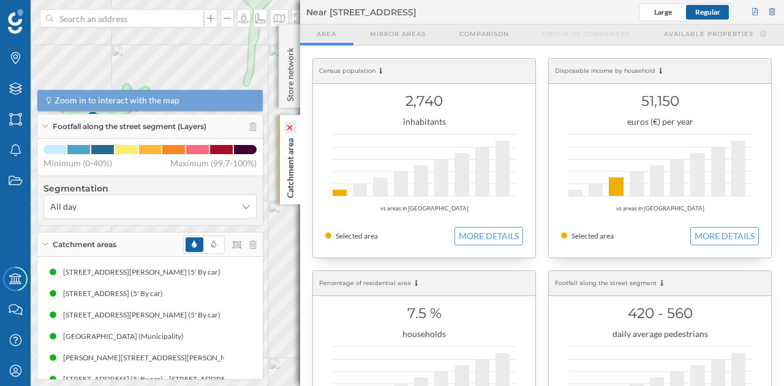
click at [288, 124] on vue-fontawesome-icon-wrapper at bounding box center [290, 127] width 12 height 6
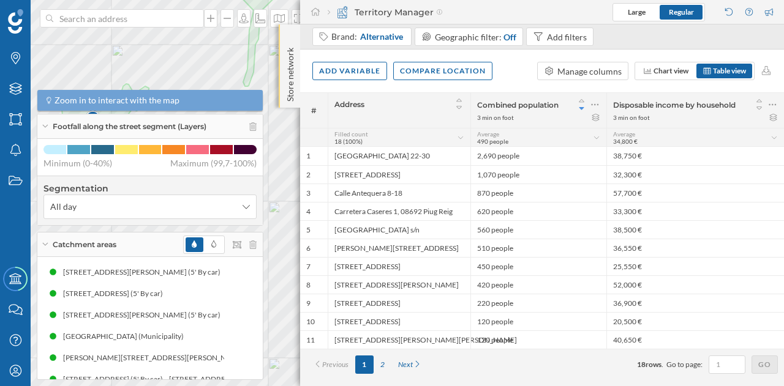
click at [290, 32] on div "Store network" at bounding box center [289, 65] width 21 height 83
click at [289, 47] on p "Store network" at bounding box center [290, 73] width 12 height 60
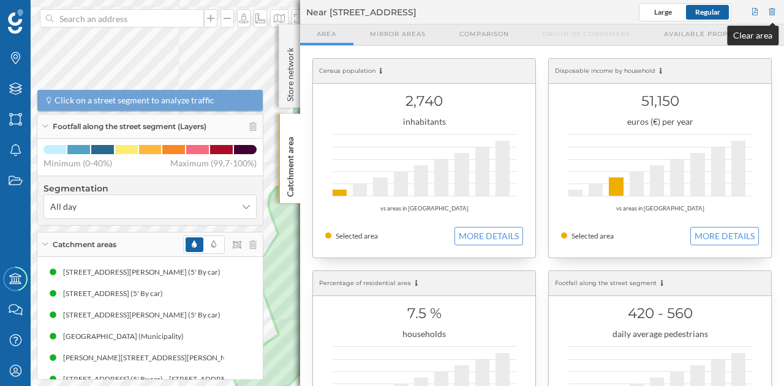
click at [770, 11] on div at bounding box center [772, 12] width 11 height 18
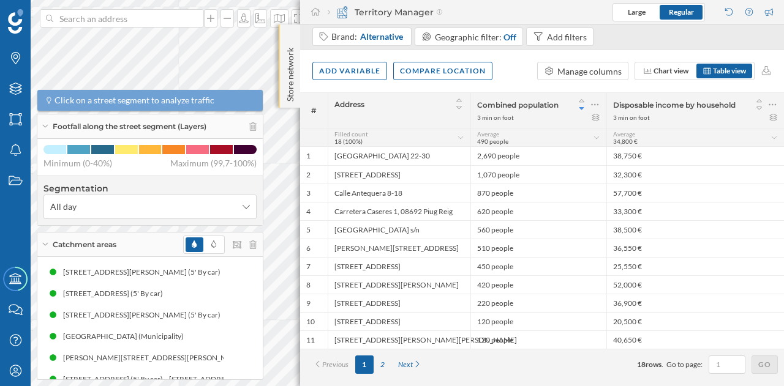
click at [294, 61] on p "Store network" at bounding box center [290, 72] width 12 height 59
click at [287, 59] on p "Store network" at bounding box center [290, 73] width 12 height 60
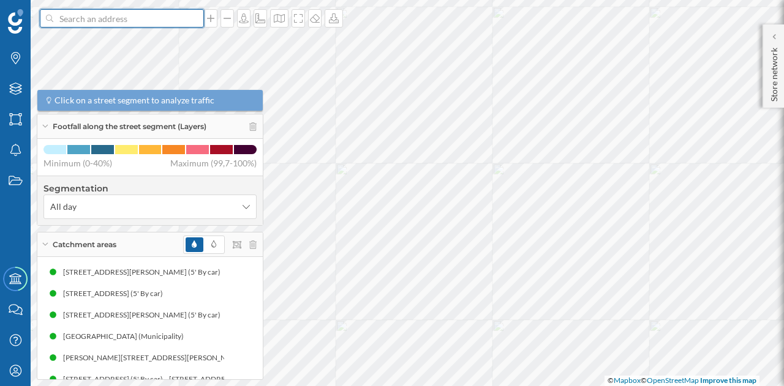
click at [176, 17] on input at bounding box center [121, 18] width 137 height 18
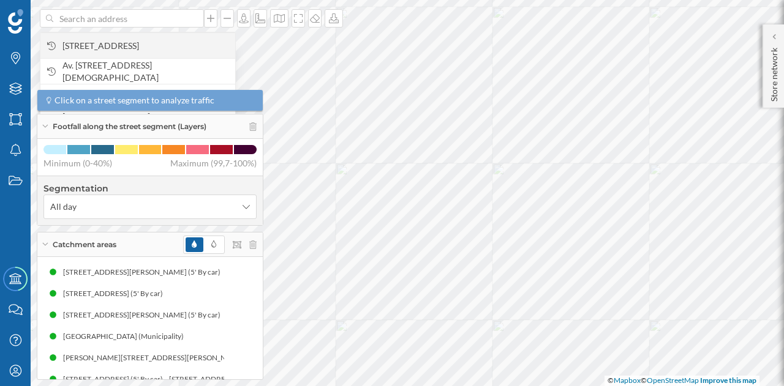
click at [159, 44] on span "[STREET_ADDRESS]" at bounding box center [145, 46] width 167 height 12
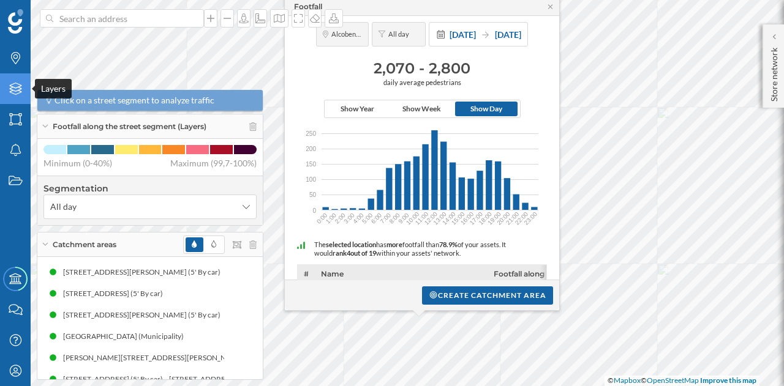
click at [10, 88] on icon "Layers" at bounding box center [15, 89] width 15 height 12
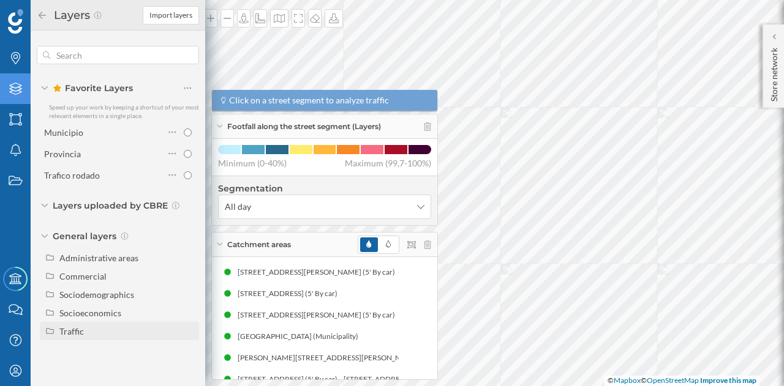
click at [69, 336] on div "Traffic" at bounding box center [71, 331] width 24 height 10
click at [92, 351] on div "Driving traffic" at bounding box center [91, 350] width 54 height 10
click at [187, 351] on input "Driving traffic" at bounding box center [191, 350] width 8 height 8
radio input "true"
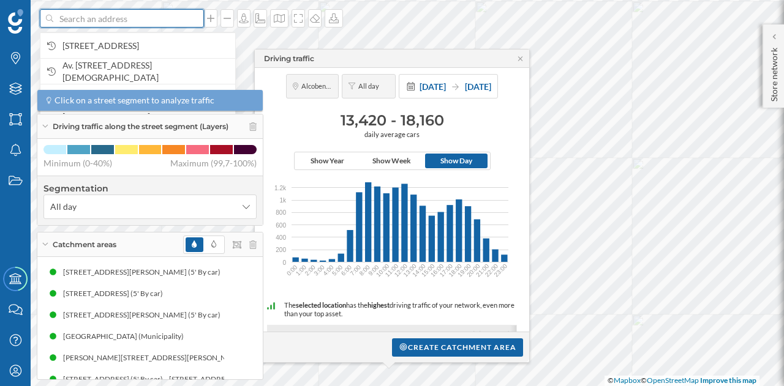
click at [175, 11] on input at bounding box center [121, 18] width 137 height 18
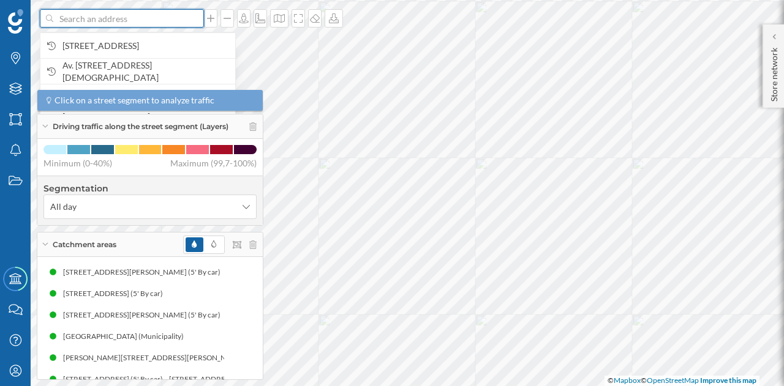
paste input "[PERSON_NAME]. [STREET_ADDRESS]"
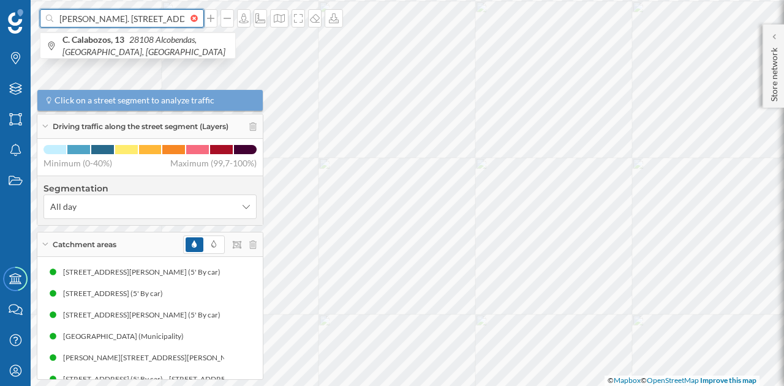
scroll to position [0, 132]
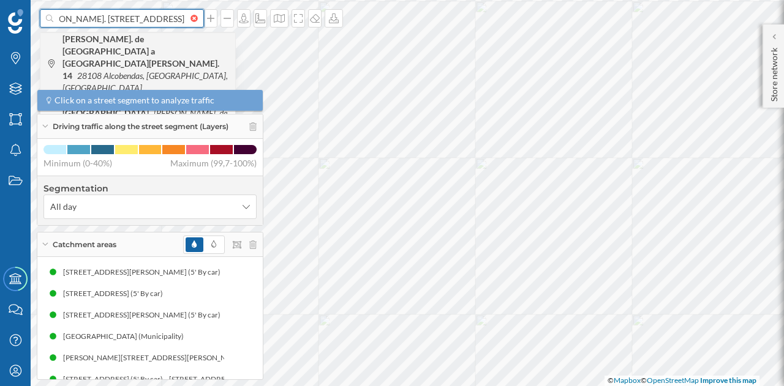
type input "[PERSON_NAME]. [STREET_ADDRESS]"
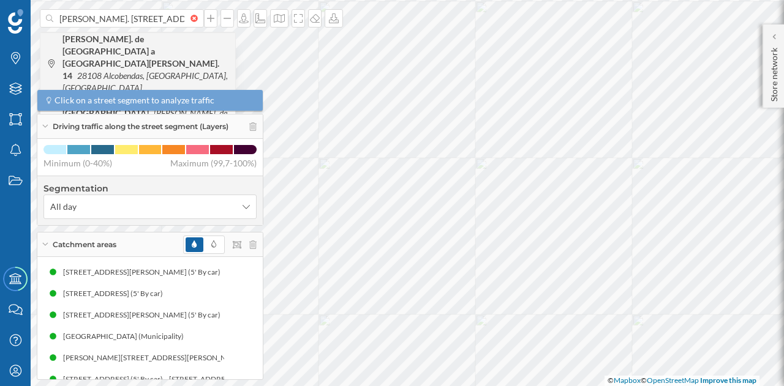
click at [166, 41] on b "[PERSON_NAME]. de [GEOGRAPHIC_DATA] a [GEOGRAPHIC_DATA][PERSON_NAME]. 14" at bounding box center [140, 57] width 157 height 47
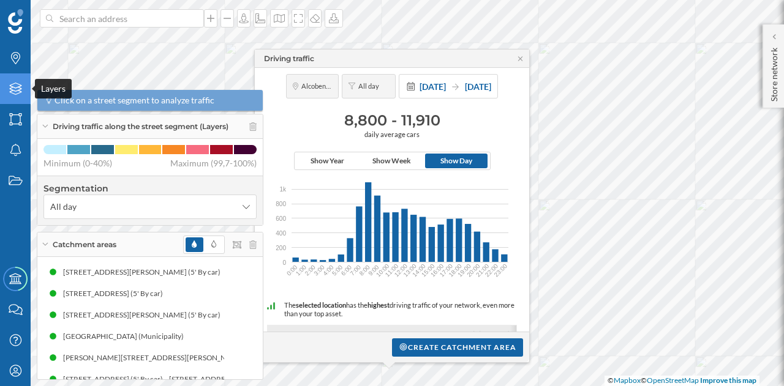
click at [18, 88] on icon at bounding box center [15, 89] width 12 height 12
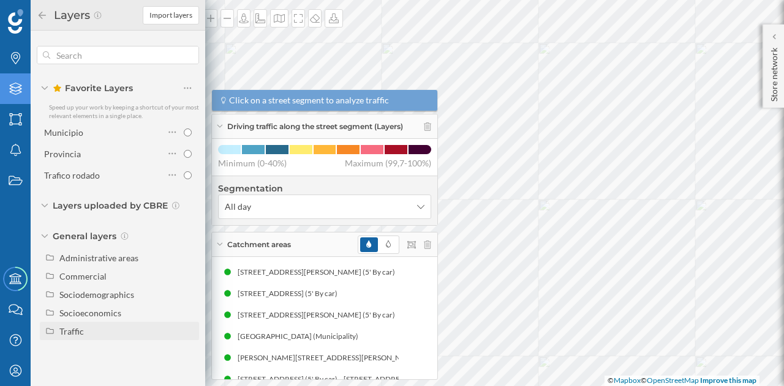
click at [86, 333] on div "Traffic" at bounding box center [126, 331] width 135 height 13
click at [82, 365] on div "Footfall" at bounding box center [79, 368] width 30 height 10
click at [187, 365] on input "Footfall" at bounding box center [191, 368] width 8 height 8
radio input "true"
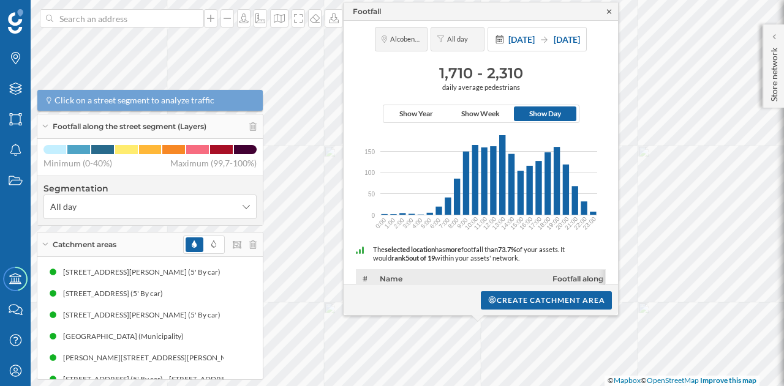
click at [607, 8] on icon at bounding box center [608, 11] width 9 height 7
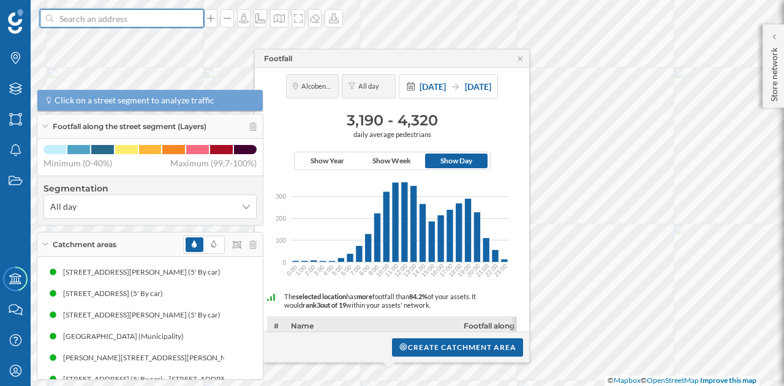
click at [144, 14] on input at bounding box center [121, 18] width 137 height 18
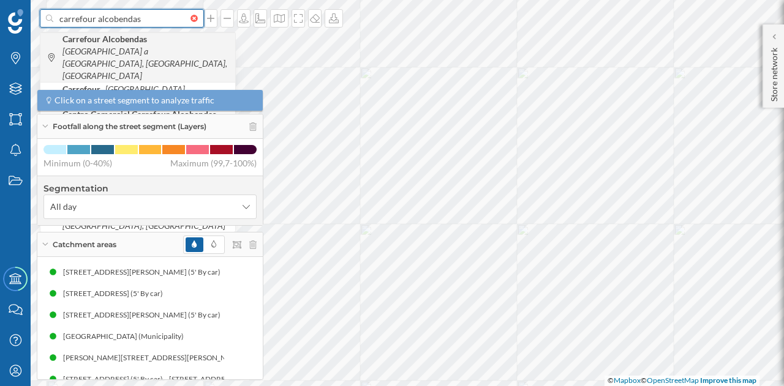
type input "carrefour alcobendas"
click at [175, 46] on span "Carrefour Alcobendas [GEOGRAPHIC_DATA] a [GEOGRAPHIC_DATA], [GEOGRAPHIC_DATA], …" at bounding box center [145, 57] width 167 height 49
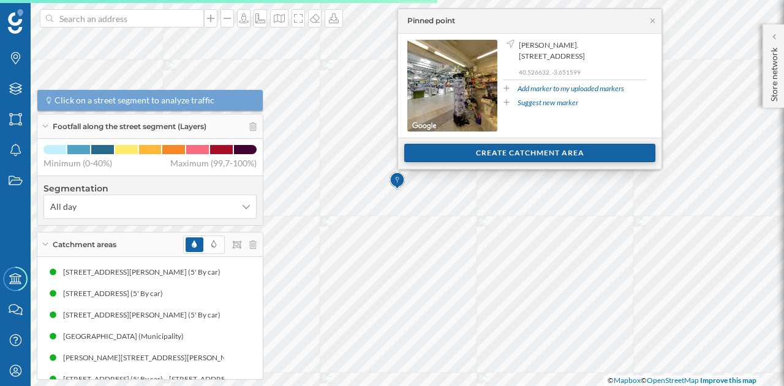
click at [489, 156] on div "Create catchment area" at bounding box center [529, 153] width 251 height 18
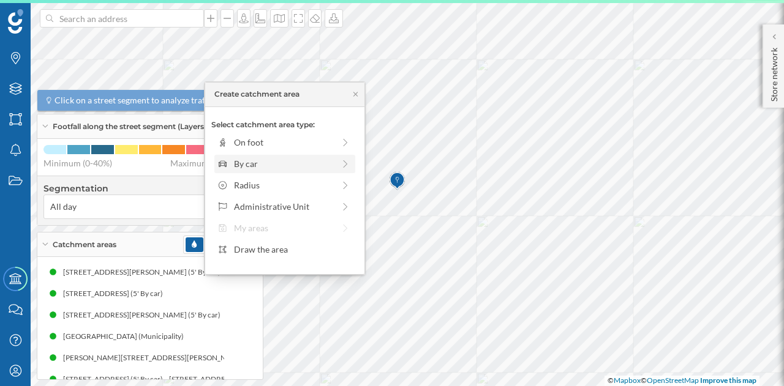
click at [272, 166] on div "By car" at bounding box center [284, 163] width 100 height 13
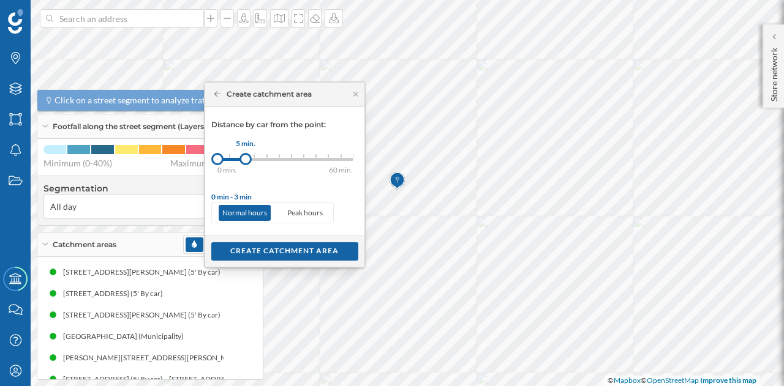
drag, startPoint x: 228, startPoint y: 159, endPoint x: 245, endPoint y: 158, distance: 16.6
click at [245, 158] on div at bounding box center [245, 159] width 12 height 12
click at [279, 254] on div "Create catchment area" at bounding box center [284, 251] width 147 height 18
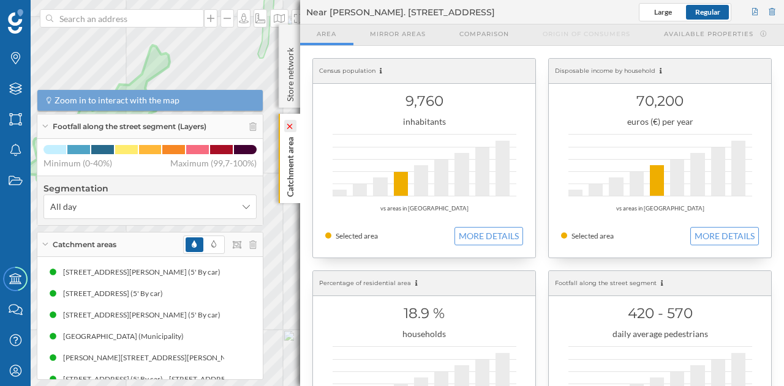
click at [287, 126] on icon at bounding box center [289, 127] width 9 height 6
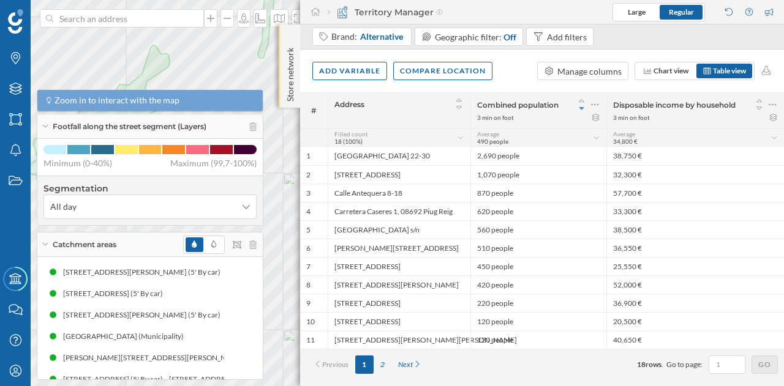
click at [292, 49] on p "Store network" at bounding box center [290, 72] width 12 height 59
click at [292, 49] on p "Store network" at bounding box center [290, 73] width 12 height 60
